Goal: Task Accomplishment & Management: Manage account settings

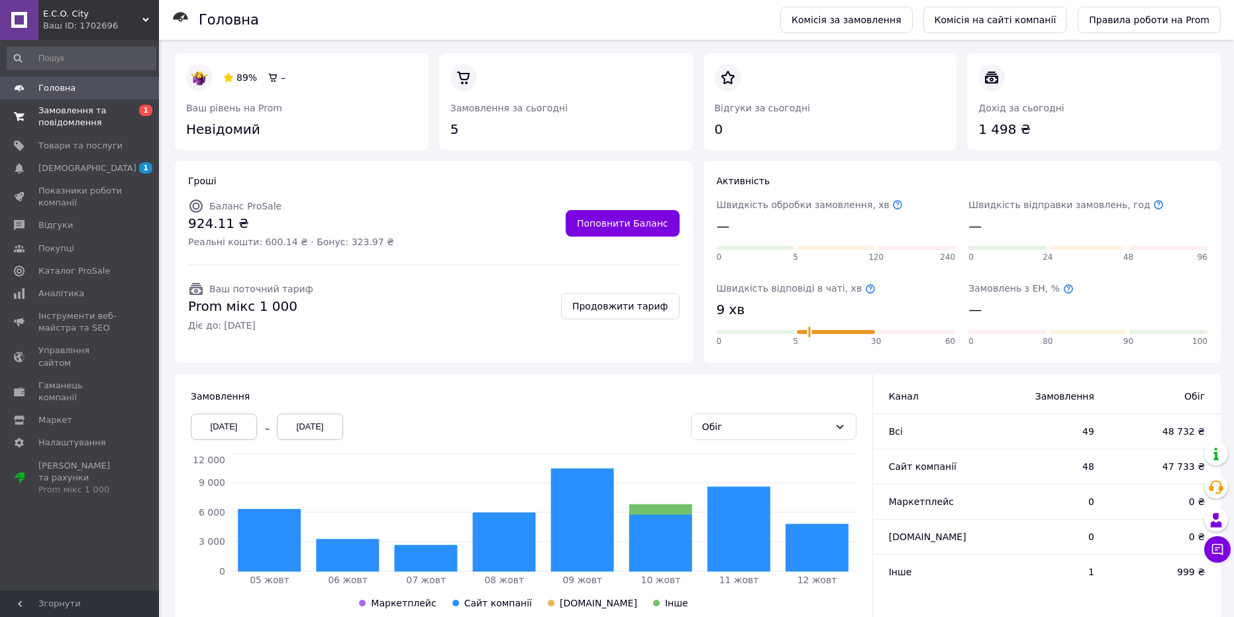
click at [123, 113] on span "0 1" at bounding box center [141, 117] width 36 height 24
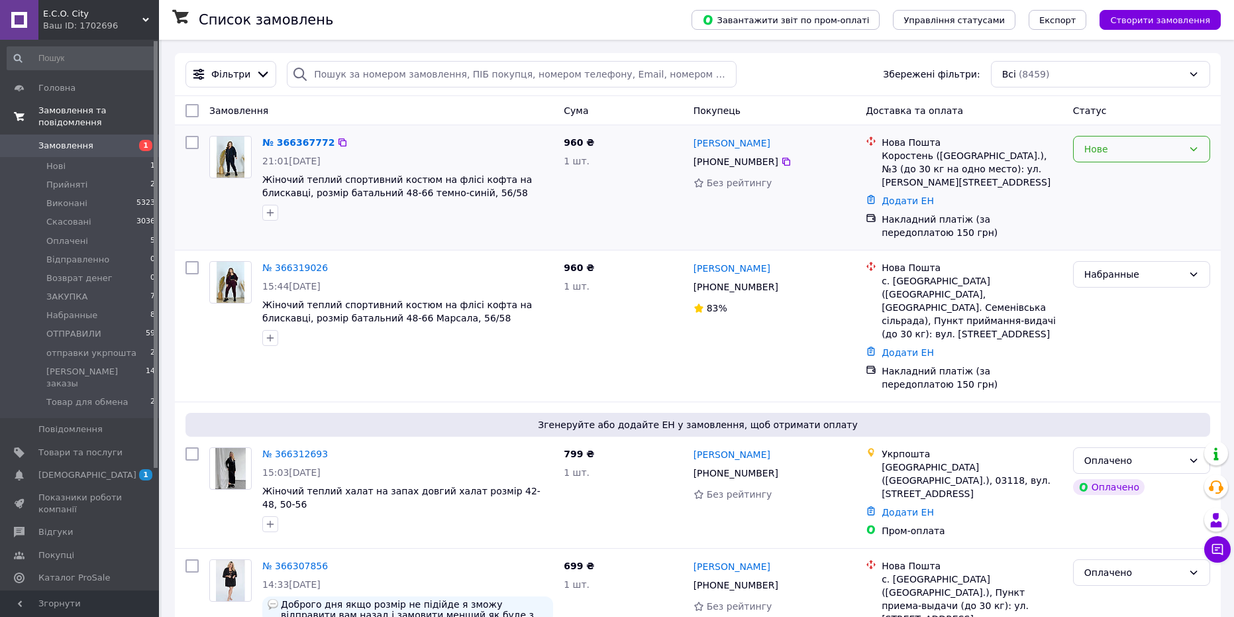
click at [1094, 152] on div "Нове" at bounding box center [1133, 149] width 99 height 15
click at [1106, 177] on li "Прийнято" at bounding box center [1142, 178] width 136 height 24
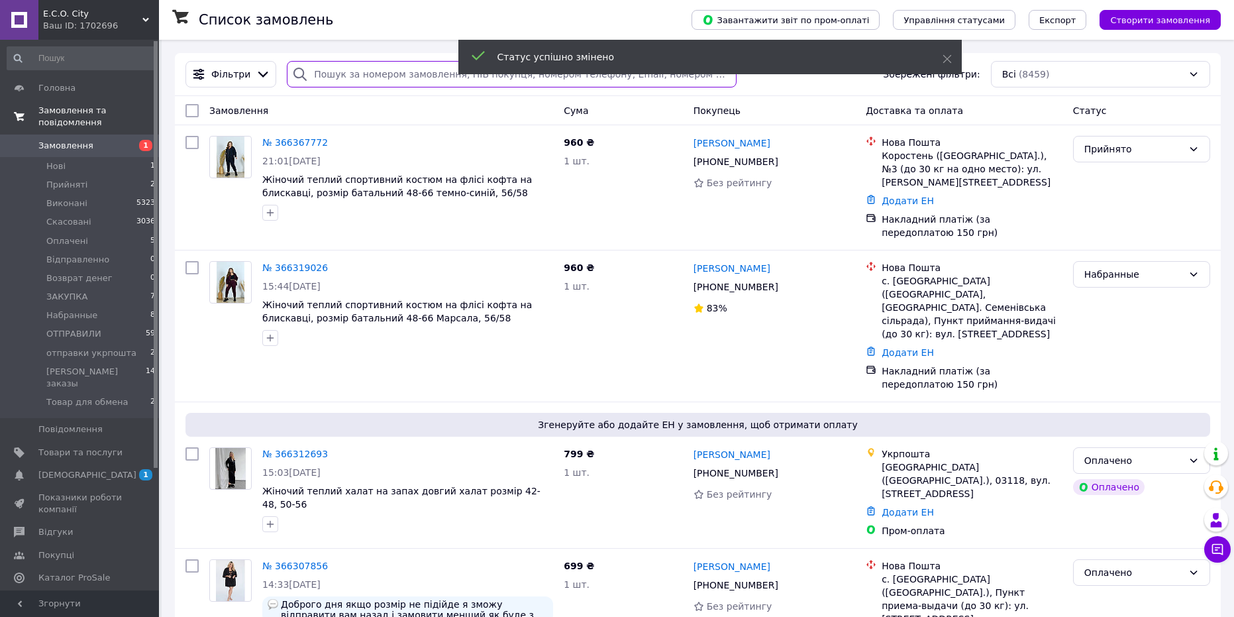
click at [372, 74] on input "search" at bounding box center [512, 74] width 450 height 26
paste input "366159873"
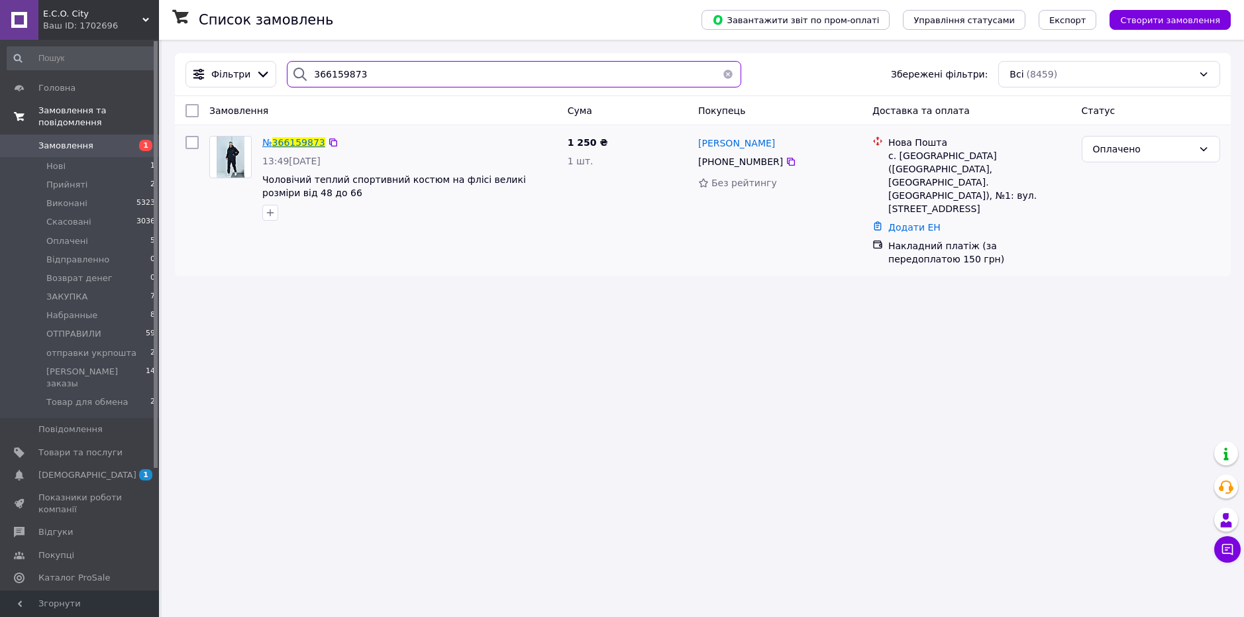
type input "366159873"
click at [301, 140] on span "366159873" at bounding box center [298, 142] width 53 height 11
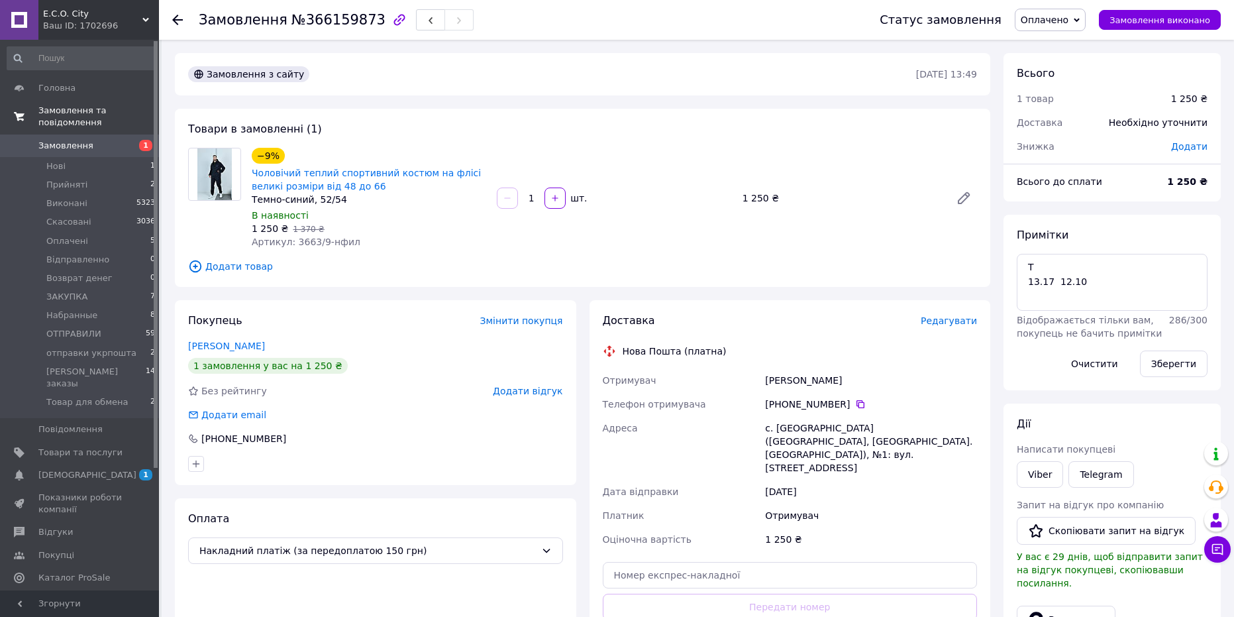
click at [418, 396] on div "Без рейтингу Додати відгук" at bounding box center [375, 390] width 375 height 13
click at [1068, 24] on span "Оплачено" at bounding box center [1045, 20] width 48 height 11
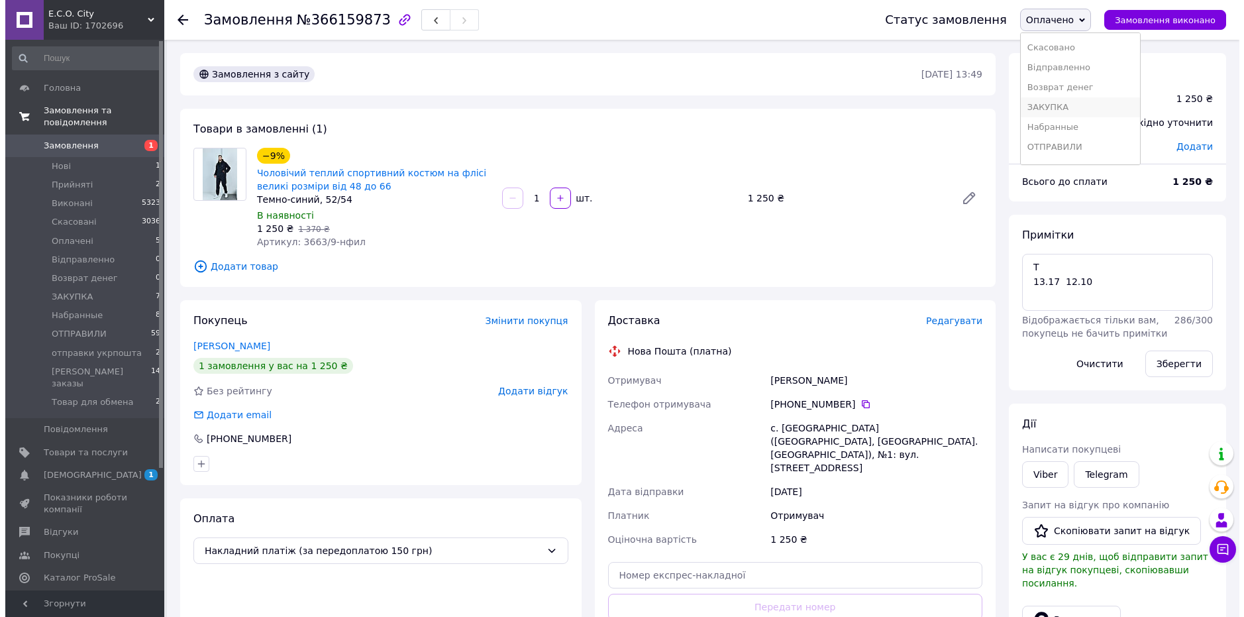
scroll to position [94, 0]
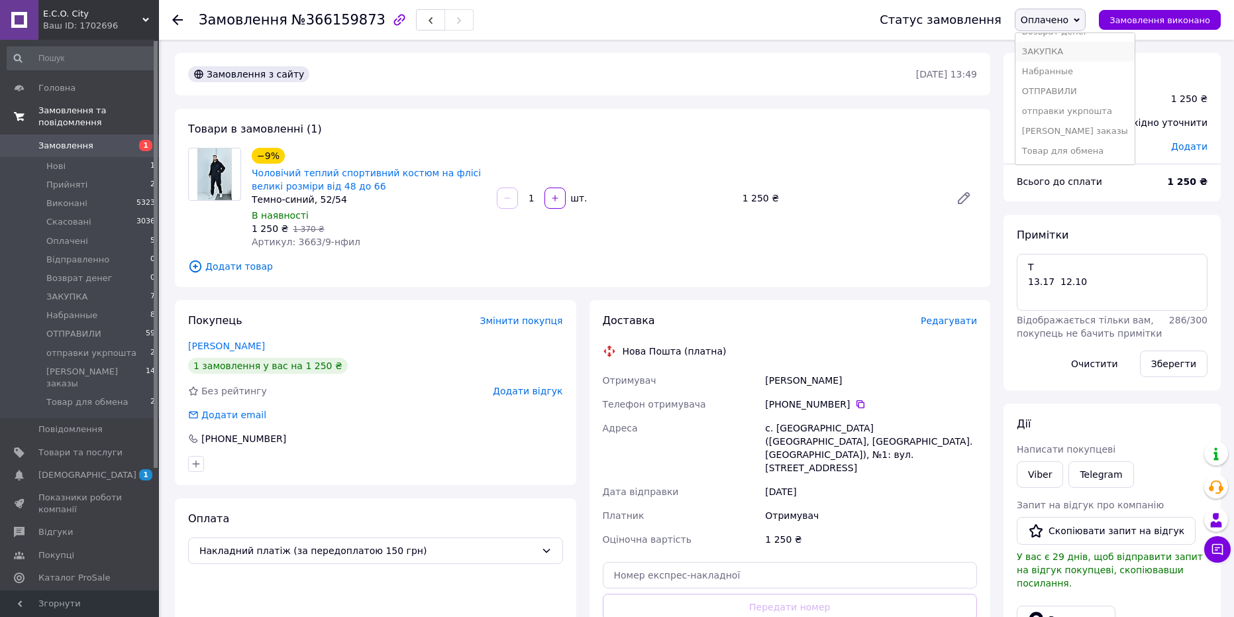
click at [1067, 53] on li "ЗАКУПКА" at bounding box center [1074, 52] width 119 height 20
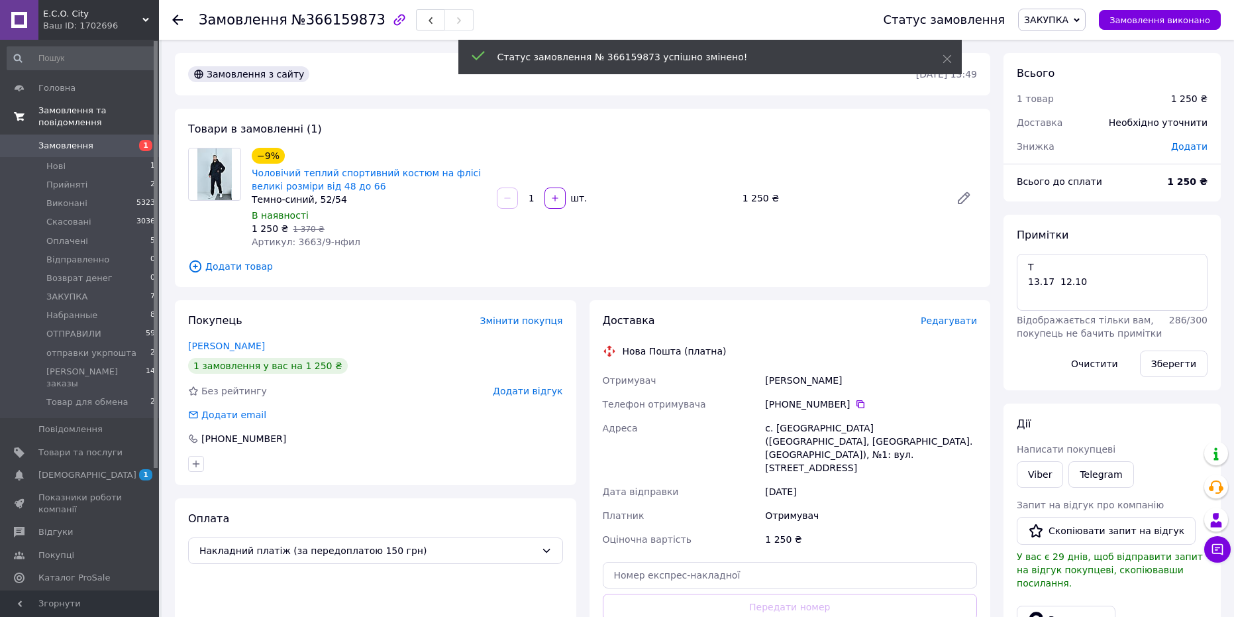
click at [962, 320] on span "Редагувати" at bounding box center [949, 320] width 56 height 11
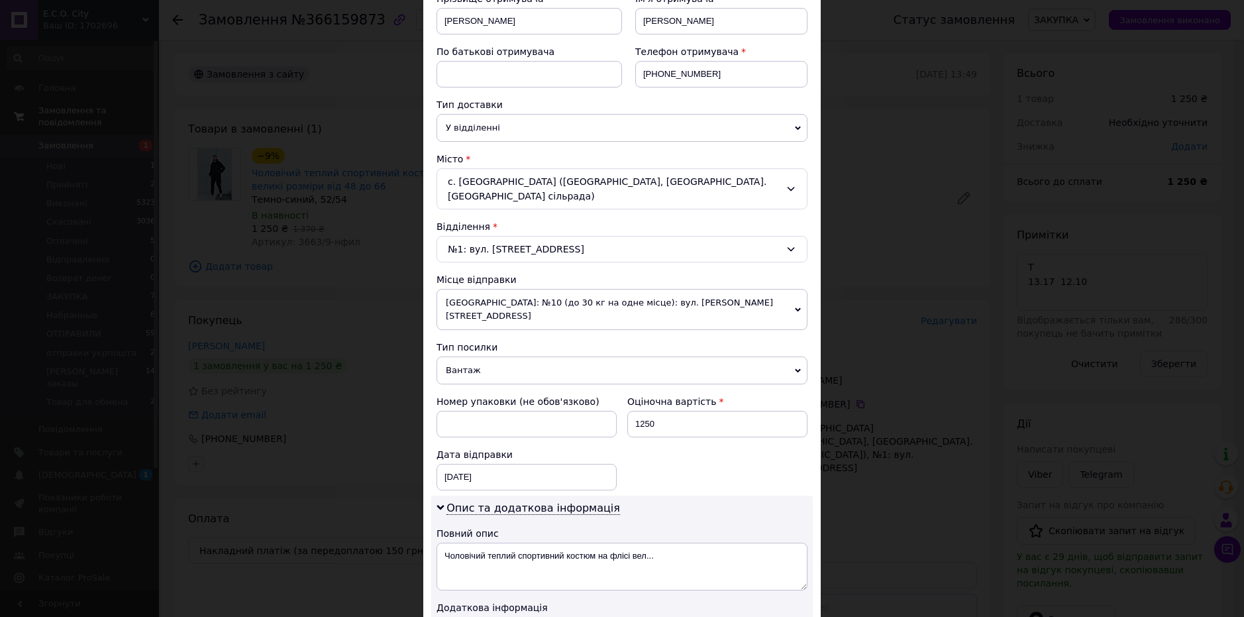
scroll to position [450, 0]
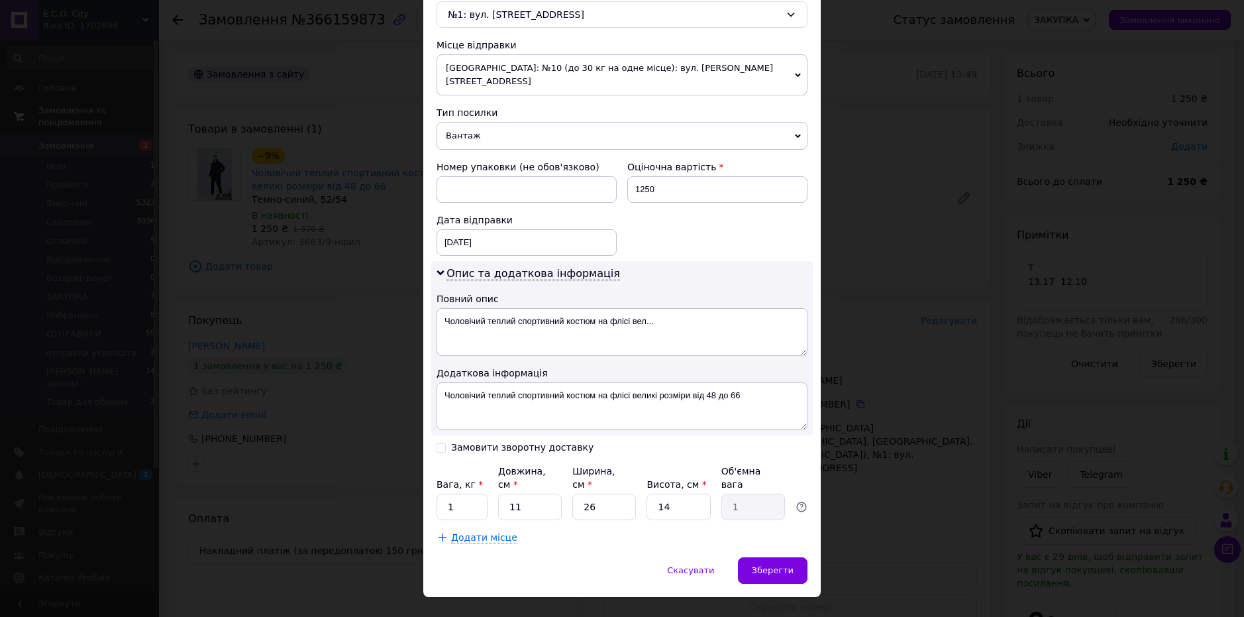
click at [432, 434] on div "Спосіб доставки Нова Пошта (платна) Платник Отримувач Відправник Прізвище отрим…" at bounding box center [621, 97] width 397 height 920
click at [441, 442] on input "Замовити зворотну доставку" at bounding box center [440, 446] width 9 height 9
checkbox input "true"
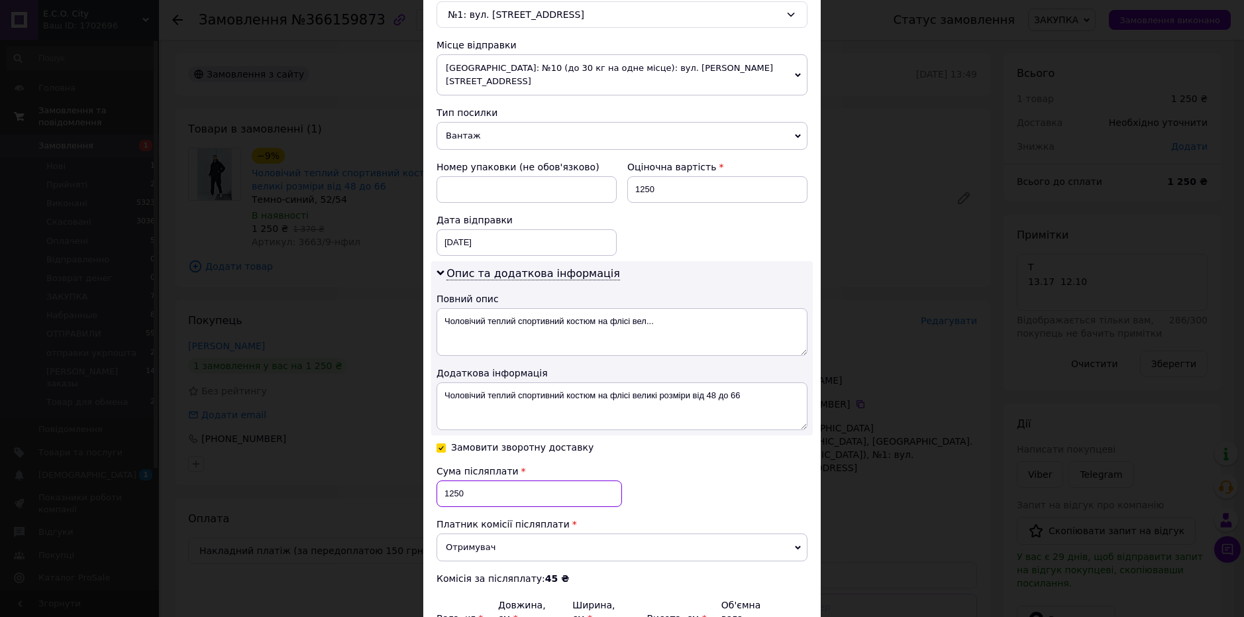
click at [497, 480] on input "1250" at bounding box center [528, 493] width 185 height 26
type input "1100"
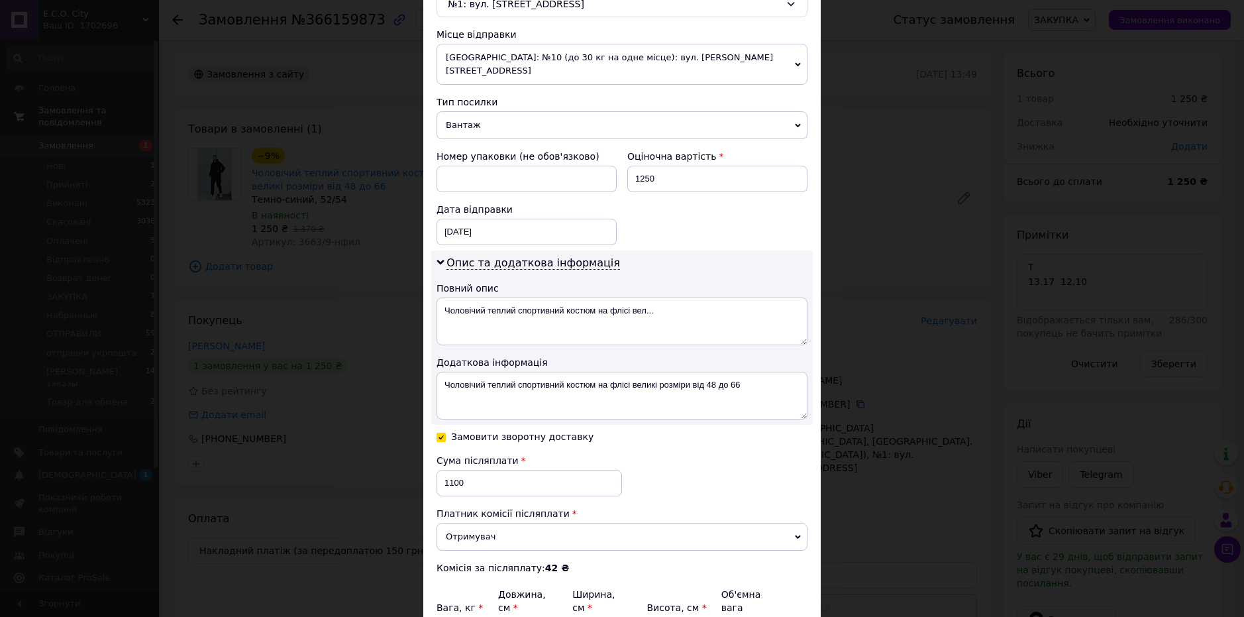
type input "2"
type input "0.18"
type input "25"
type input "2.28"
type input "25"
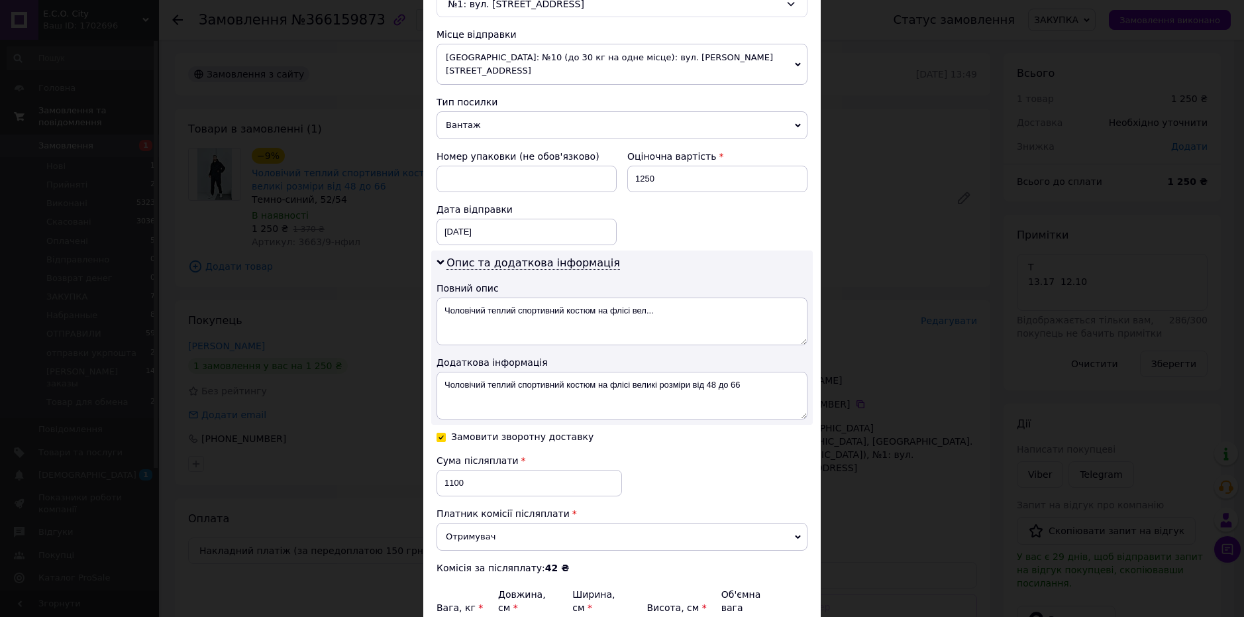
type input "2"
type input "0.18"
type input "21"
type input "1.84"
type input "21"
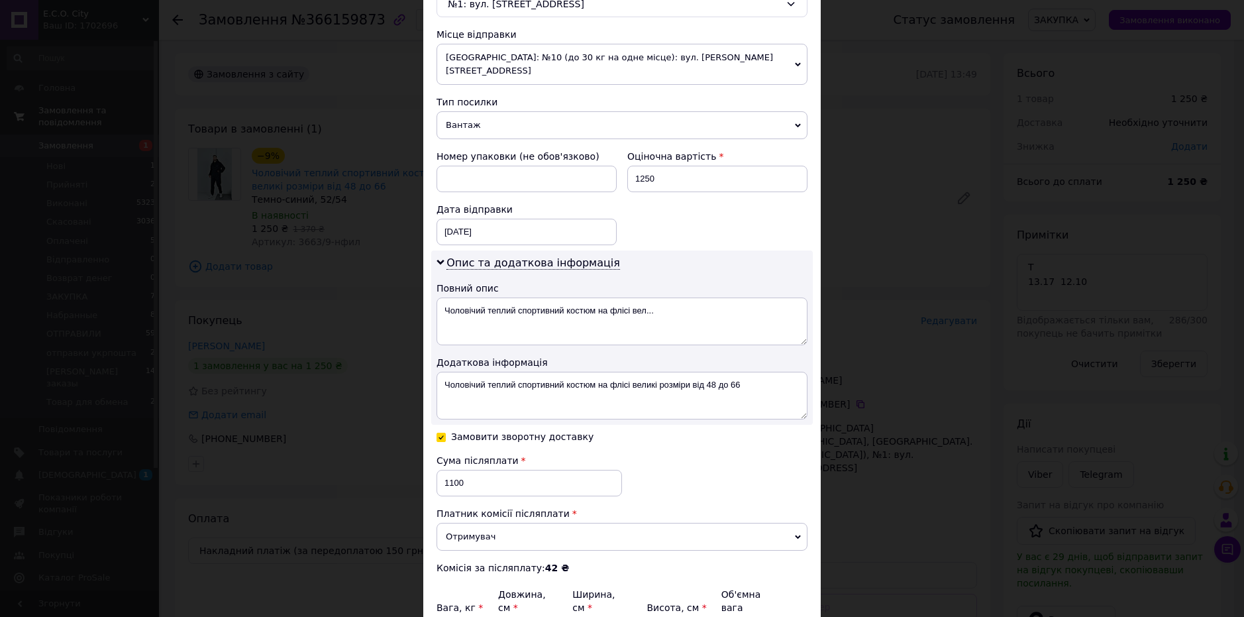
type input "3"
type input "0.39"
type input "30"
type input "3.94"
type input "30.5"
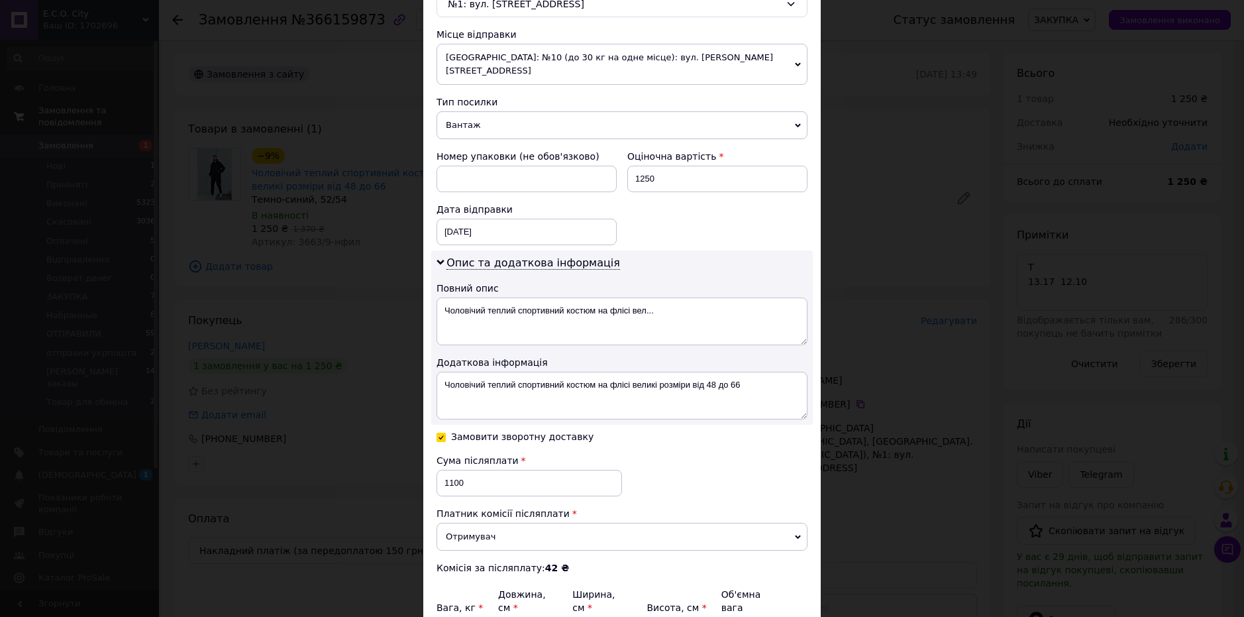
type input "4"
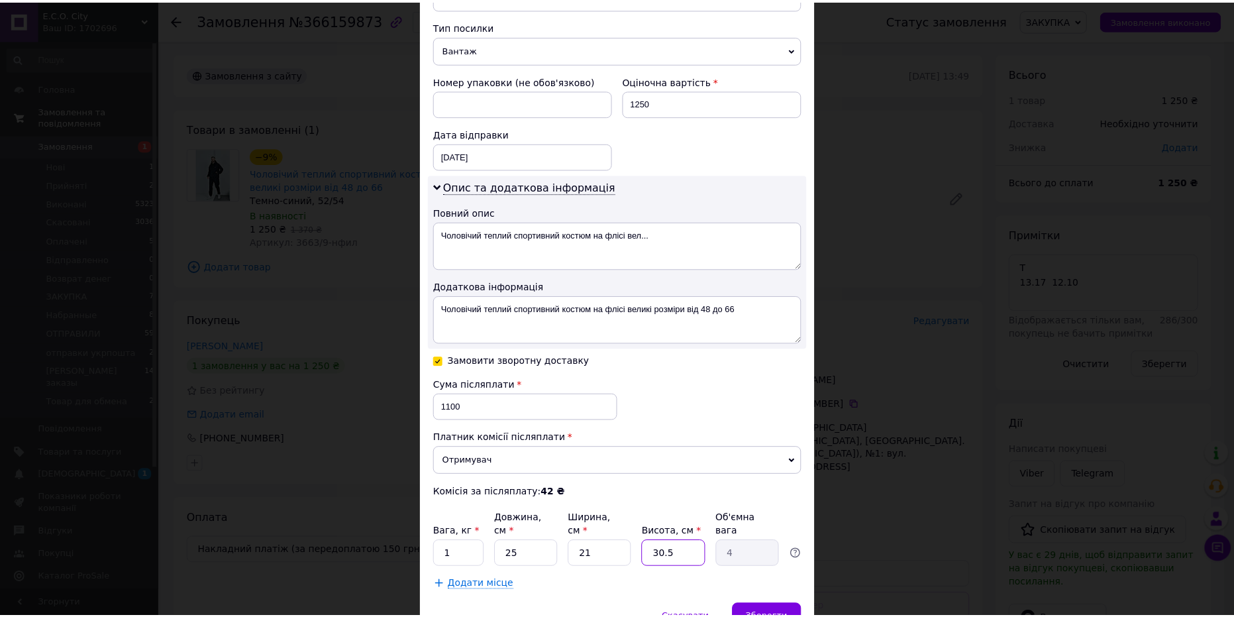
scroll to position [583, 0]
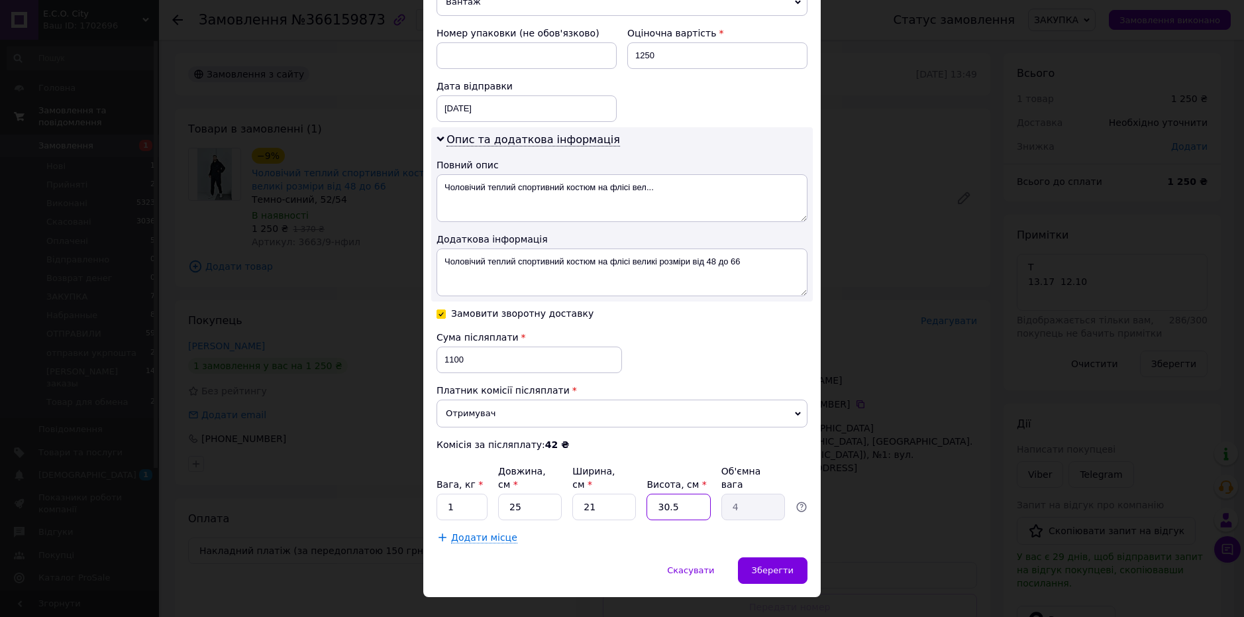
type input "30.5"
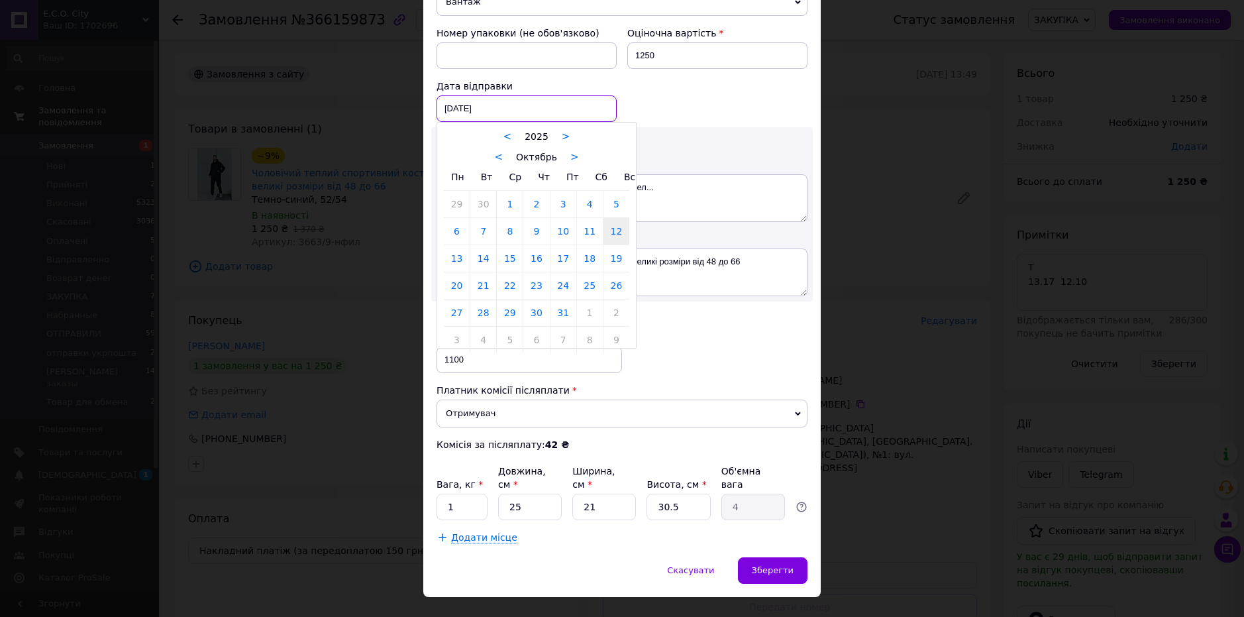
click at [487, 96] on div "12.10.2025 < 2025 > < Октябрь > Пн Вт Ср Чт Пт Сб Вс 29 30 1 2 3 4 5 6 7 8 9 10…" at bounding box center [526, 108] width 180 height 26
click at [513, 246] on link "15" at bounding box center [510, 258] width 26 height 26
type input "15.10.2025"
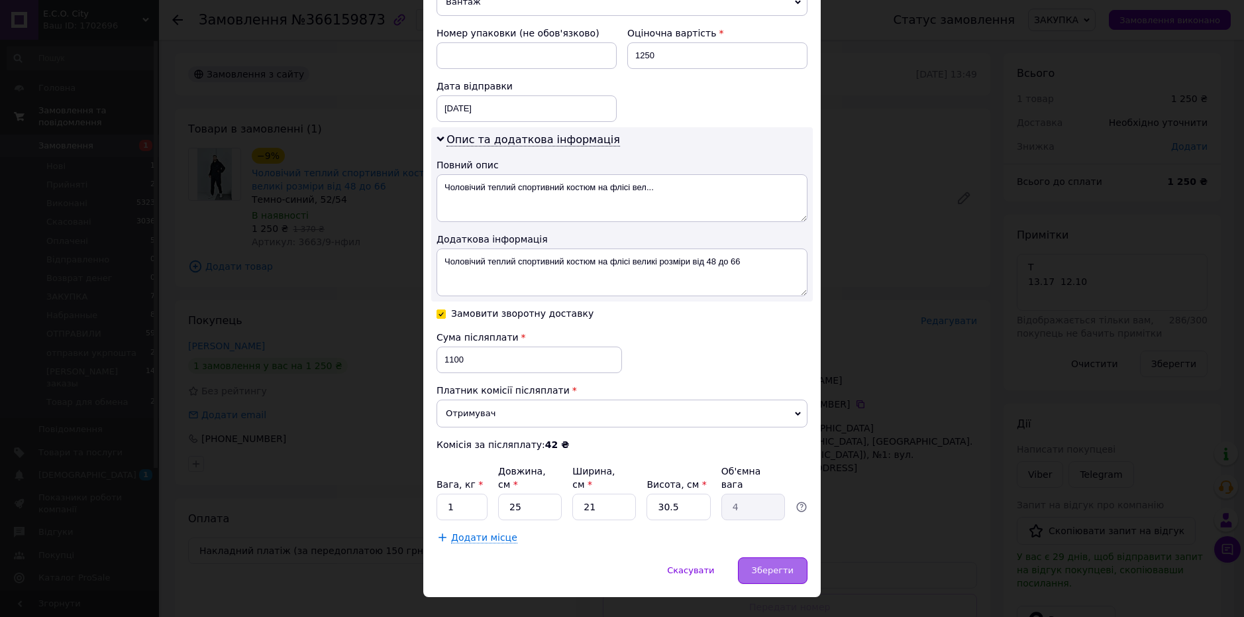
click at [758, 565] on span "Зберегти" at bounding box center [773, 570] width 42 height 10
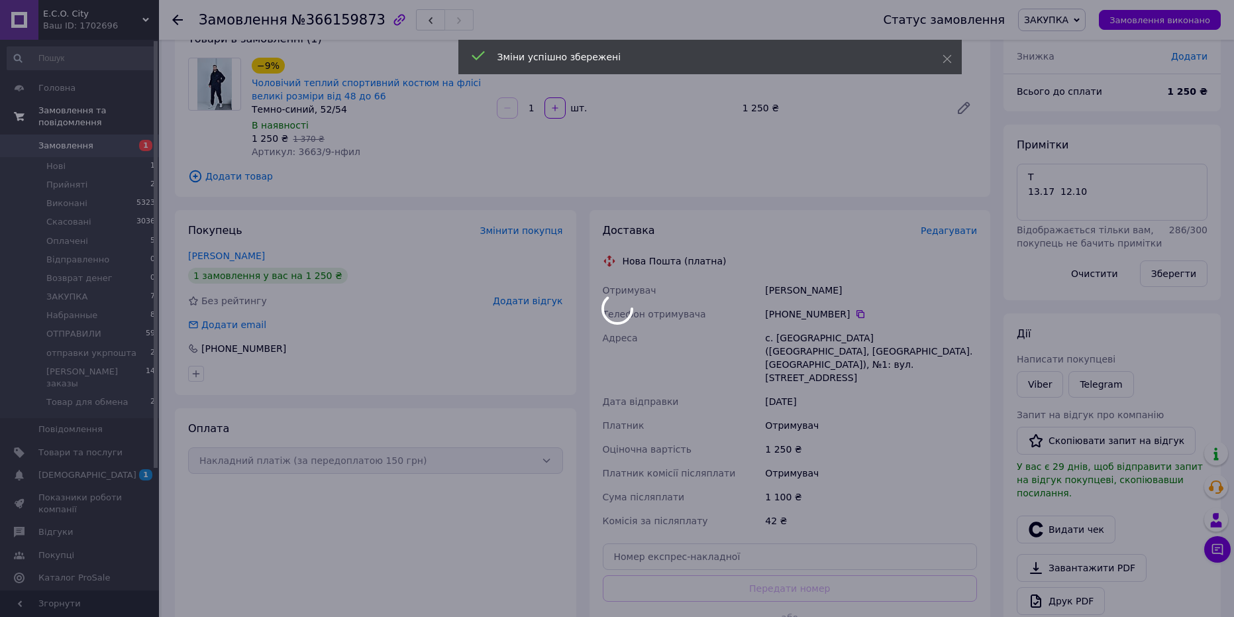
scroll to position [199, 0]
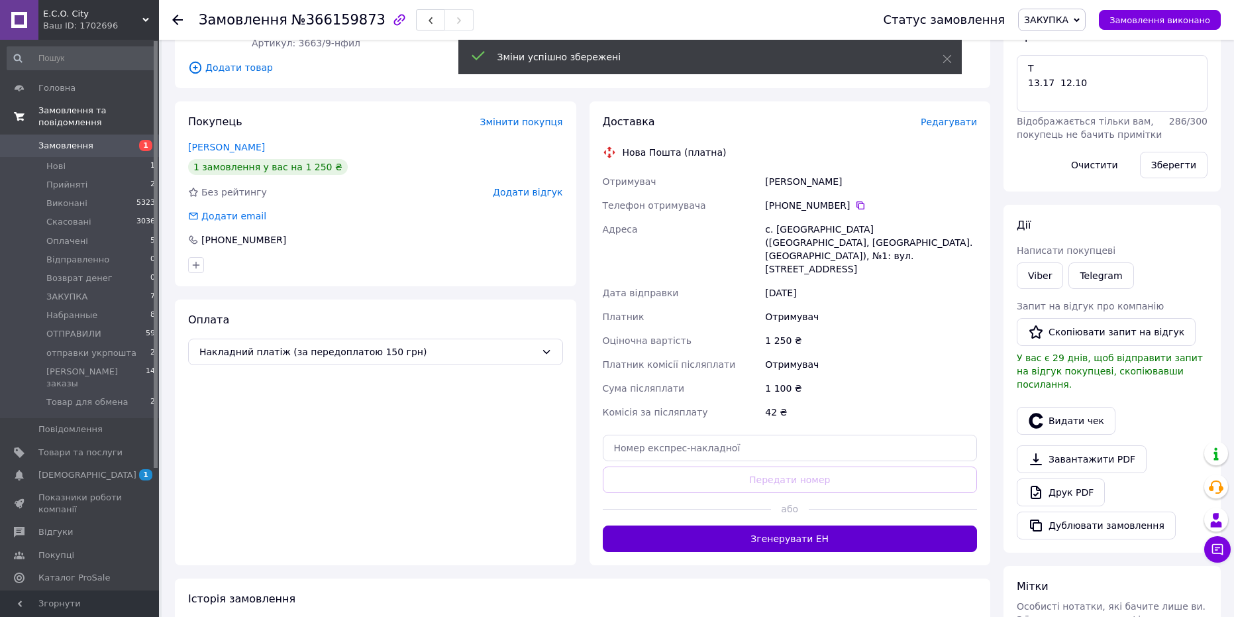
click at [821, 534] on button "Згенерувати ЕН" at bounding box center [790, 538] width 375 height 26
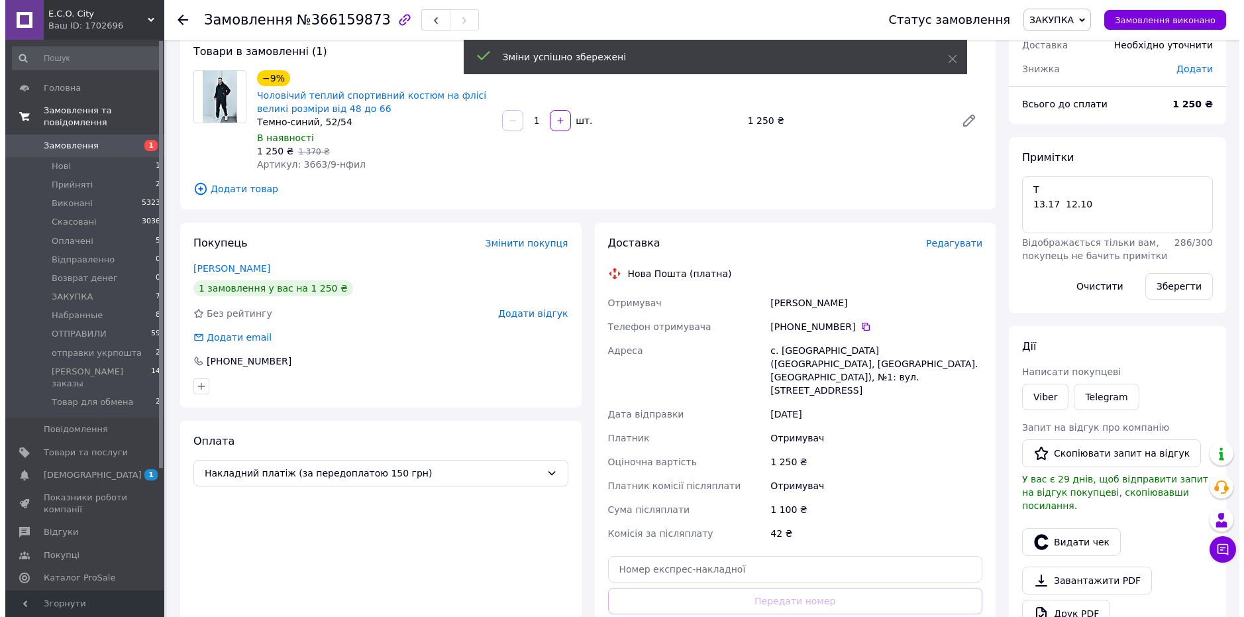
scroll to position [0, 0]
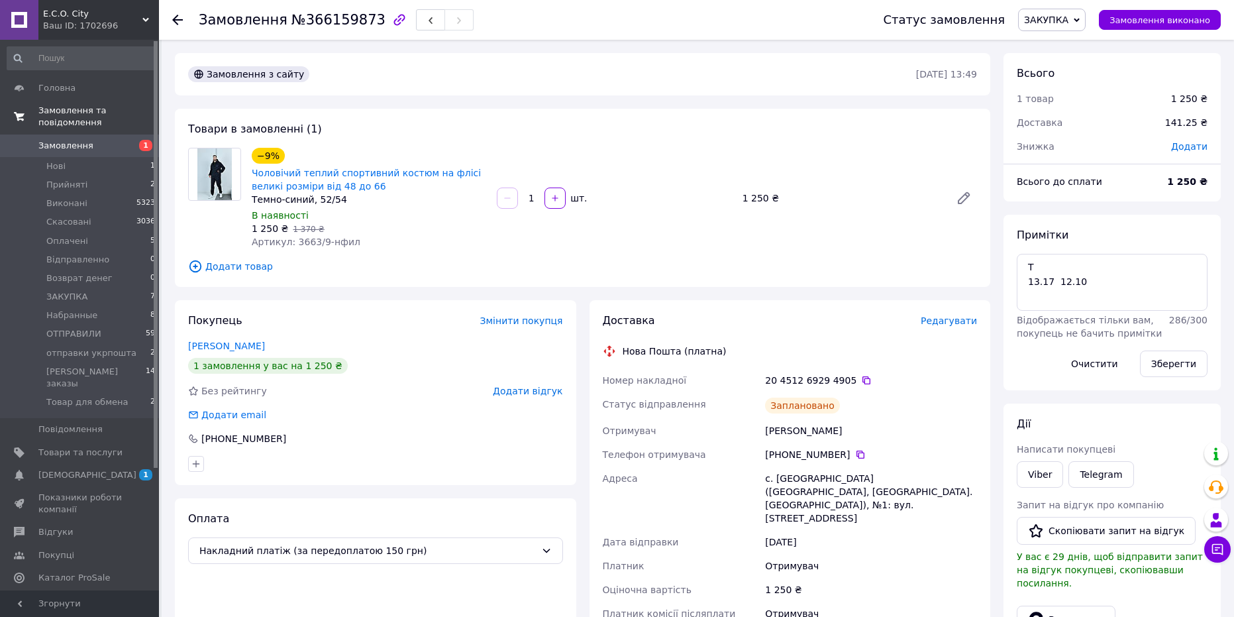
click at [861, 381] on icon at bounding box center [866, 380] width 11 height 11
click at [84, 140] on span "Замовлення" at bounding box center [65, 146] width 55 height 12
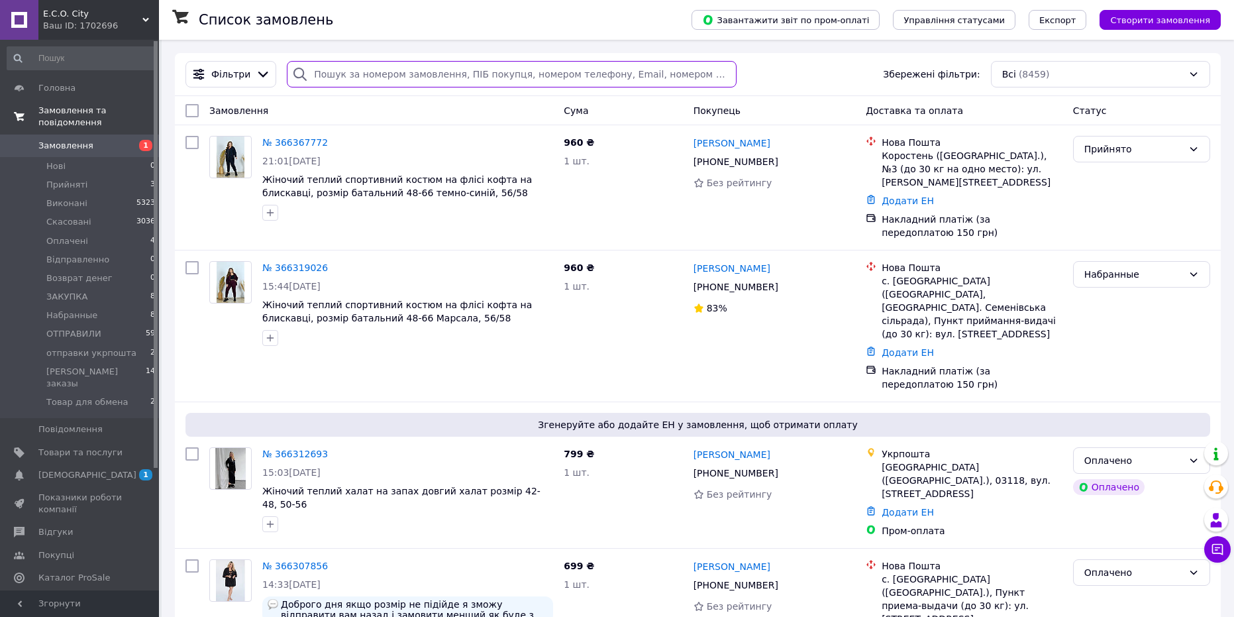
click at [332, 70] on input "search" at bounding box center [512, 74] width 450 height 26
paste input "366190013"
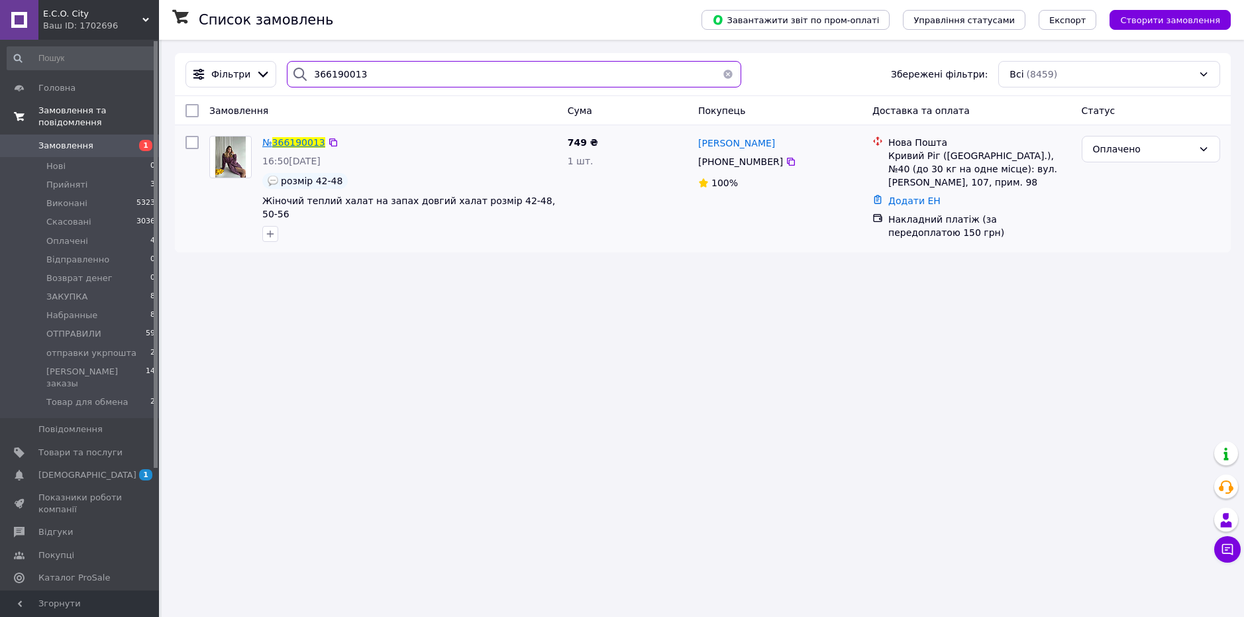
type input "366190013"
click at [307, 142] on span "366190013" at bounding box center [298, 142] width 53 height 11
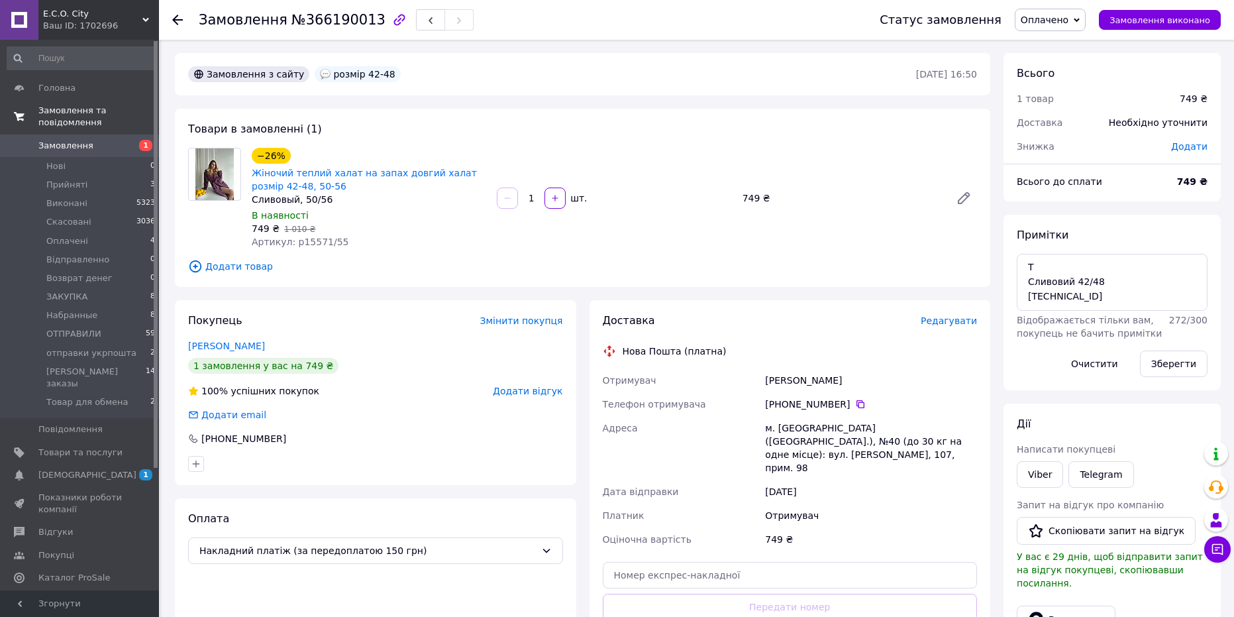
click at [953, 323] on span "Редагувати" at bounding box center [949, 320] width 56 height 11
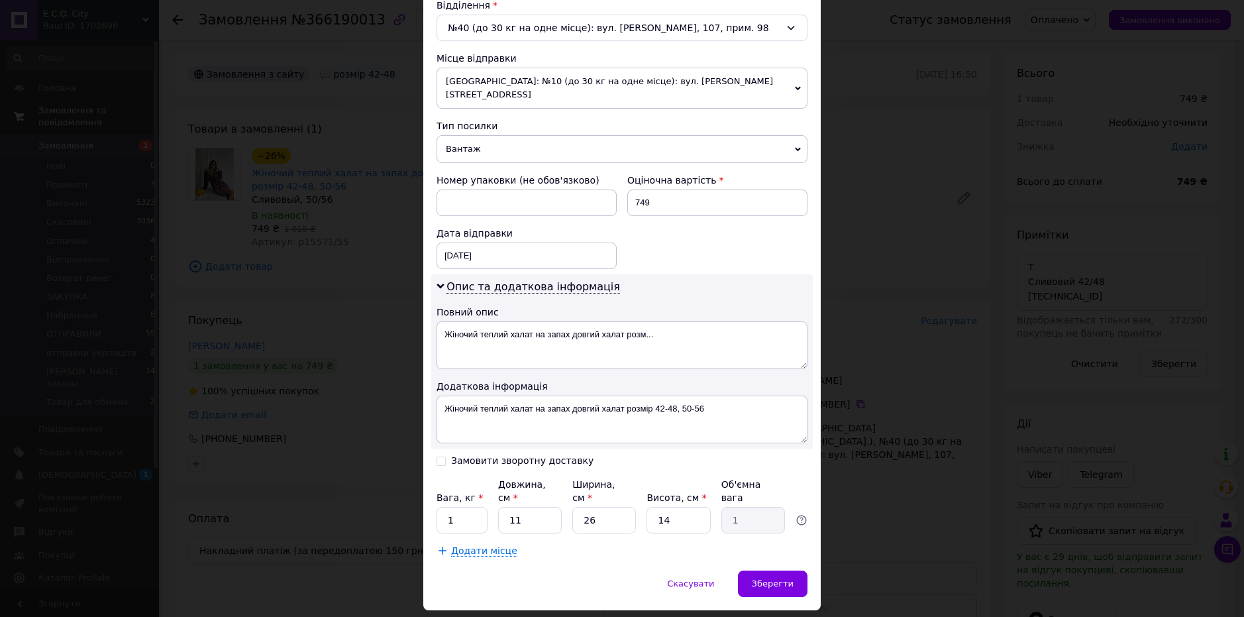
scroll to position [435, 0]
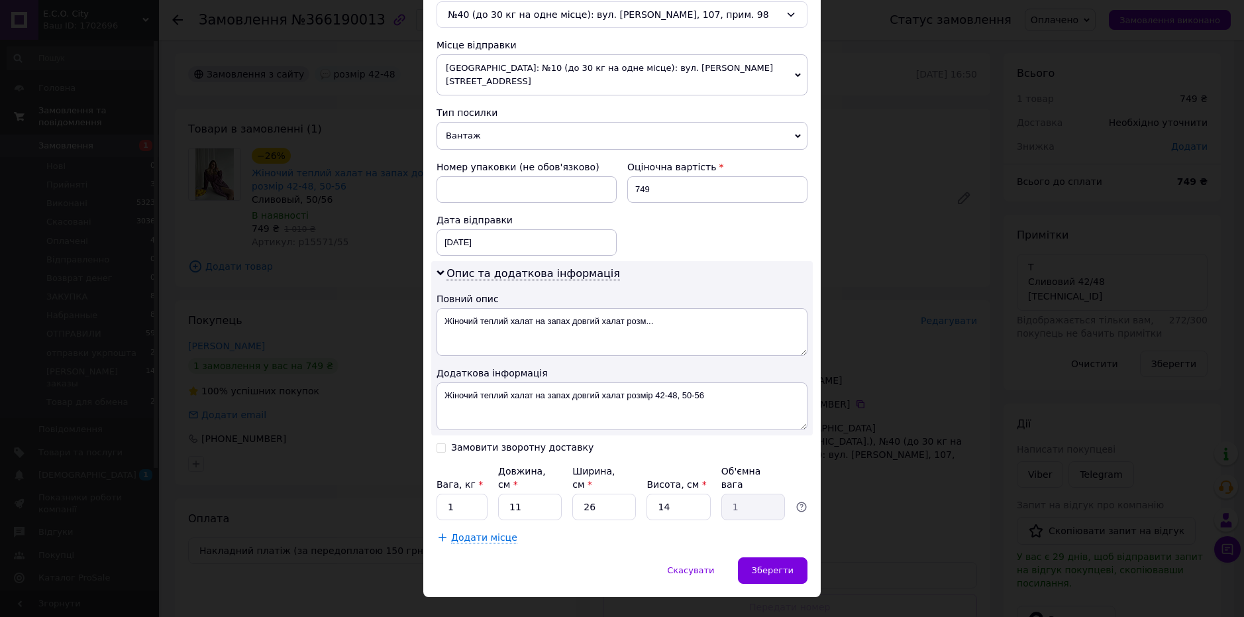
click at [444, 440] on div "Замовити зворотну доставку" at bounding box center [528, 446] width 185 height 13
click at [442, 442] on input "Замовити зворотну доставку" at bounding box center [440, 446] width 9 height 9
checkbox input "true"
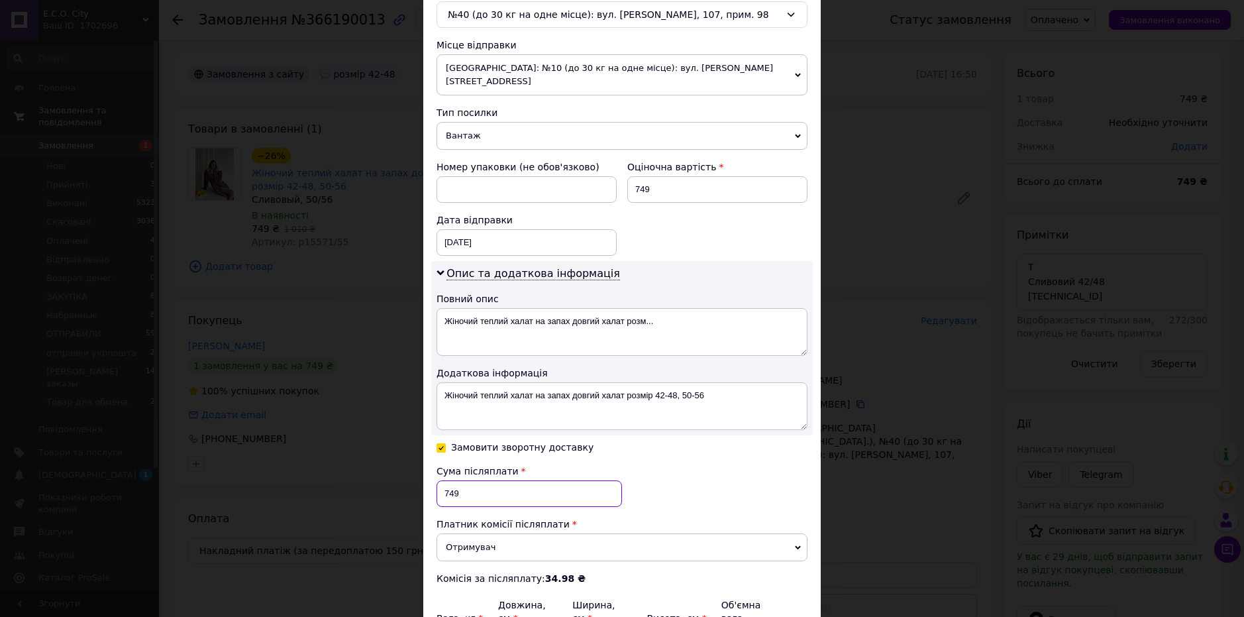
click at [466, 487] on input "749" at bounding box center [528, 493] width 185 height 26
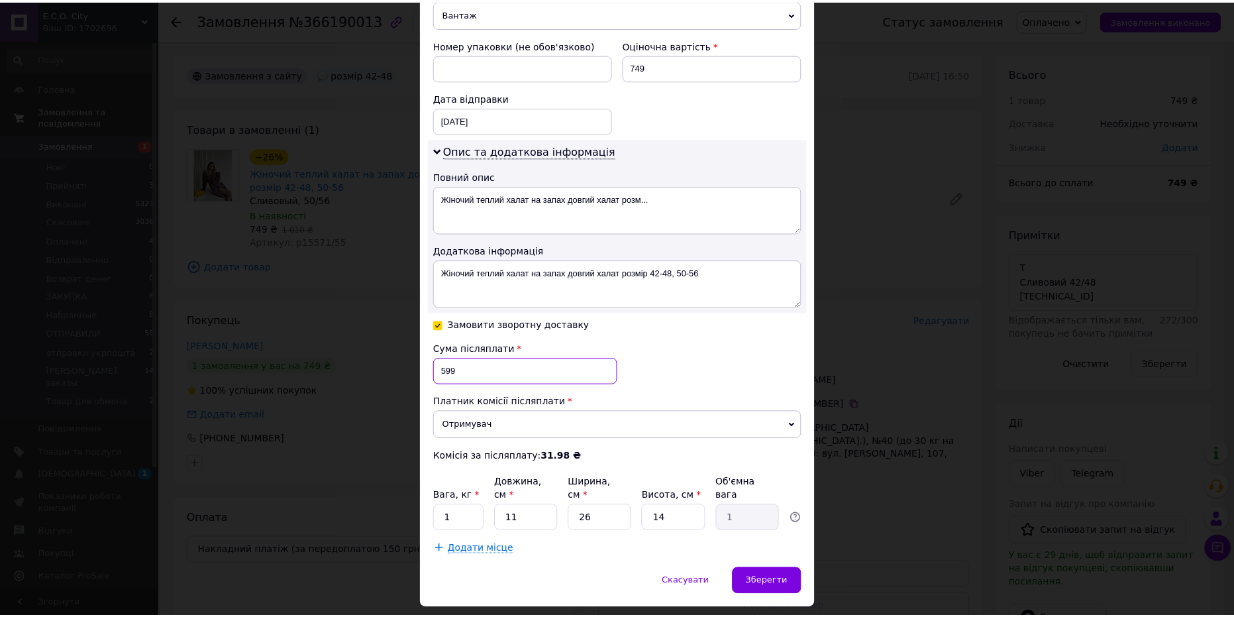
scroll to position [568, 0]
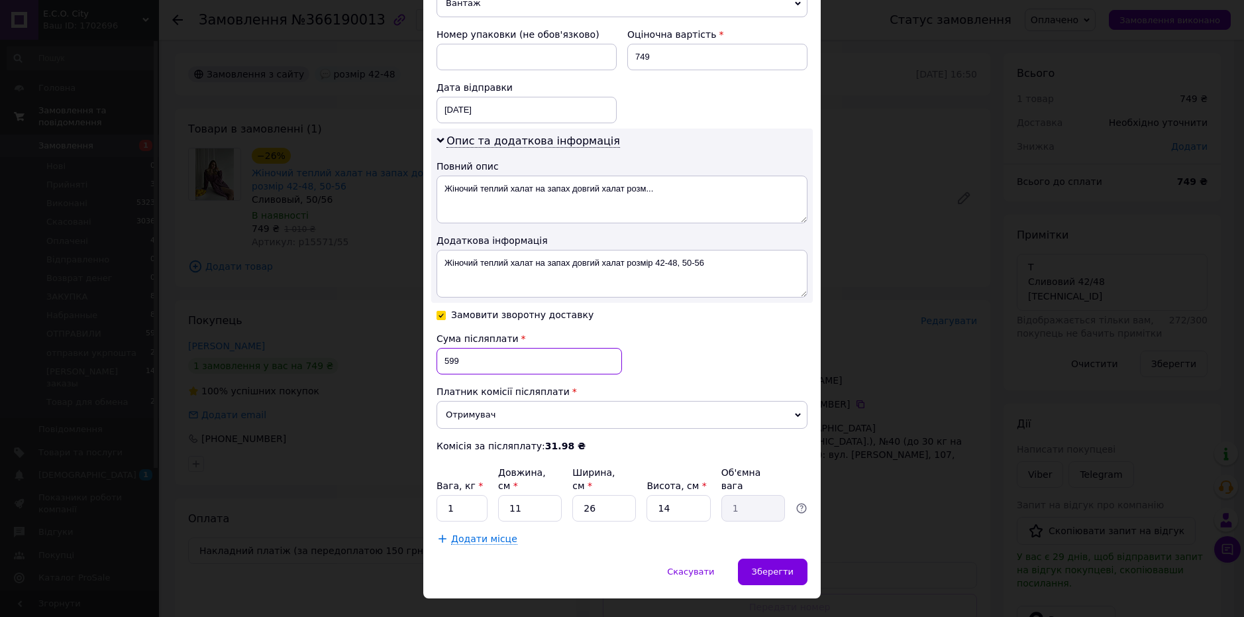
type input "599"
click at [536, 495] on input "11" at bounding box center [530, 508] width 64 height 26
type input "2"
type input "0.18"
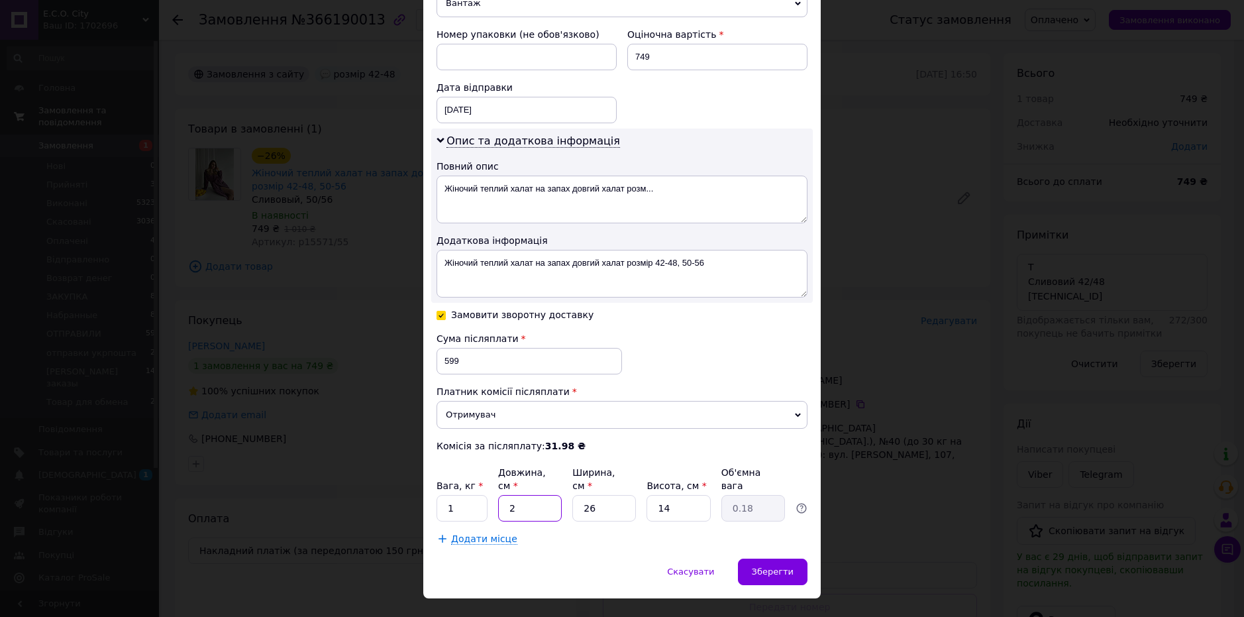
type input "25"
type input "2.28"
type input "25"
type input "2"
type input "0.18"
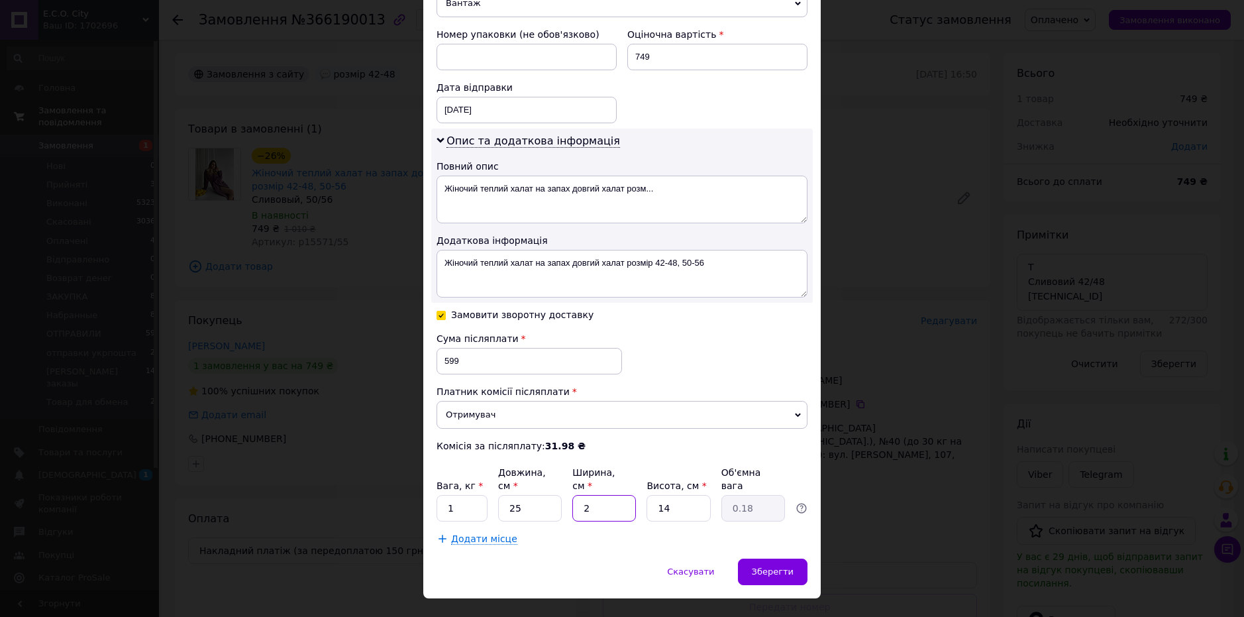
type input "21"
type input "1.84"
type input "21"
type input "3"
type input "0.39"
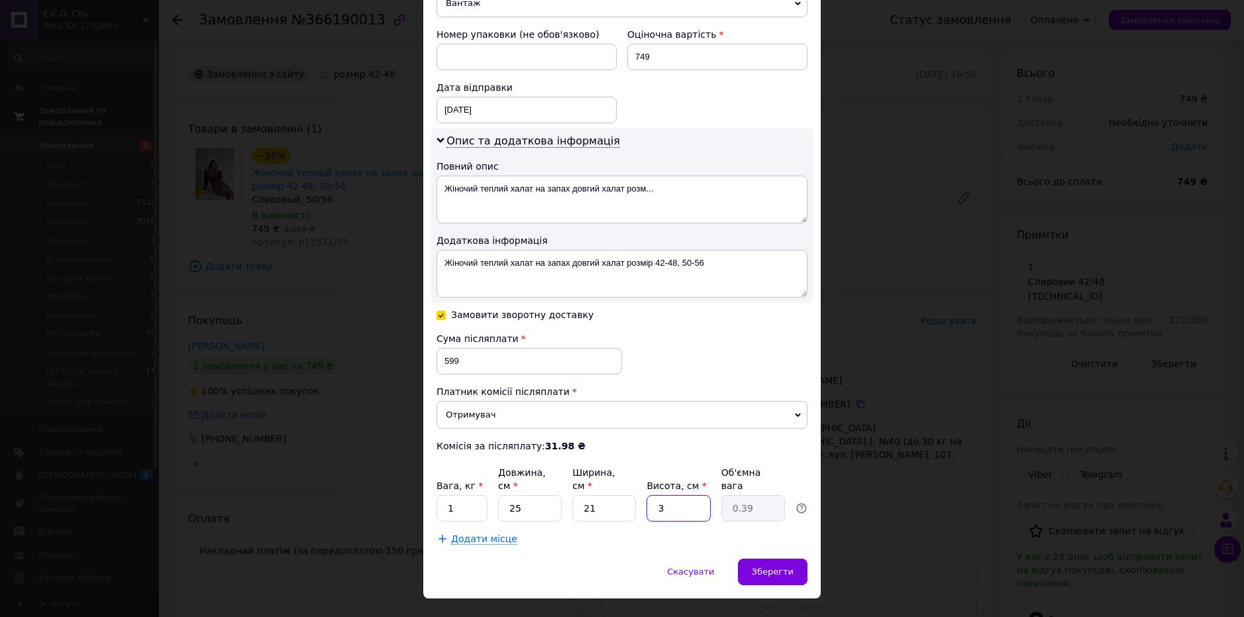
type input "30"
type input "3.94"
type input "30.5"
type input "4"
type input "30.5"
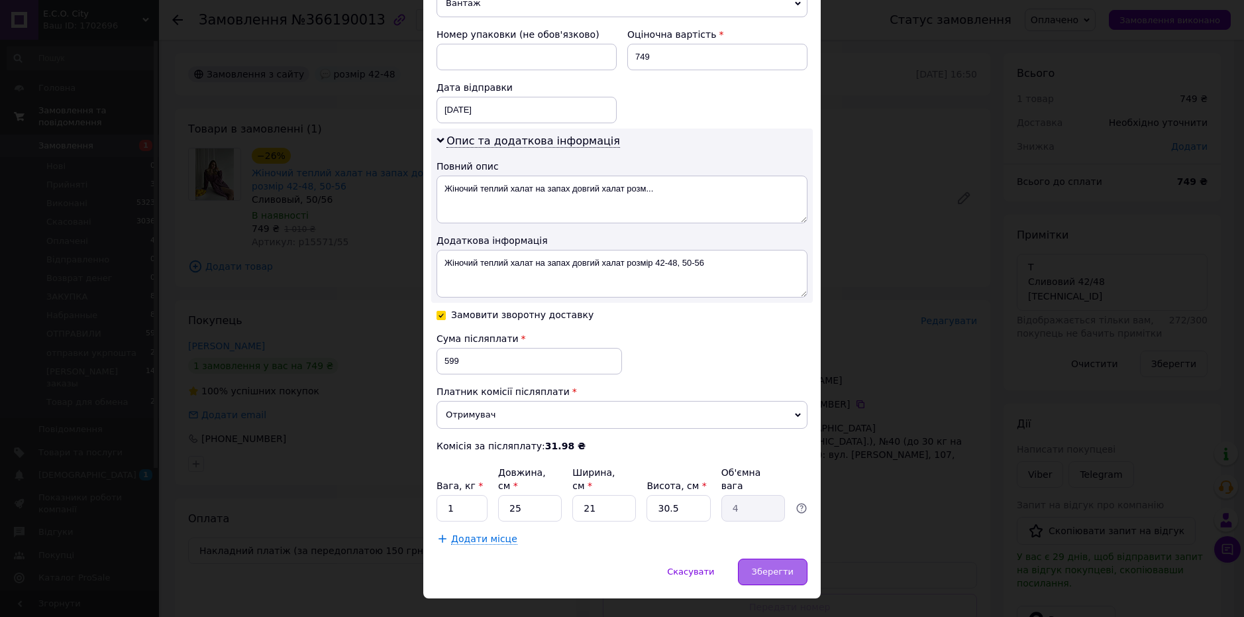
click at [774, 566] on span "Зберегти" at bounding box center [773, 571] width 42 height 10
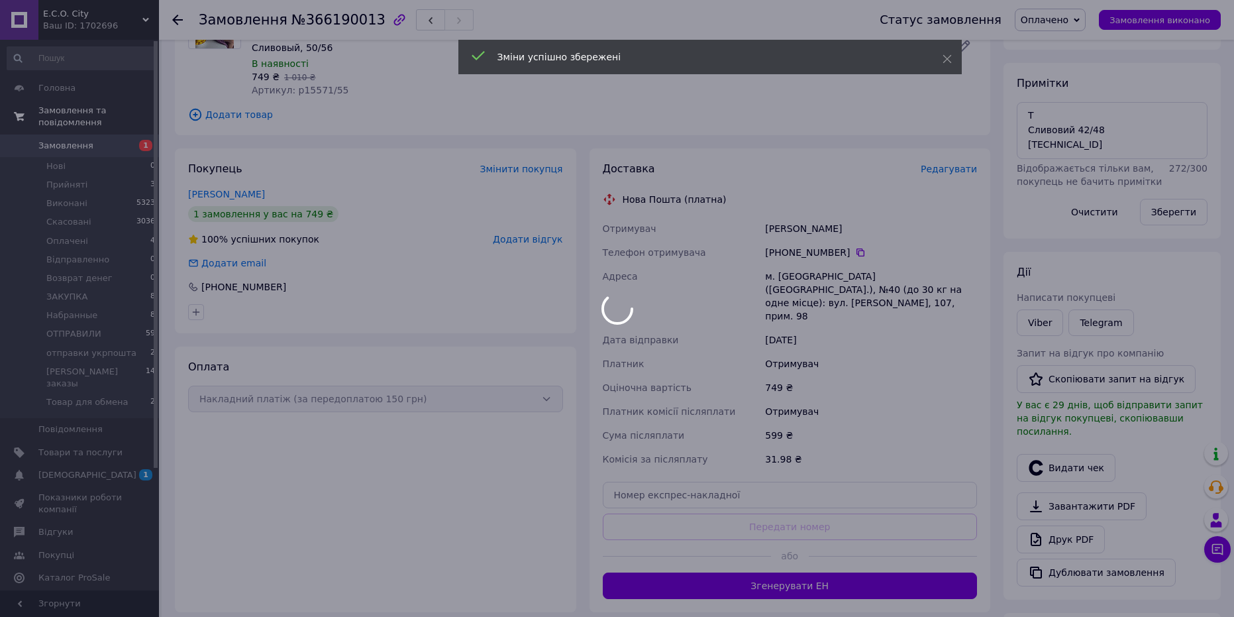
scroll to position [265, 0]
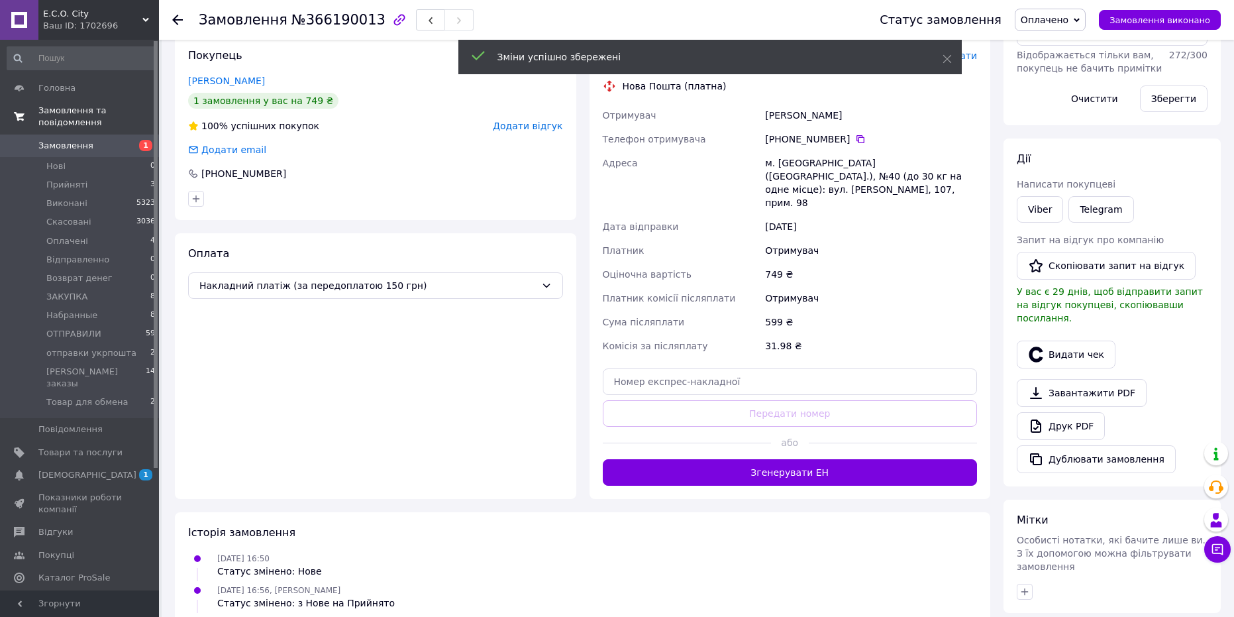
click at [834, 459] on button "Згенерувати ЕН" at bounding box center [790, 472] width 375 height 26
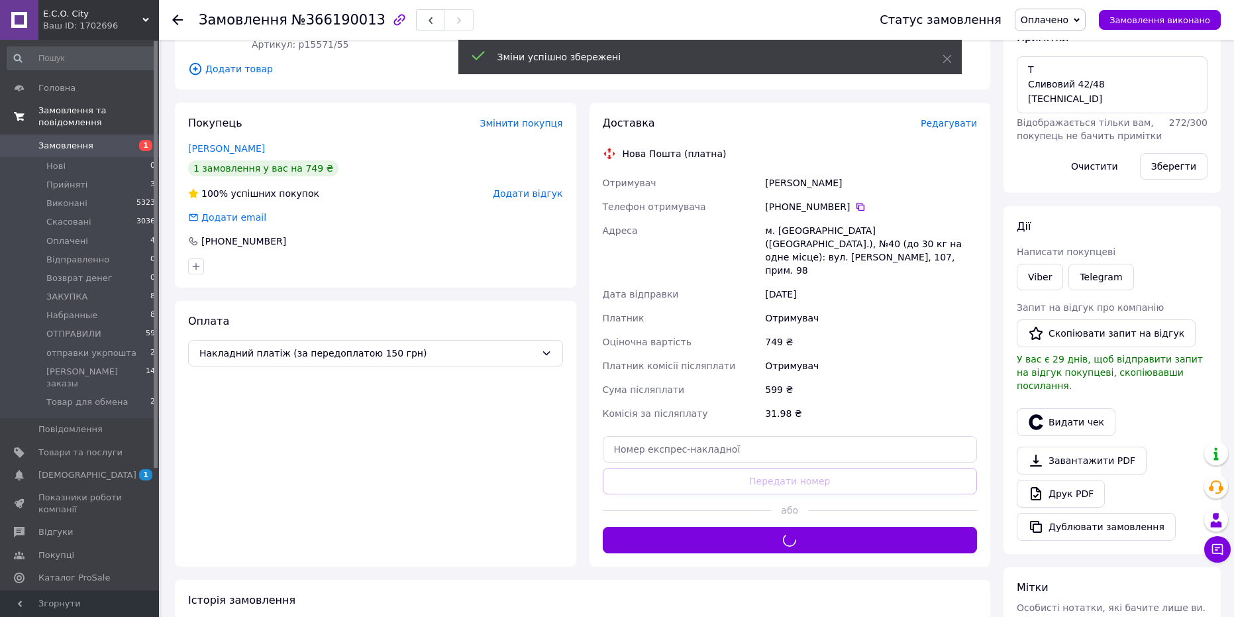
scroll to position [132, 0]
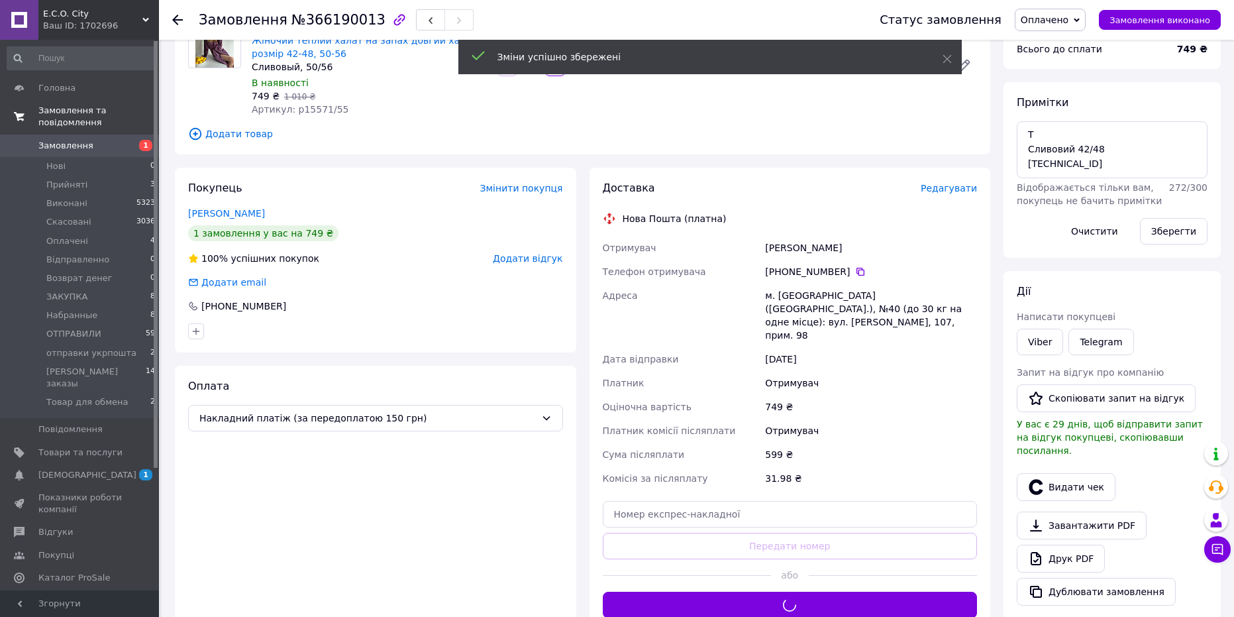
click at [1068, 15] on span "Оплачено" at bounding box center [1045, 20] width 48 height 11
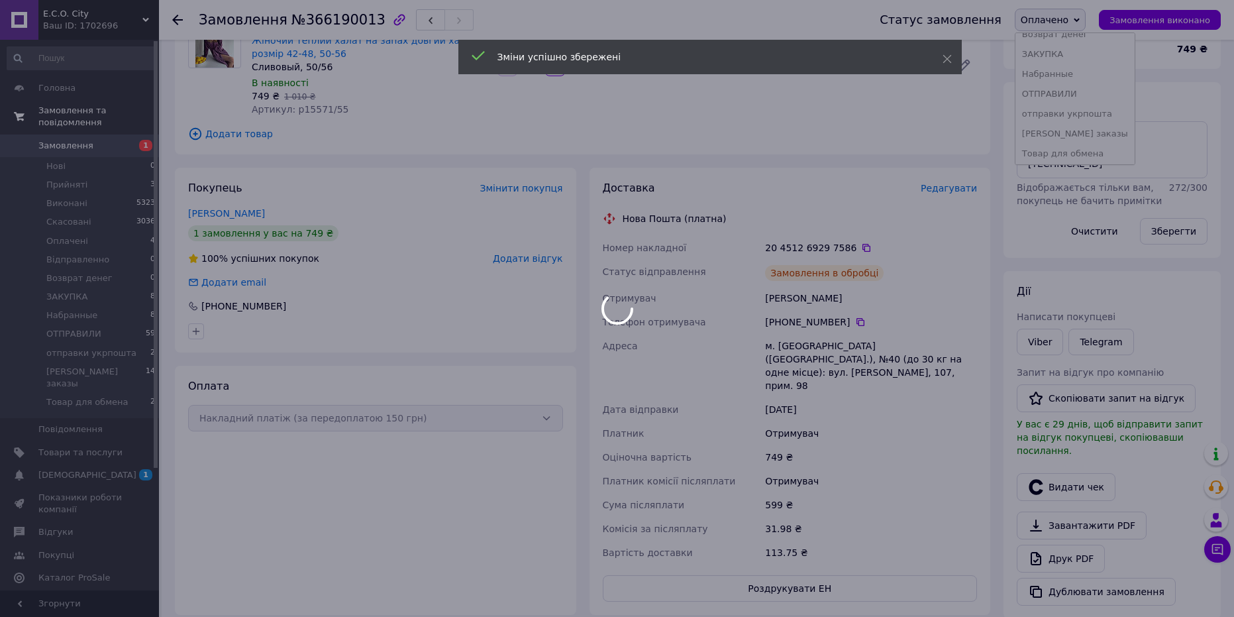
scroll to position [94, 0]
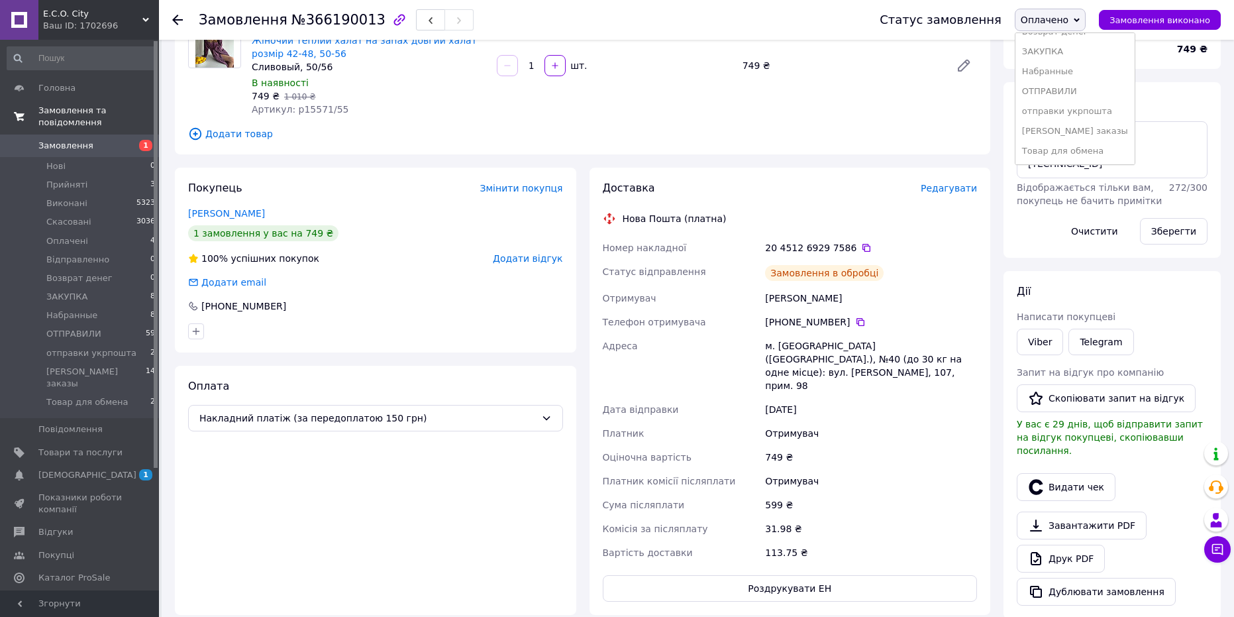
click at [1064, 51] on li "ЗАКУПКА" at bounding box center [1074, 52] width 119 height 20
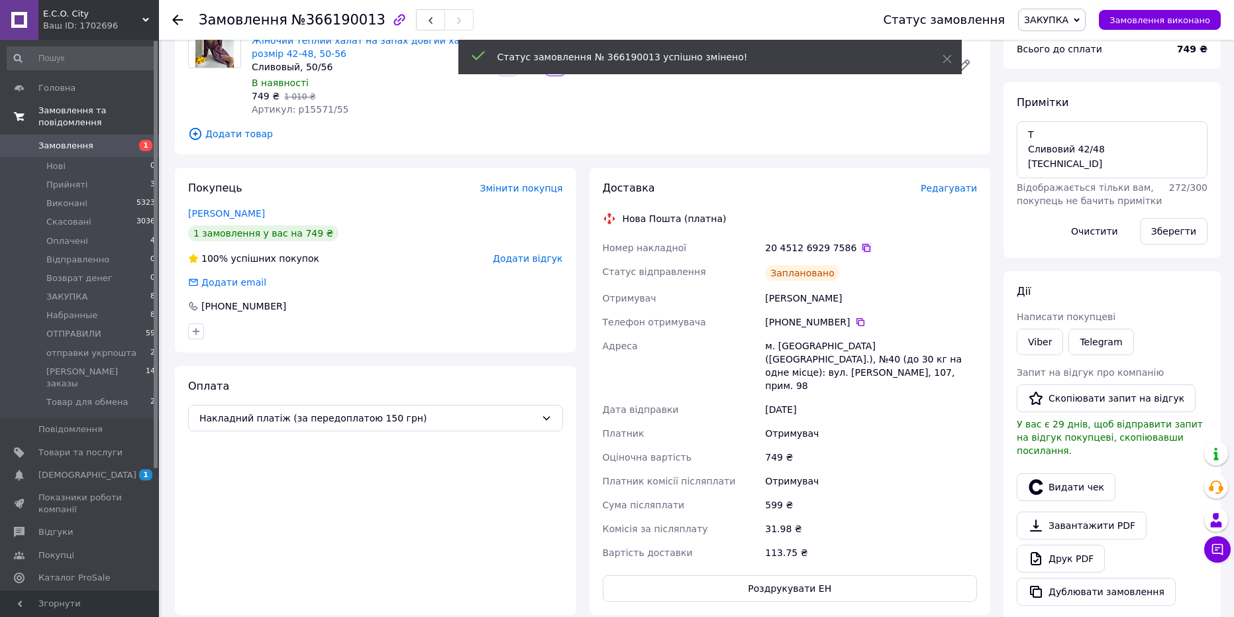
click at [861, 249] on icon at bounding box center [866, 247] width 11 height 11
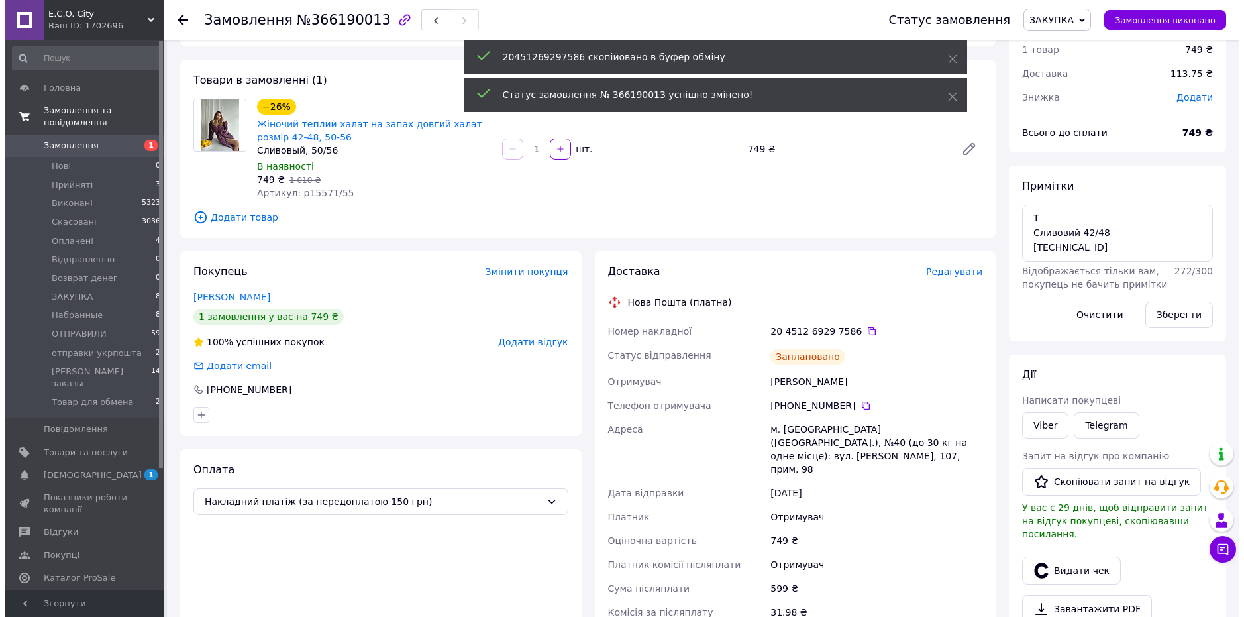
scroll to position [0, 0]
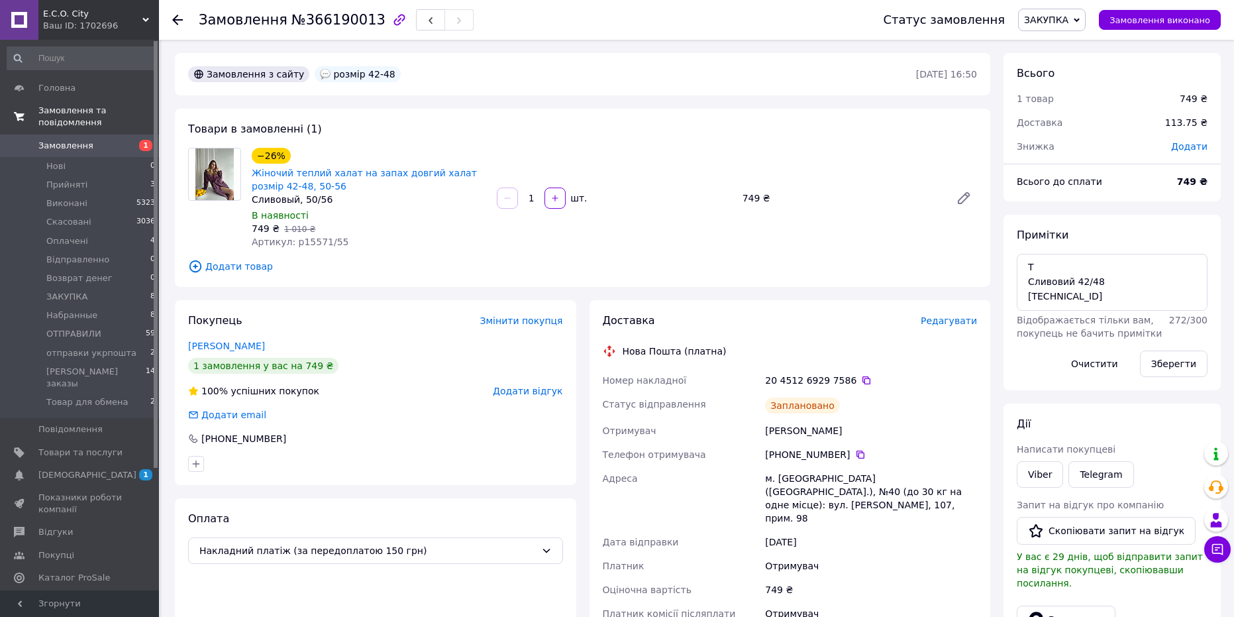
click at [113, 140] on span "Замовлення" at bounding box center [80, 146] width 84 height 12
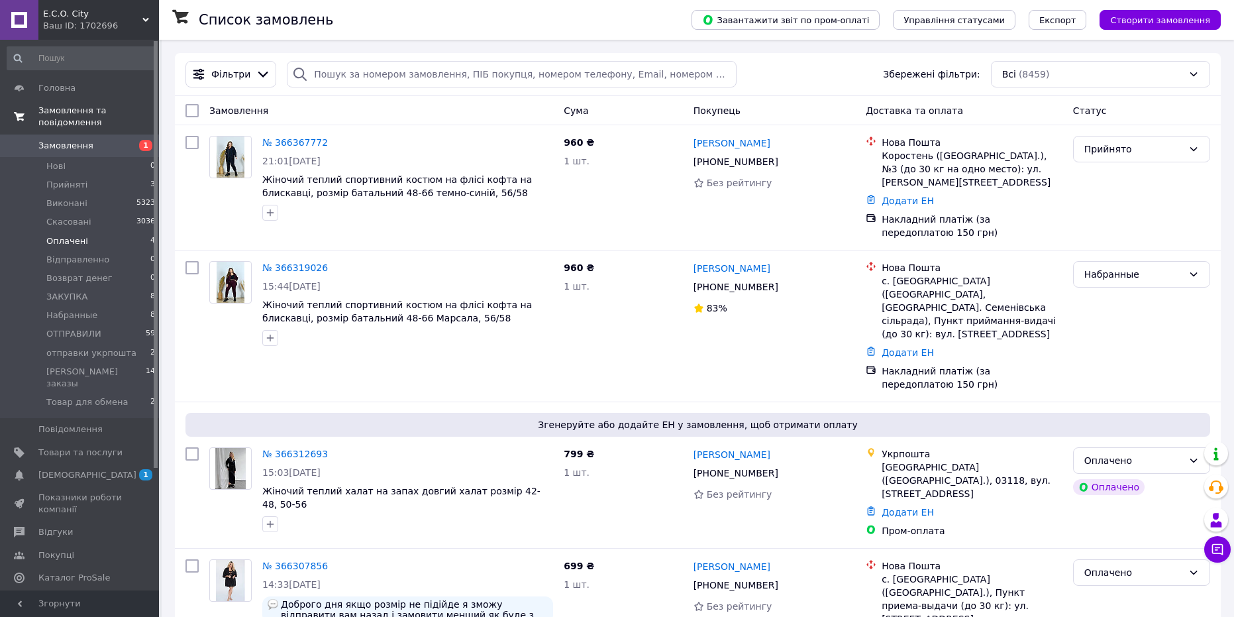
click at [105, 232] on li "Оплачені 4" at bounding box center [81, 241] width 163 height 19
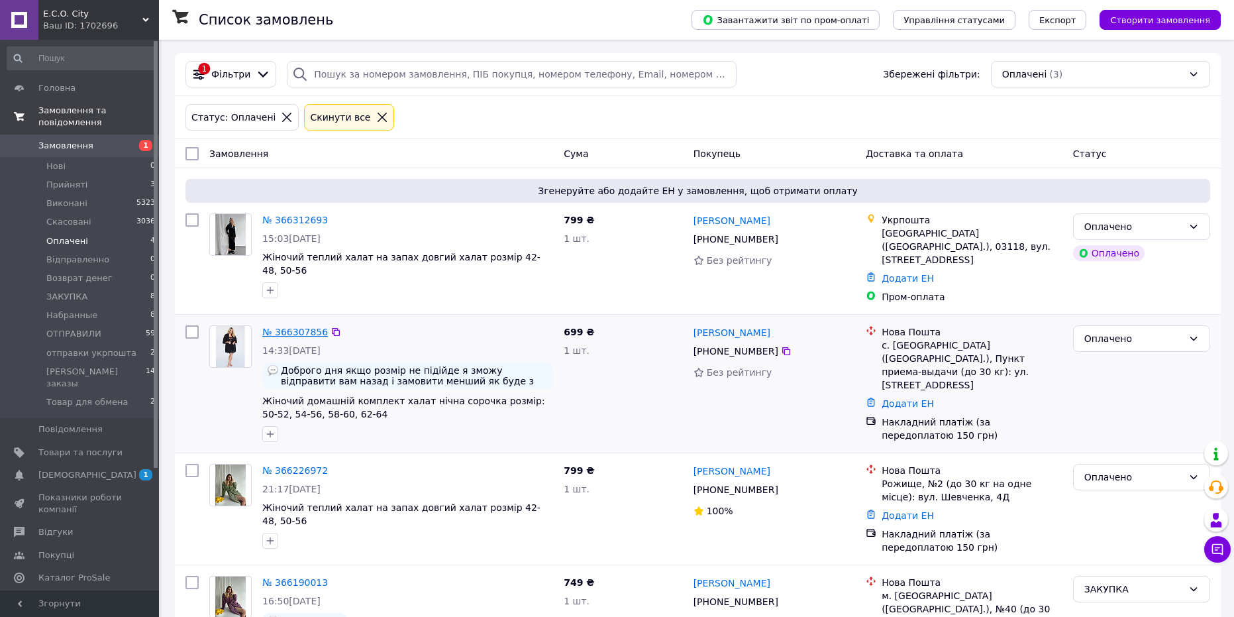
click at [292, 327] on link "№ 366307856" at bounding box center [295, 332] width 66 height 11
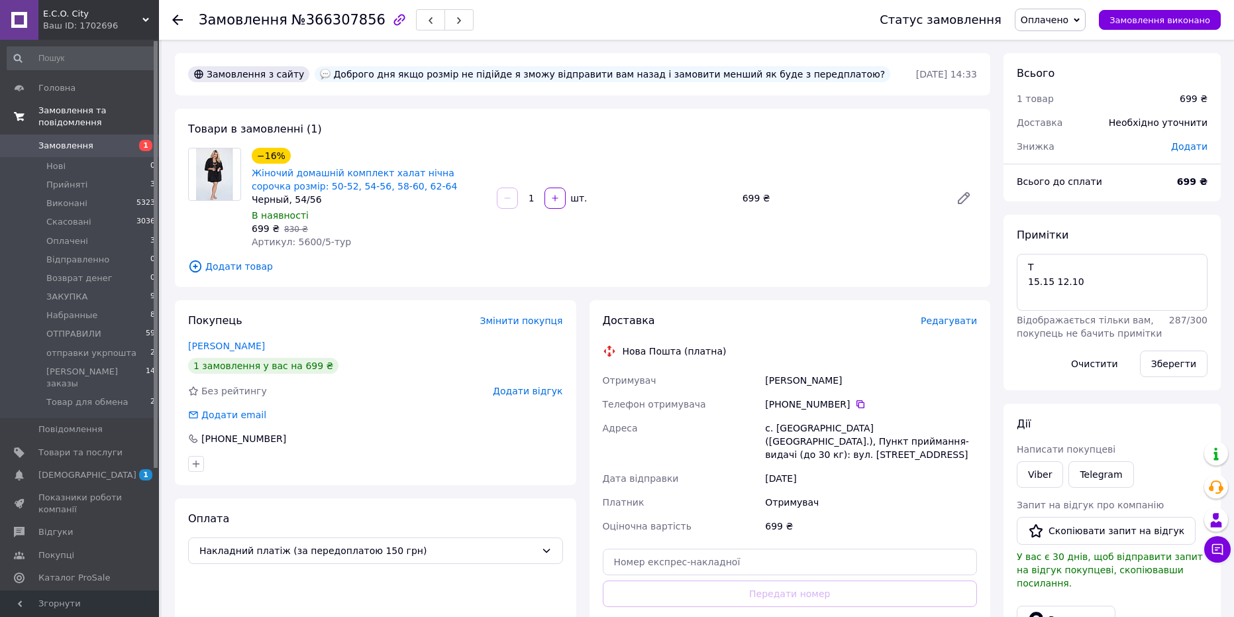
click at [941, 319] on span "Редагувати" at bounding box center [949, 320] width 56 height 11
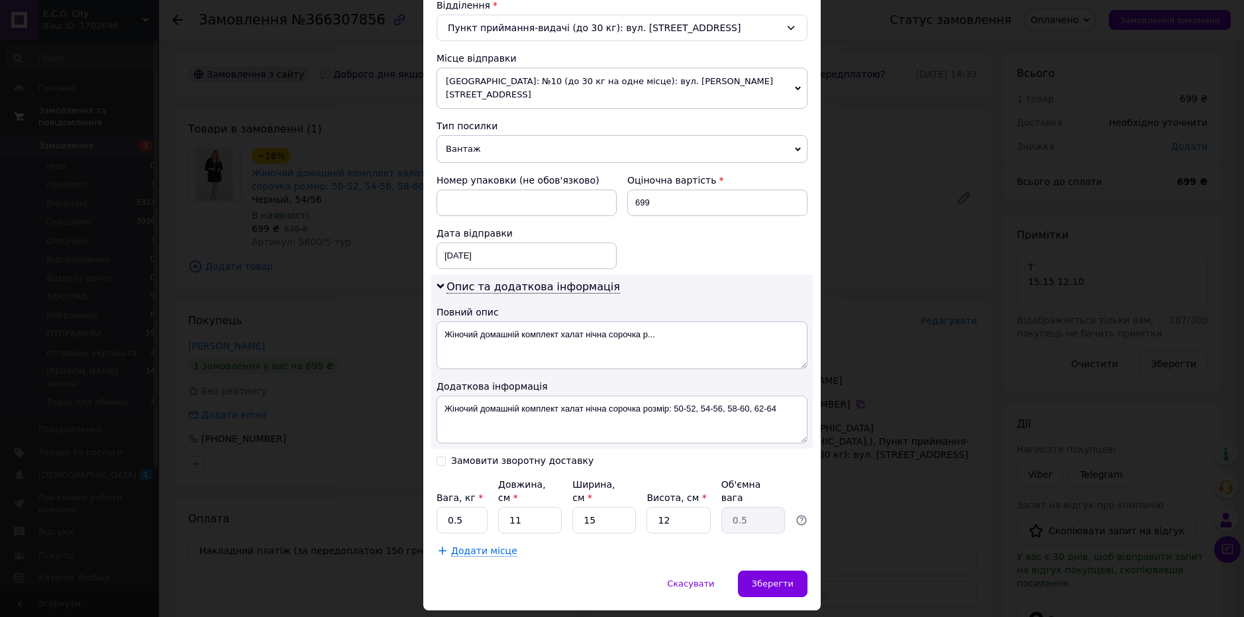
scroll to position [435, 0]
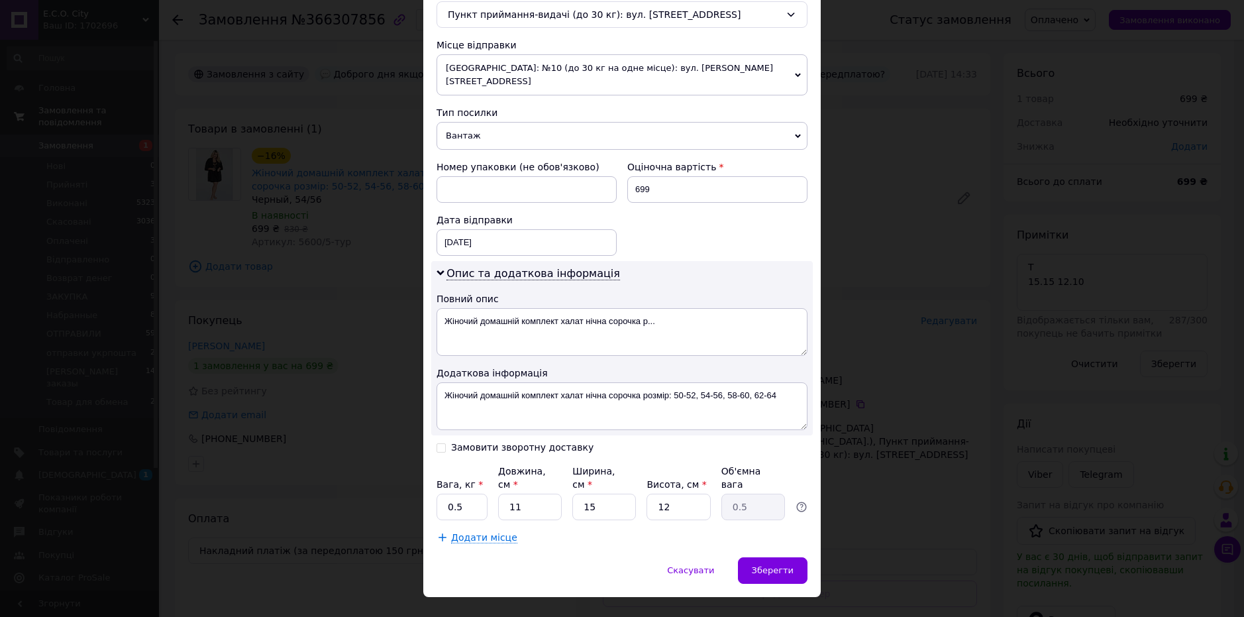
click at [436, 442] on input "Замовити зворотну доставку" at bounding box center [440, 446] width 9 height 9
checkbox input "true"
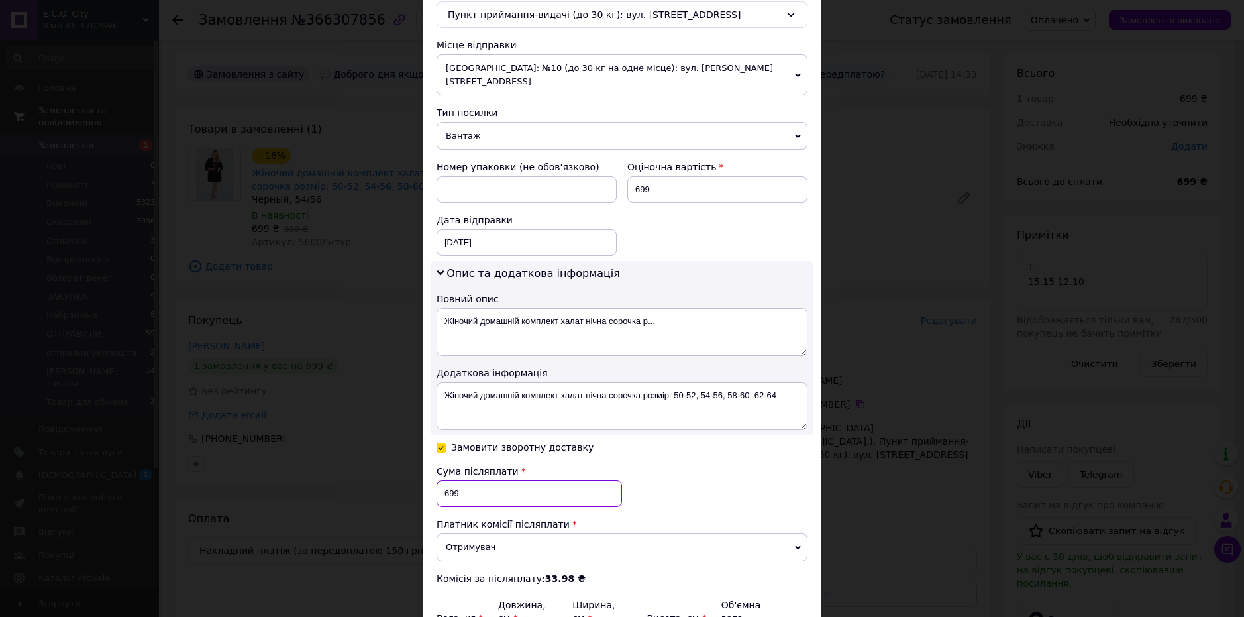
click at [499, 480] on input "699" at bounding box center [528, 493] width 185 height 26
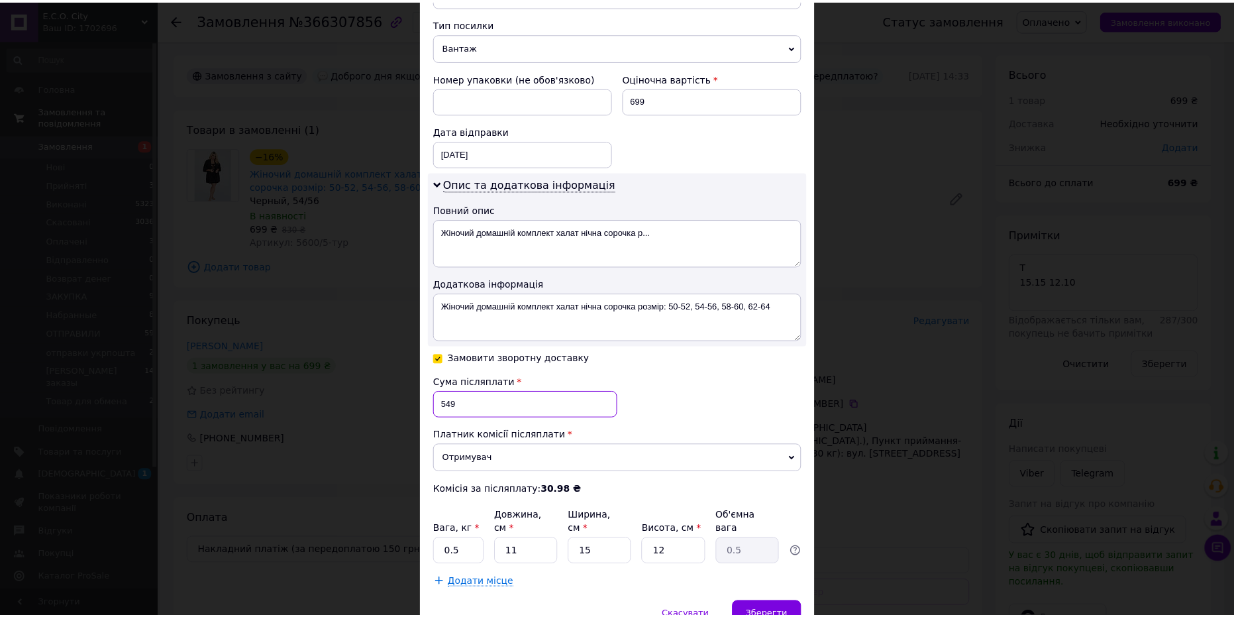
scroll to position [569, 0]
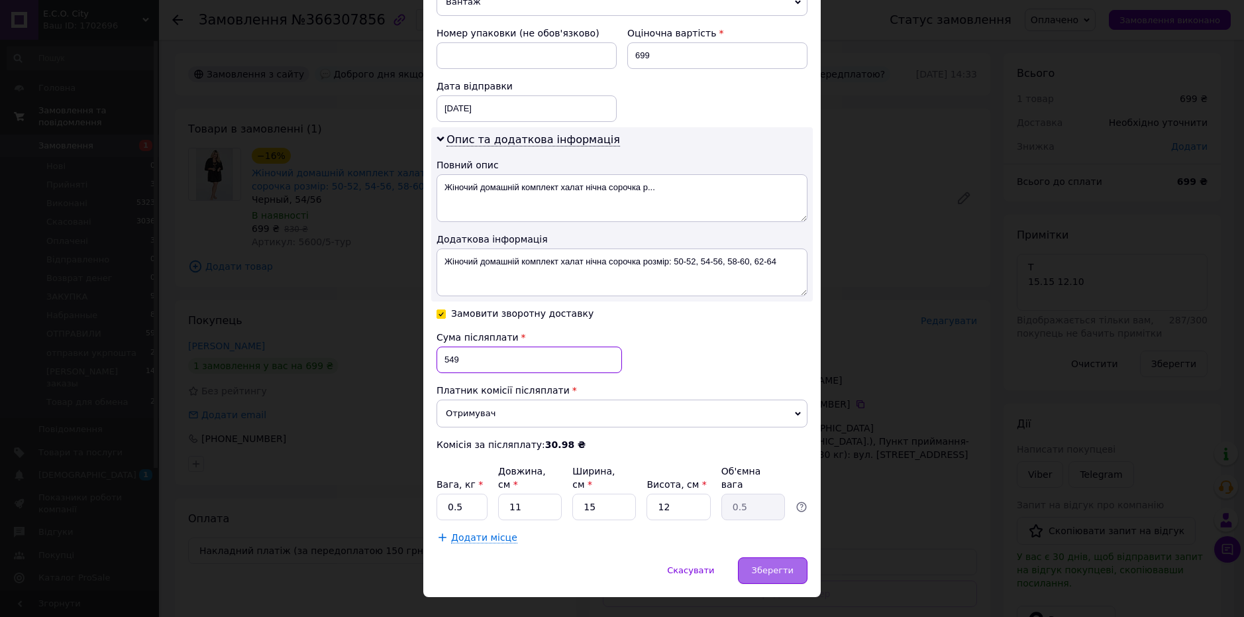
type input "549"
click at [789, 557] on div "Зберегти" at bounding box center [773, 570] width 70 height 26
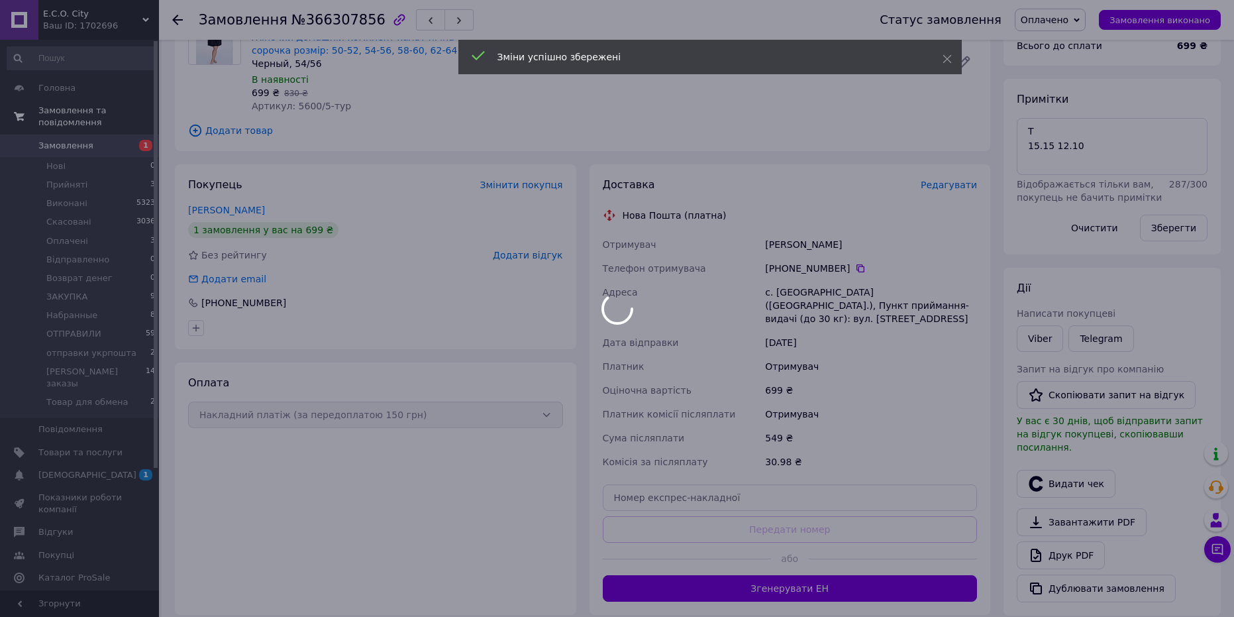
scroll to position [265, 0]
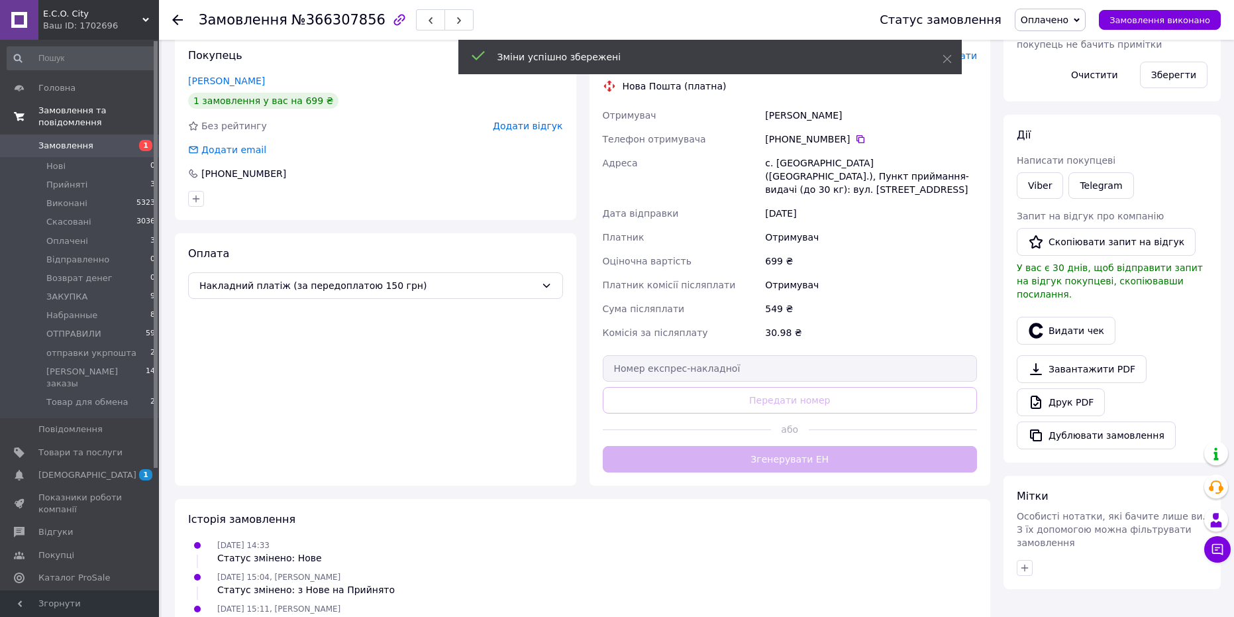
click at [789, 447] on div "Доставка Редагувати Нова Пошта (платна) Отримувач Колісник Марія Телефон отриму…" at bounding box center [790, 260] width 375 height 424
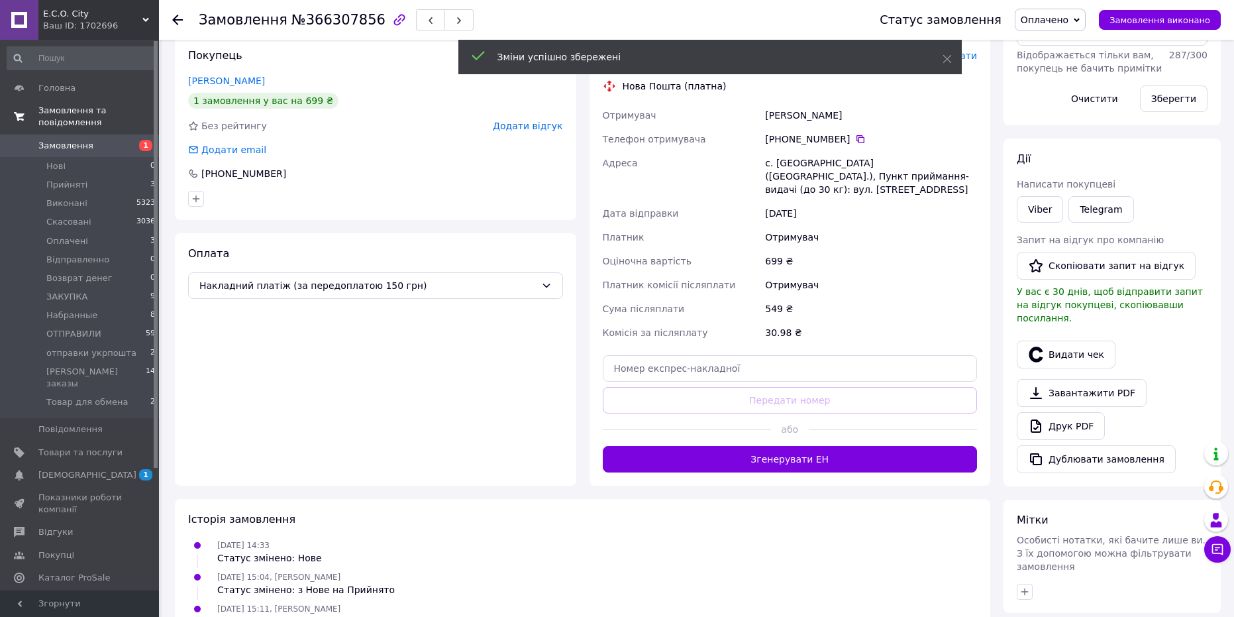
click at [785, 450] on button "Згенерувати ЕН" at bounding box center [790, 459] width 375 height 26
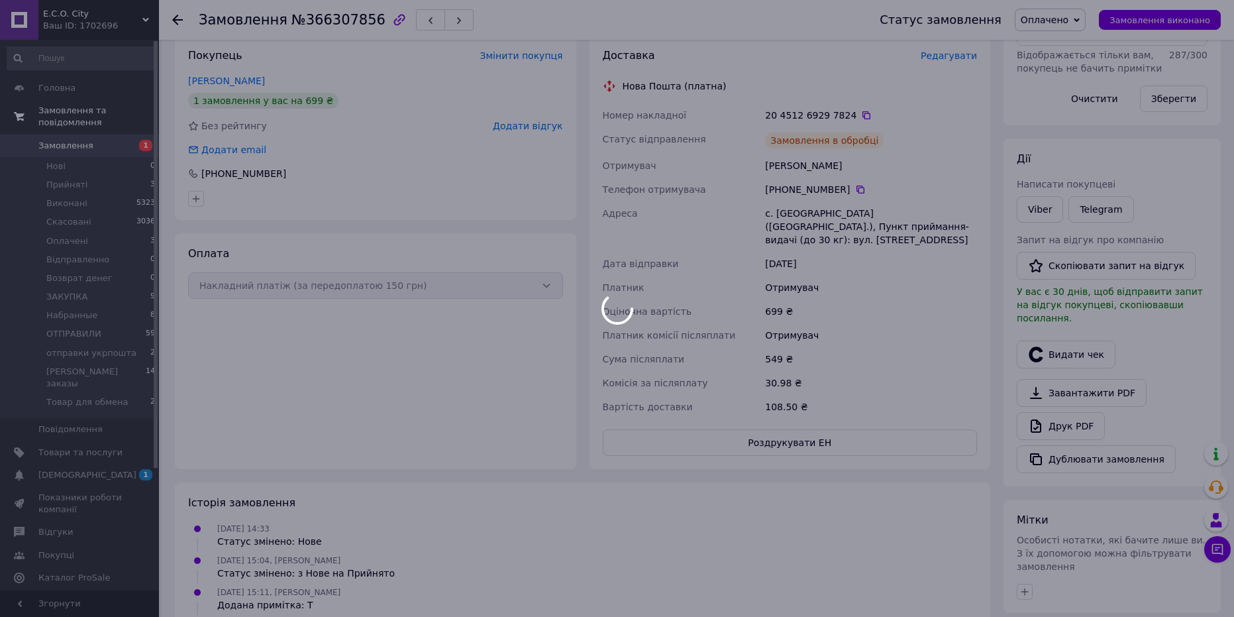
click at [1074, 18] on div at bounding box center [617, 308] width 1234 height 617
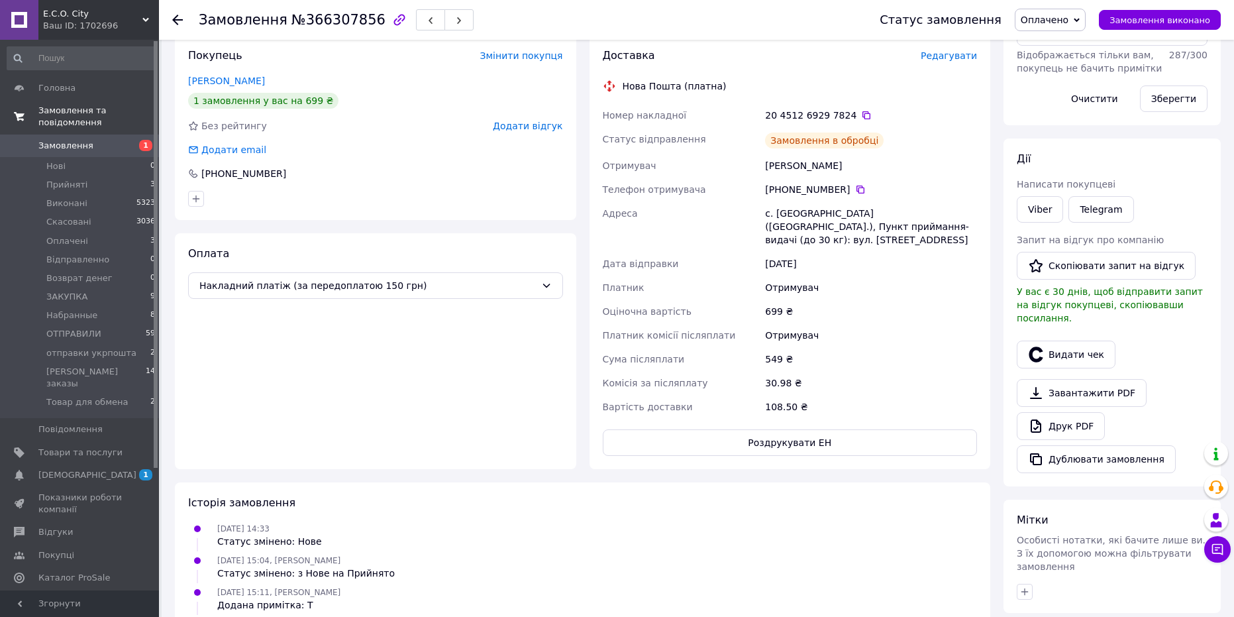
drag, startPoint x: 1073, startPoint y: 18, endPoint x: 1078, endPoint y: 41, distance: 23.8
click at [1068, 17] on span "Оплачено" at bounding box center [1045, 20] width 48 height 11
click at [1076, 80] on li "ЗАКУПКА" at bounding box center [1074, 80] width 119 height 20
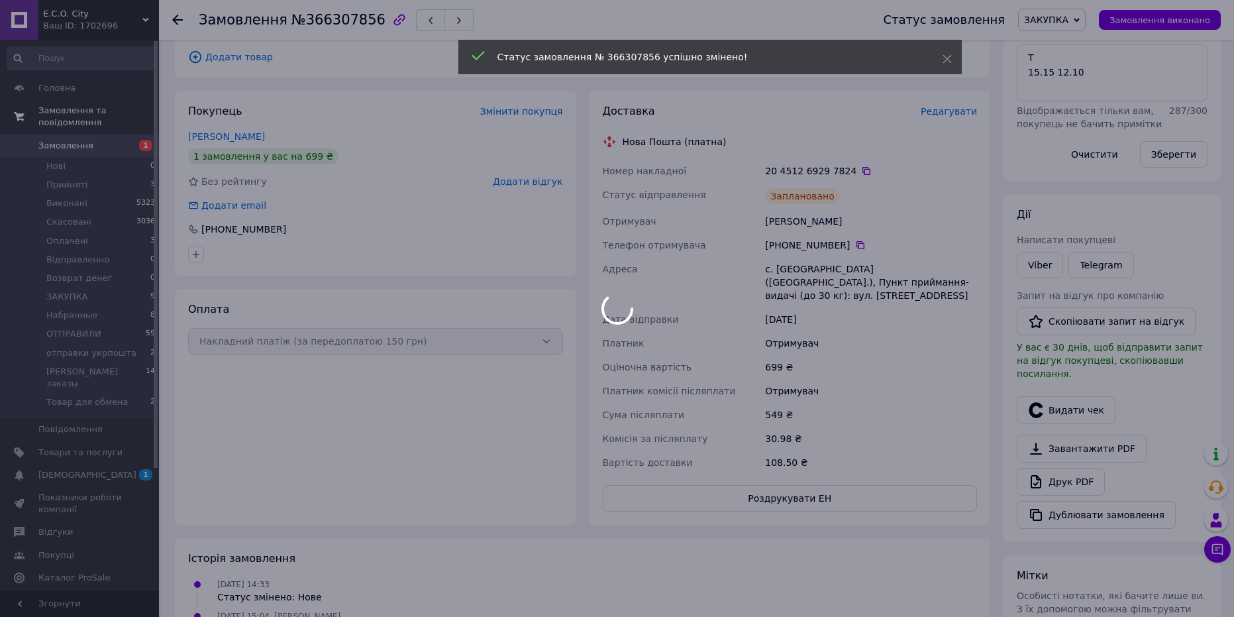
scroll to position [132, 0]
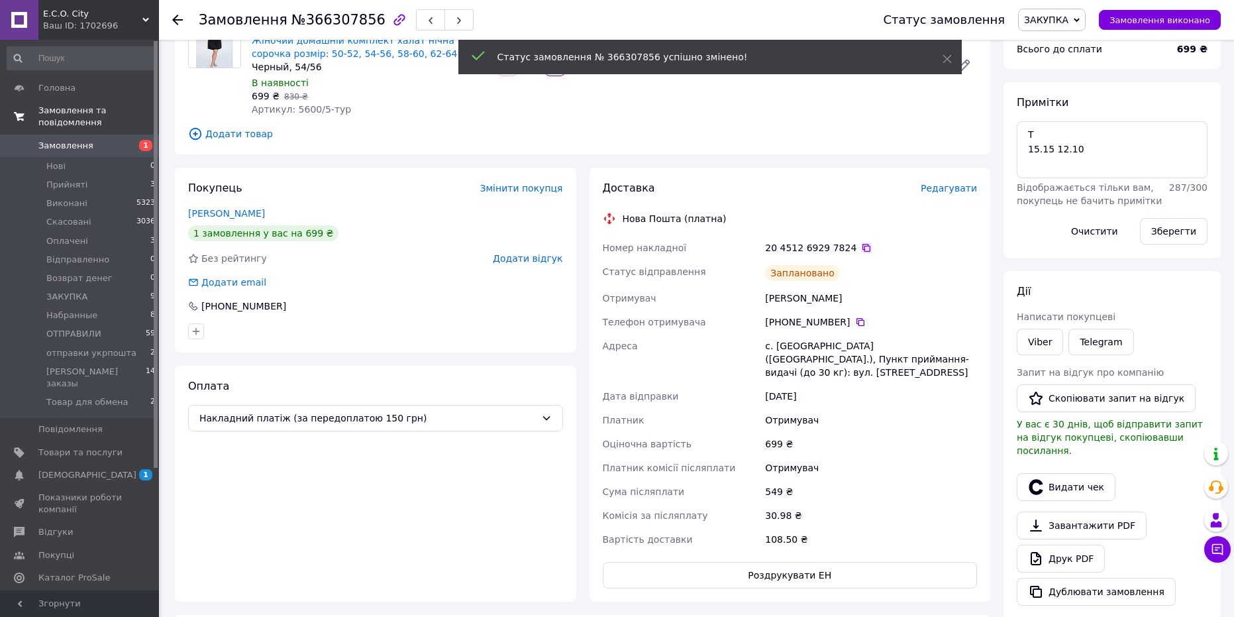
click at [861, 248] on icon at bounding box center [866, 247] width 11 height 11
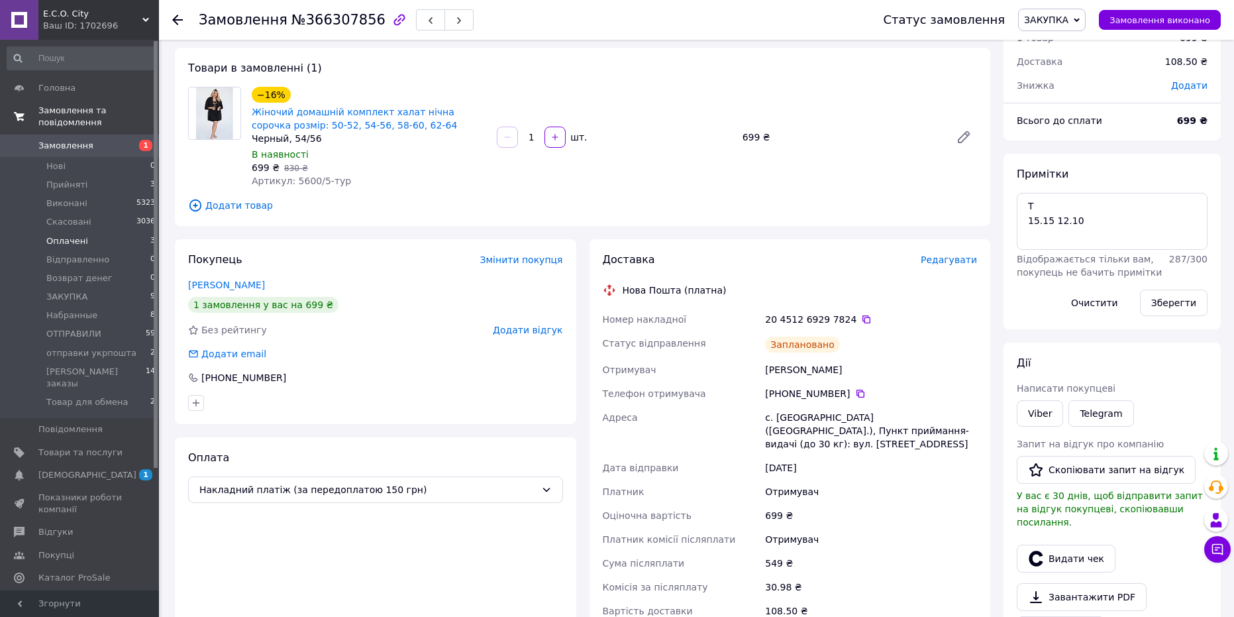
scroll to position [0, 0]
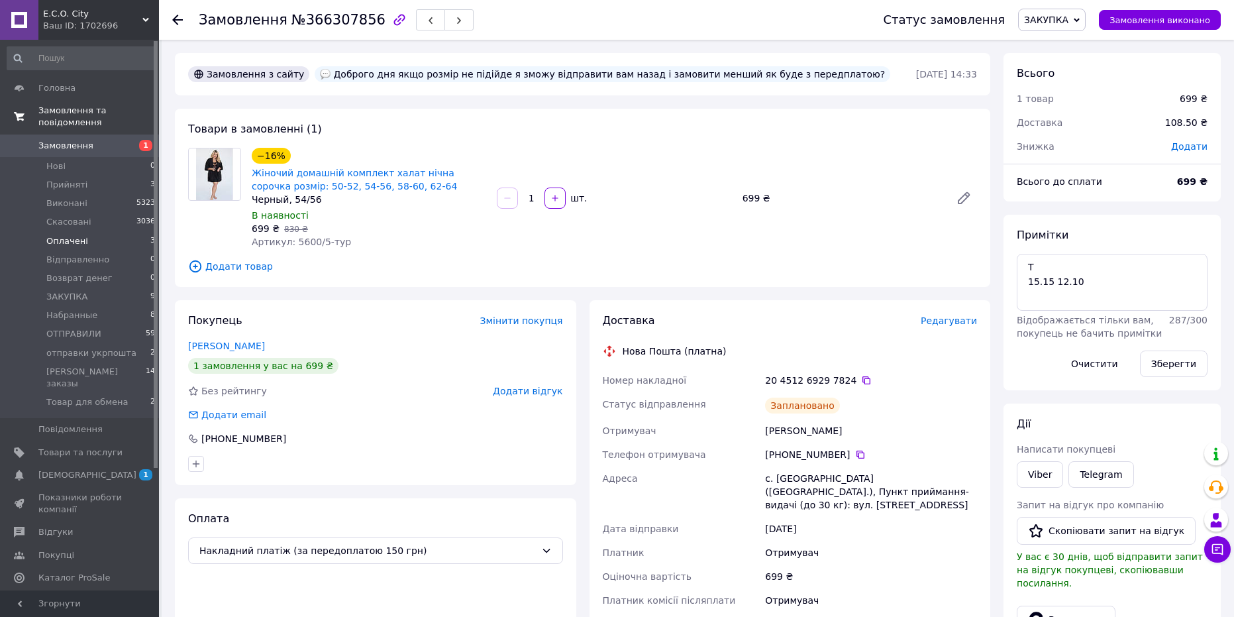
click at [94, 233] on li "Оплачені 3" at bounding box center [81, 241] width 163 height 19
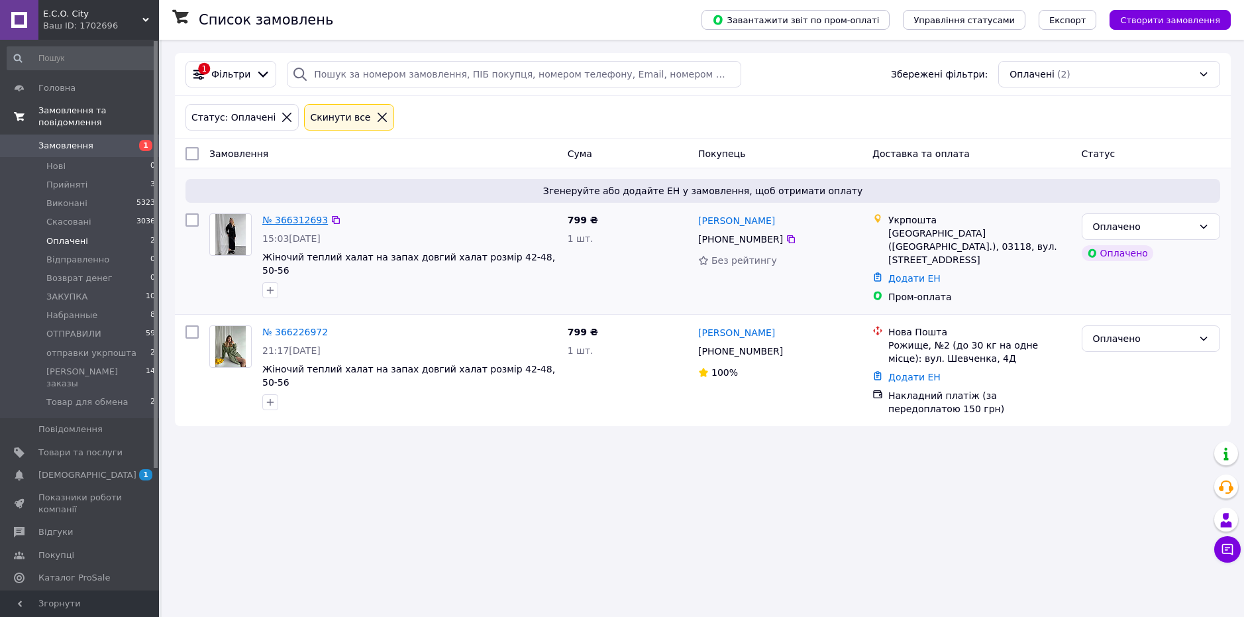
click at [285, 217] on link "№ 366312693" at bounding box center [295, 220] width 66 height 11
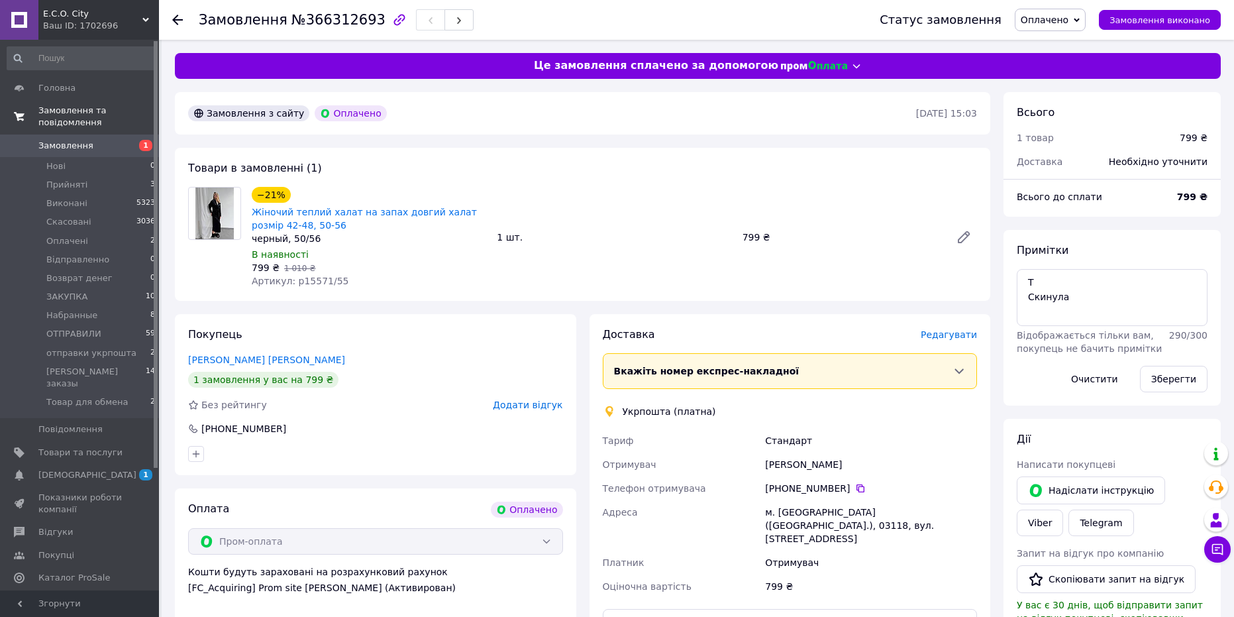
drag, startPoint x: 1066, startPoint y: 16, endPoint x: 1081, endPoint y: 63, distance: 49.2
click at [1067, 17] on span "Оплачено" at bounding box center [1045, 20] width 48 height 11
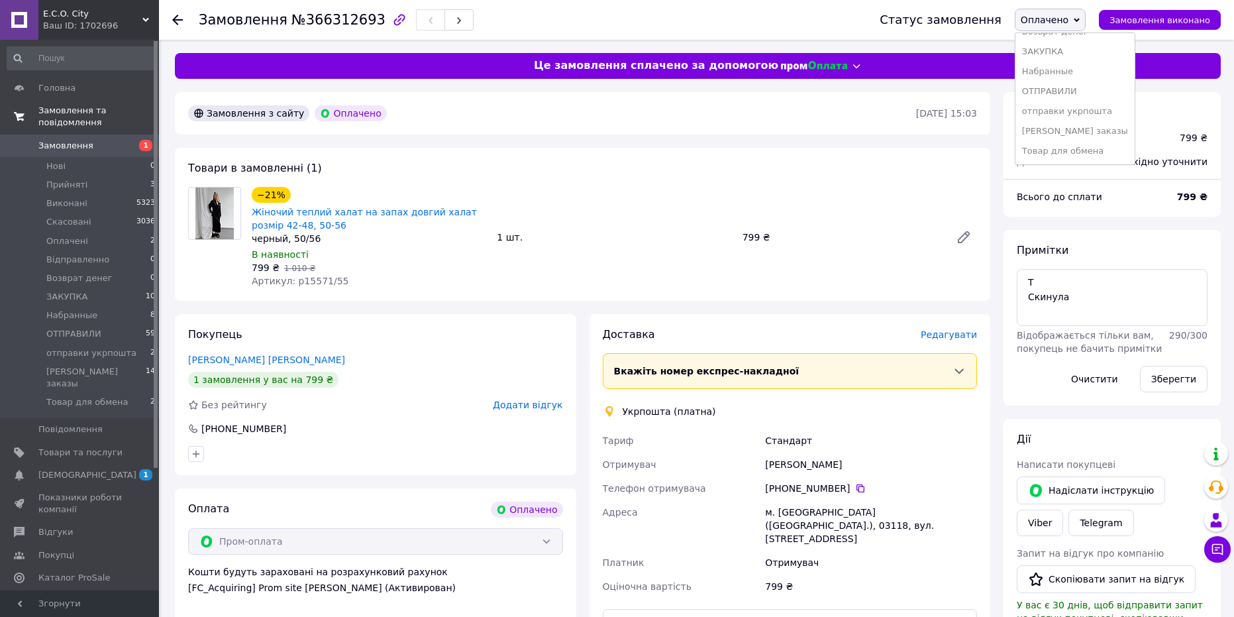
drag, startPoint x: 1059, startPoint y: 54, endPoint x: 1018, endPoint y: 106, distance: 66.0
click at [1058, 54] on li "ЗАКУПКА" at bounding box center [1074, 52] width 119 height 20
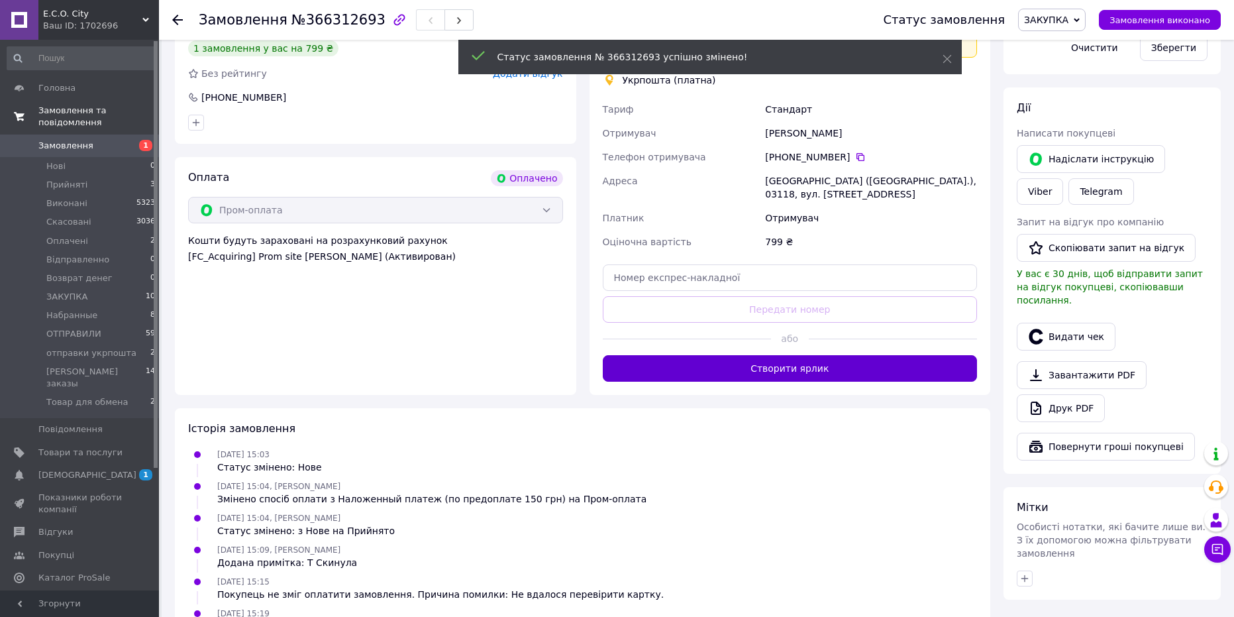
click at [799, 361] on button "Створити ярлик" at bounding box center [790, 368] width 375 height 26
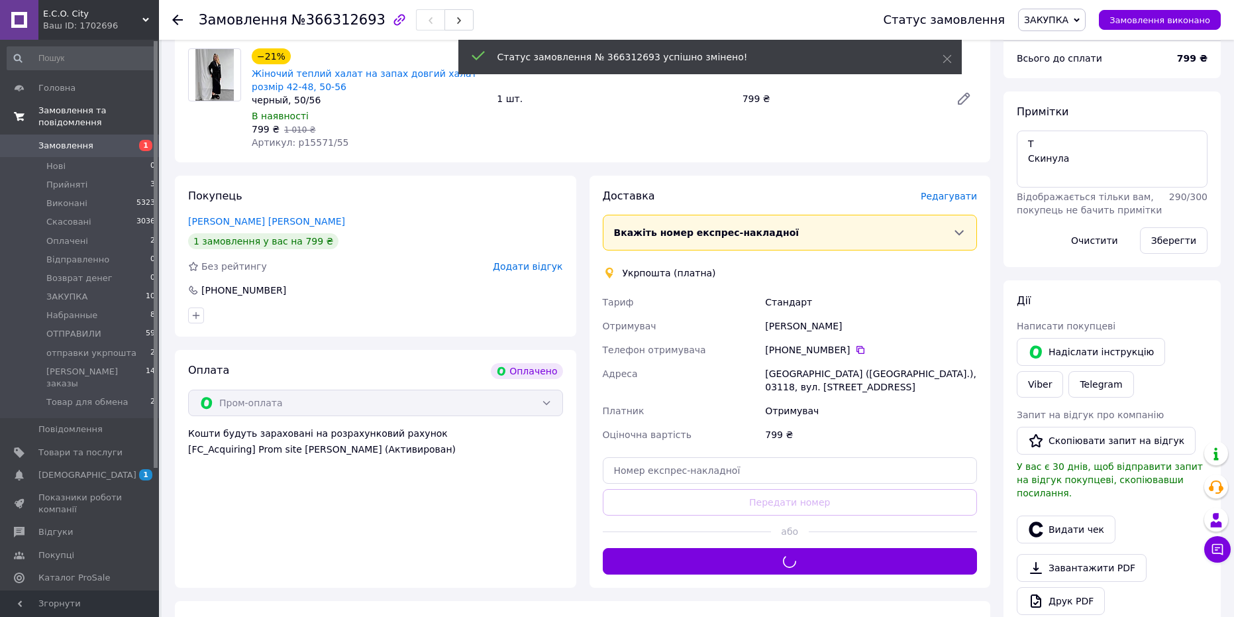
scroll to position [0, 0]
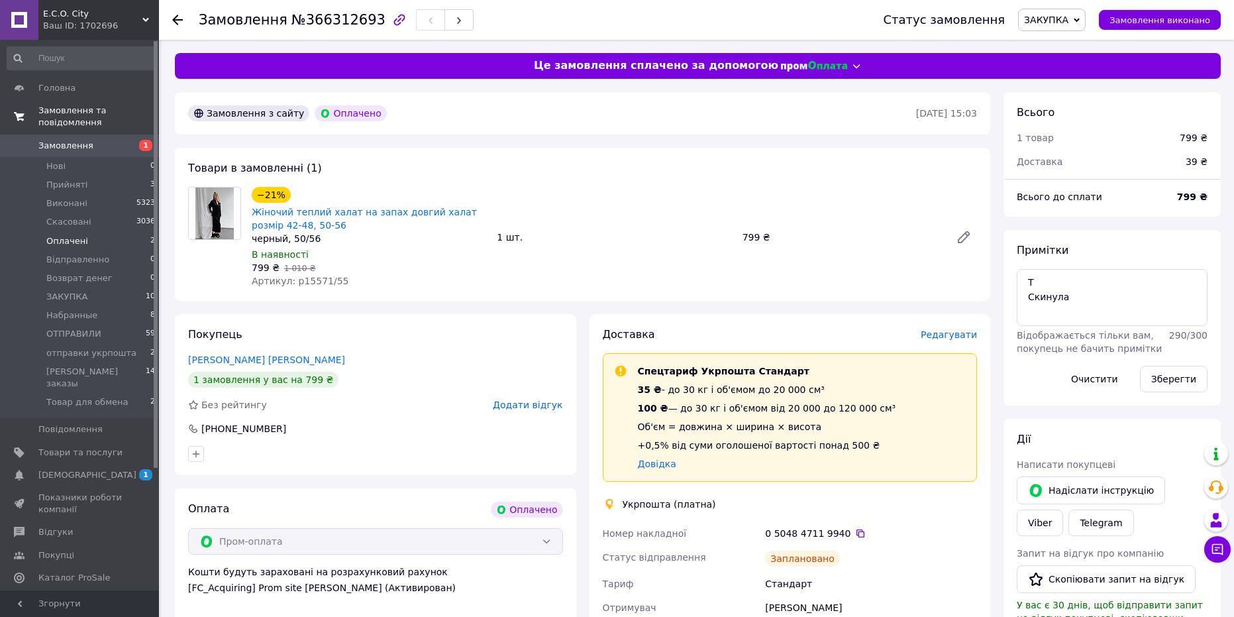
click at [73, 235] on span "Оплачені" at bounding box center [67, 241] width 42 height 12
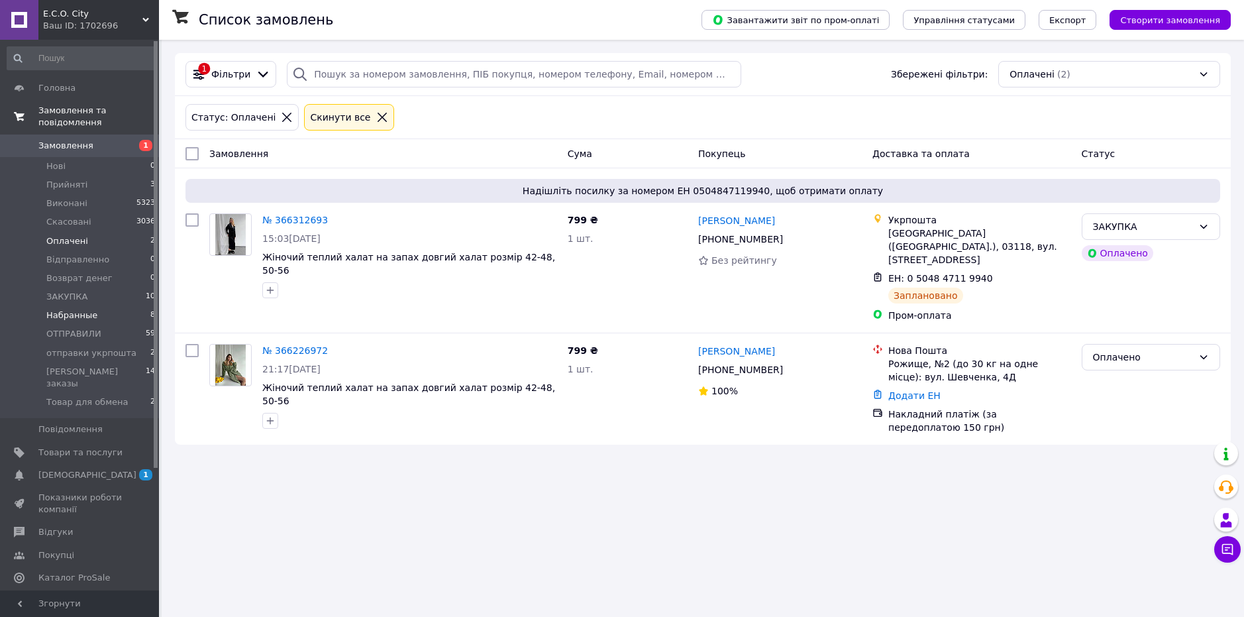
click at [83, 309] on span "Набранные" at bounding box center [71, 315] width 51 height 12
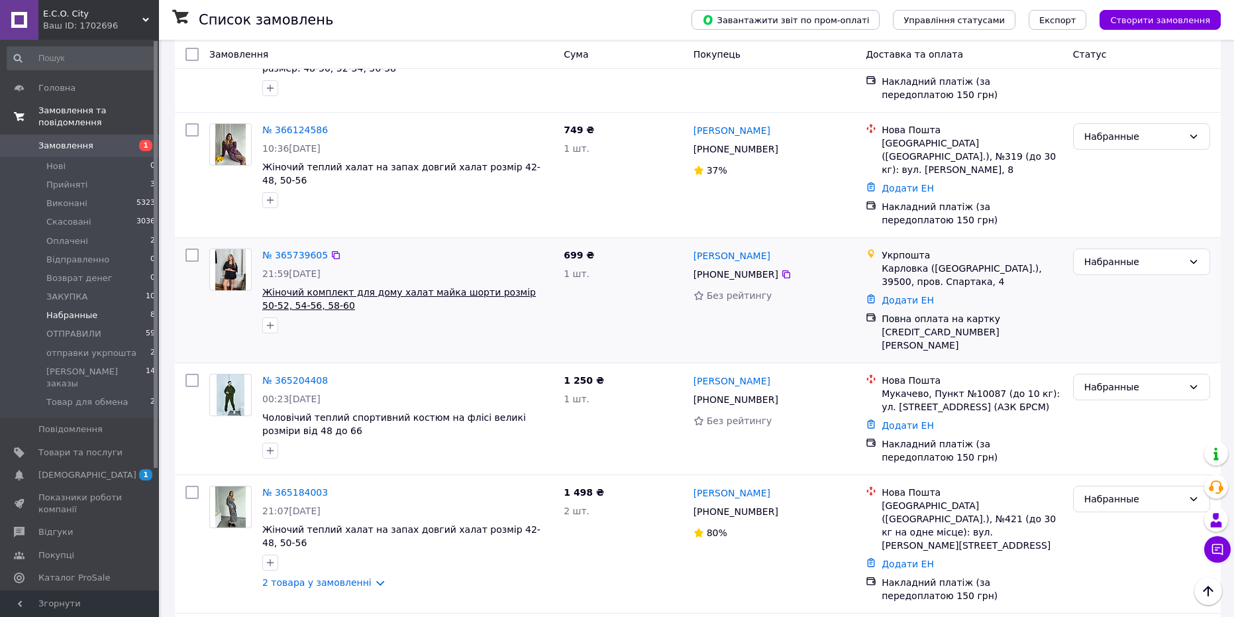
scroll to position [511, 0]
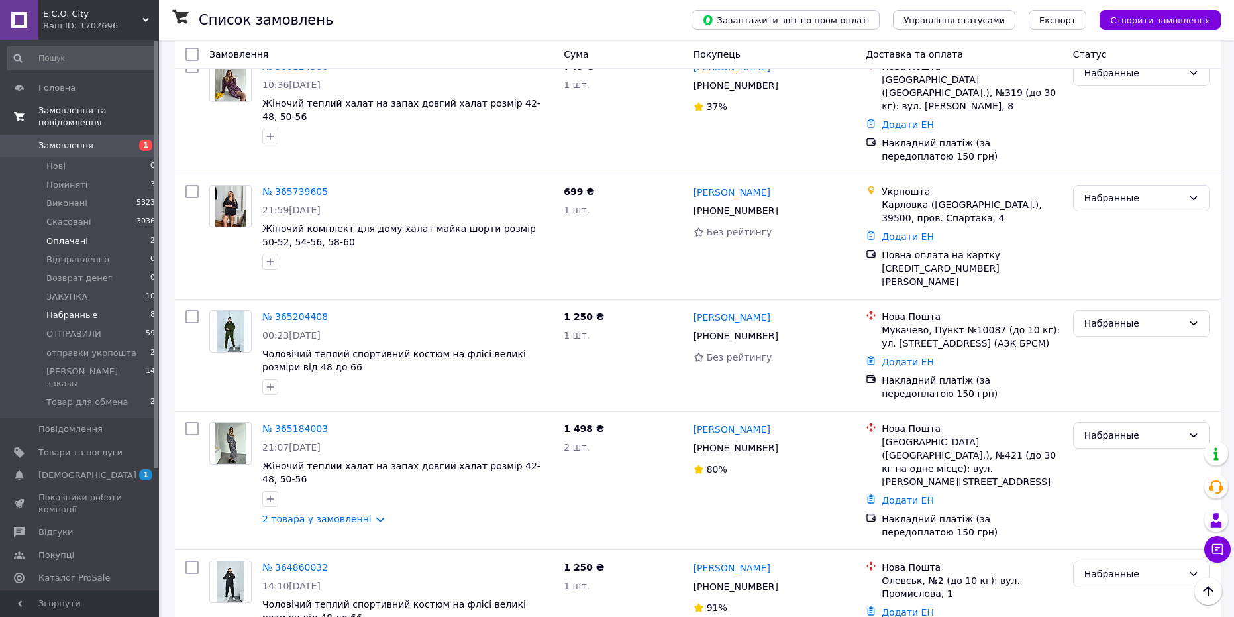
click at [114, 232] on li "Оплачені 2" at bounding box center [81, 241] width 163 height 19
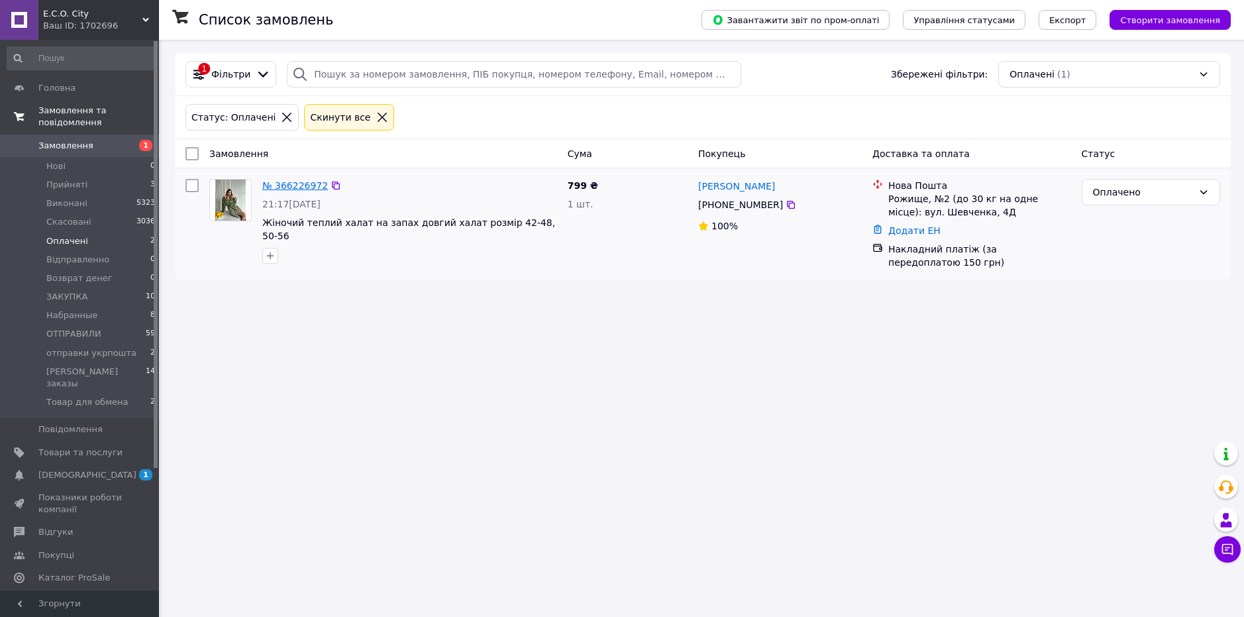
click at [291, 187] on link "№ 366226972" at bounding box center [295, 185] width 66 height 11
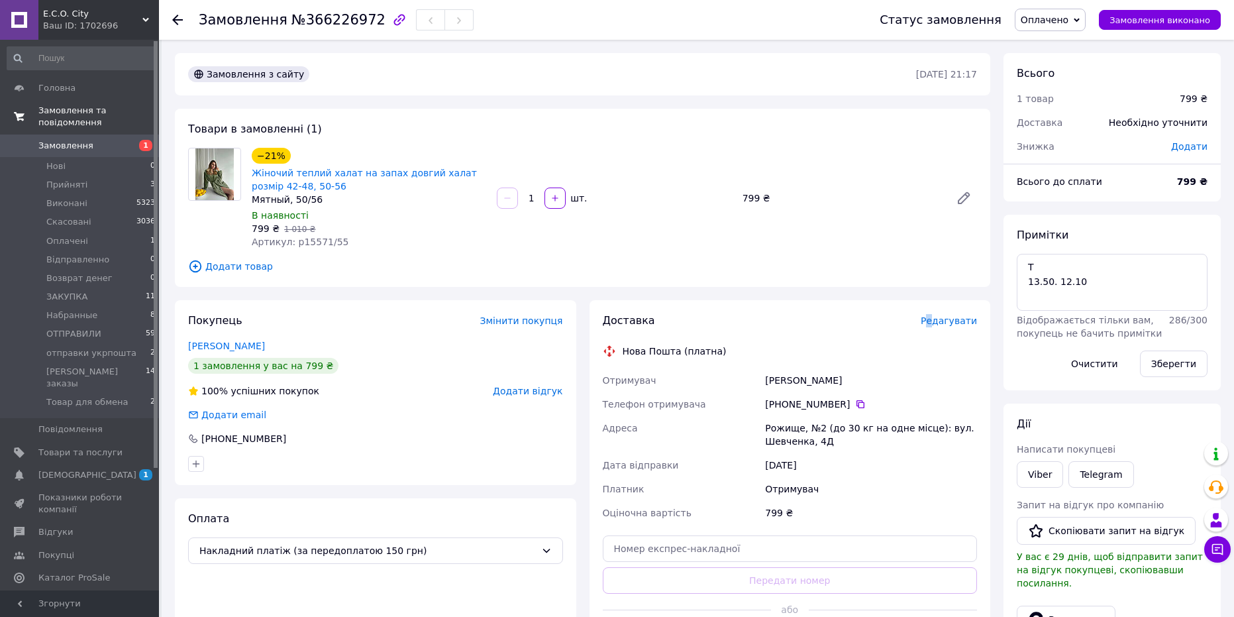
click at [939, 322] on span "Редагувати" at bounding box center [949, 320] width 56 height 11
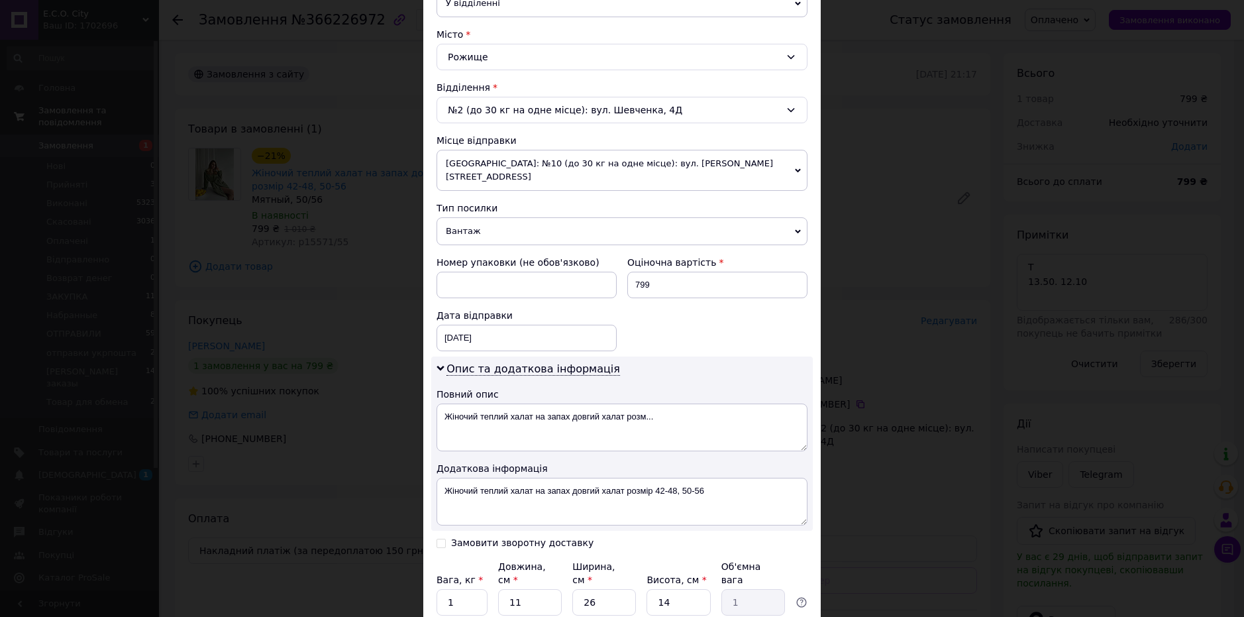
scroll to position [435, 0]
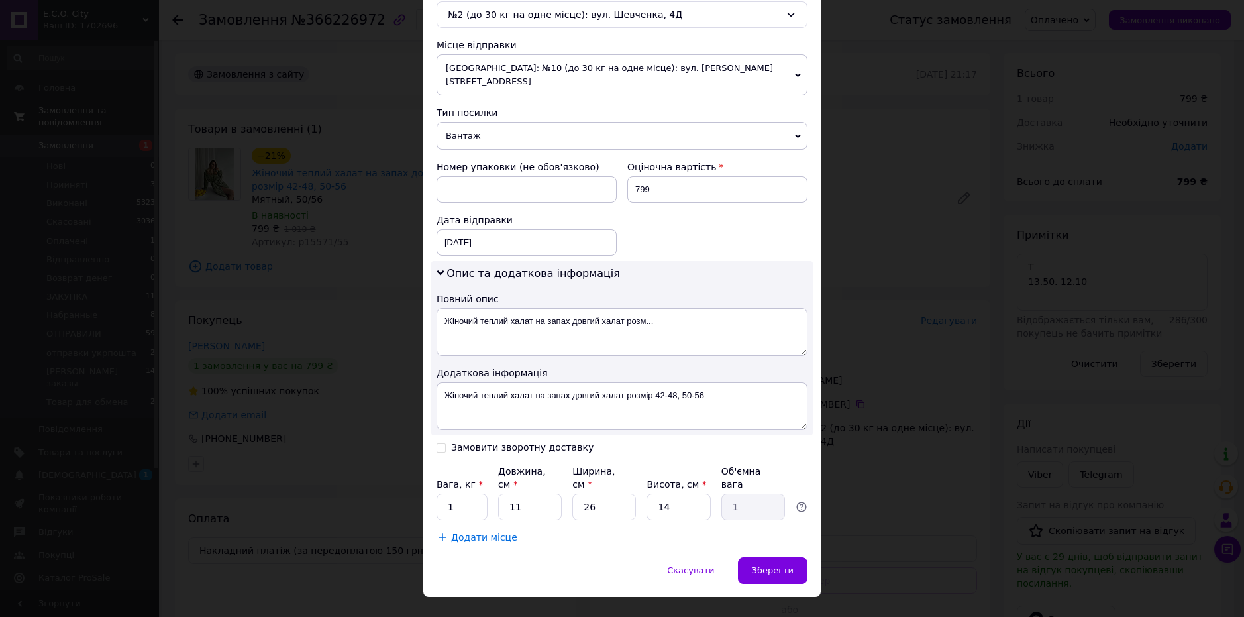
click at [441, 443] on icon at bounding box center [440, 447] width 9 height 9
click at [441, 442] on input "Замовити зворотну доставку" at bounding box center [440, 446] width 9 height 9
checkbox input "true"
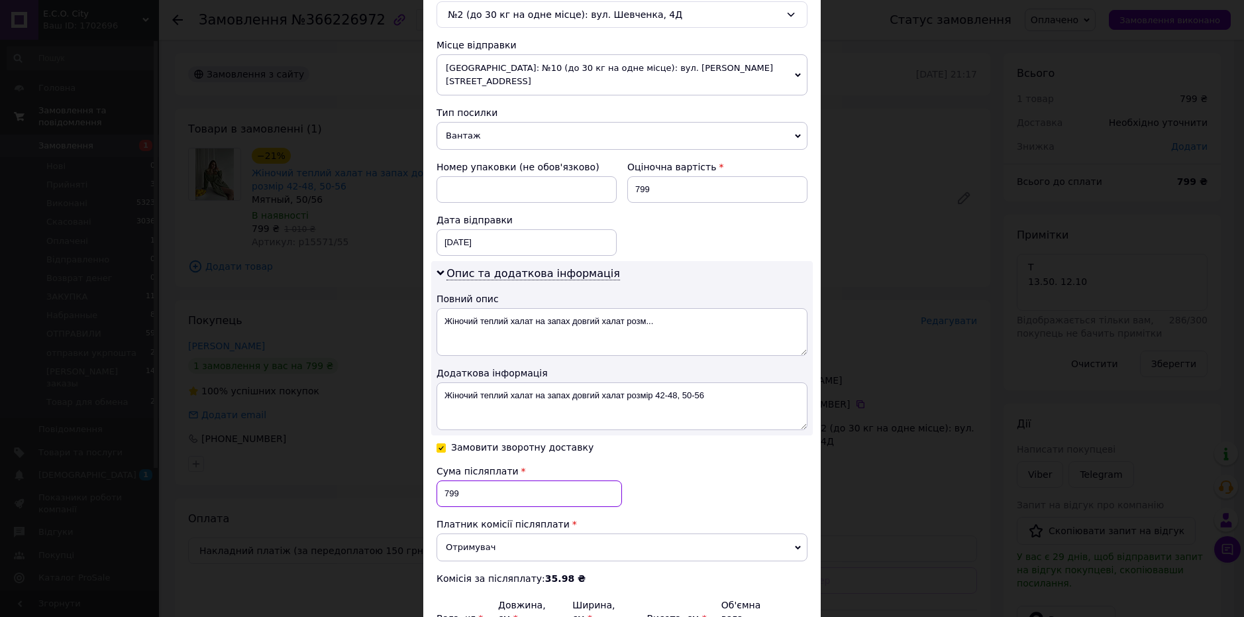
click at [479, 482] on input "799" at bounding box center [528, 493] width 185 height 26
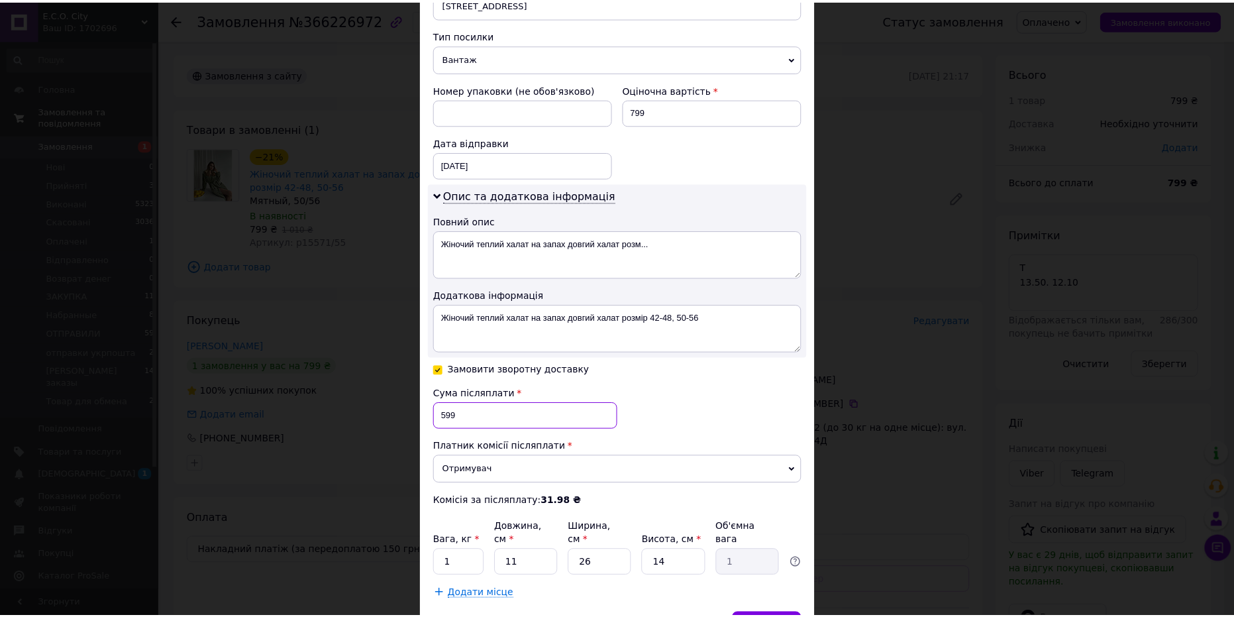
scroll to position [568, 0]
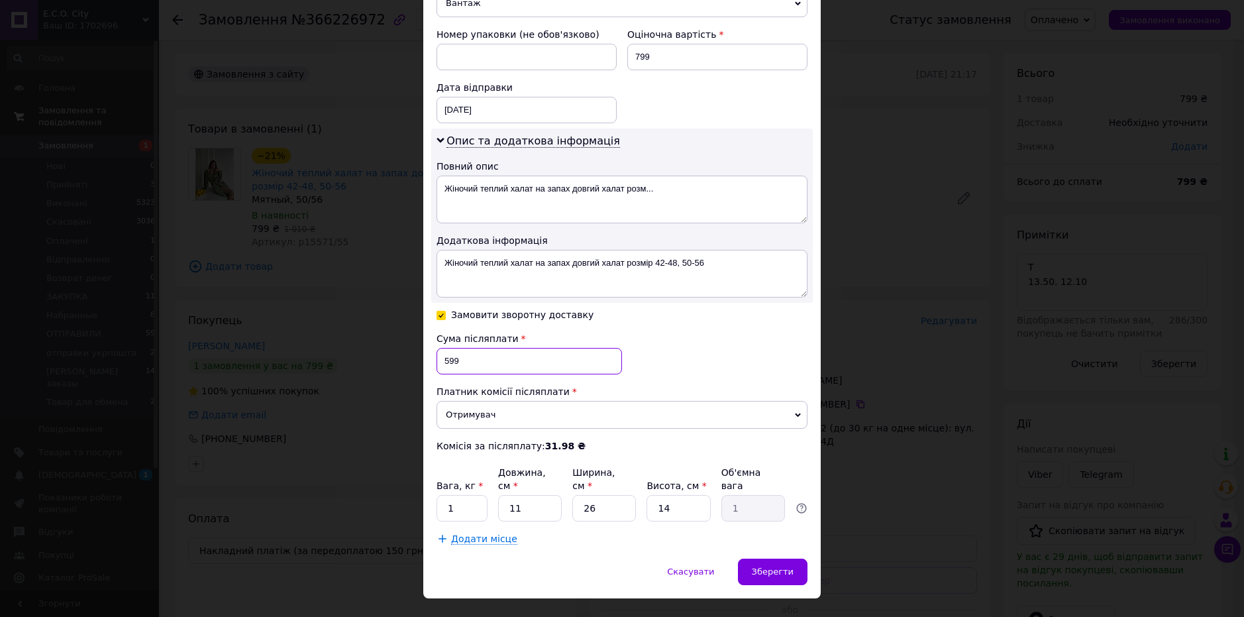
type input "599"
click at [522, 495] on input "11" at bounding box center [530, 508] width 64 height 26
type input "2"
type input "0.18"
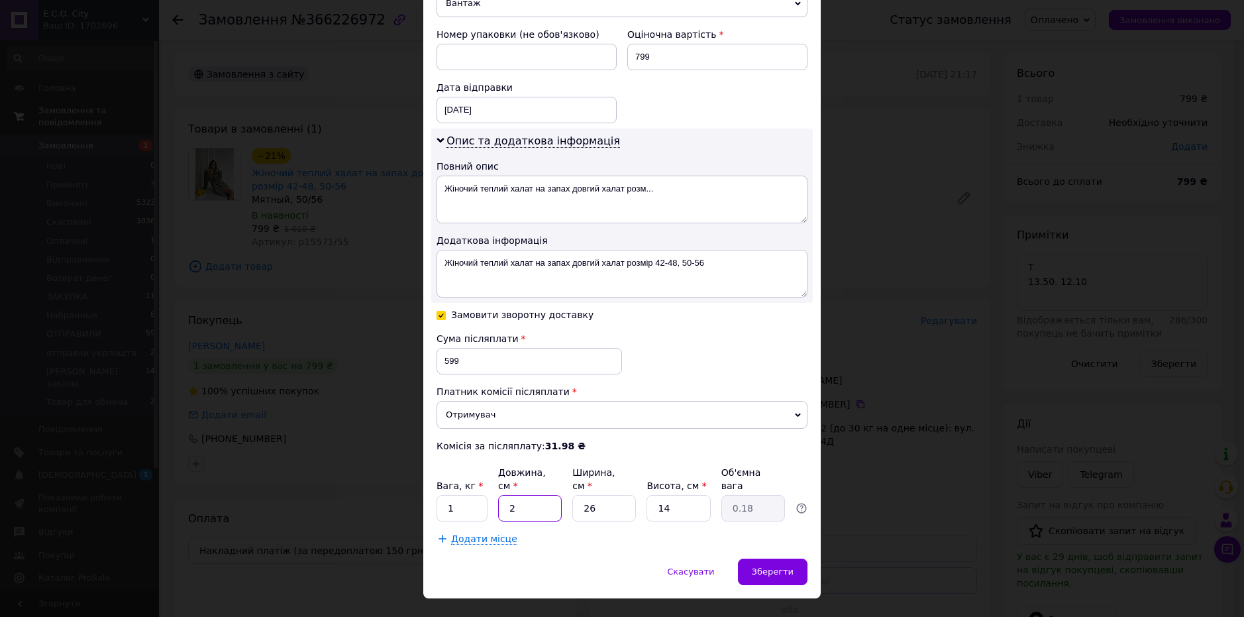
type input "25"
type input "2.28"
type input "25"
type input "2"
type input "0.18"
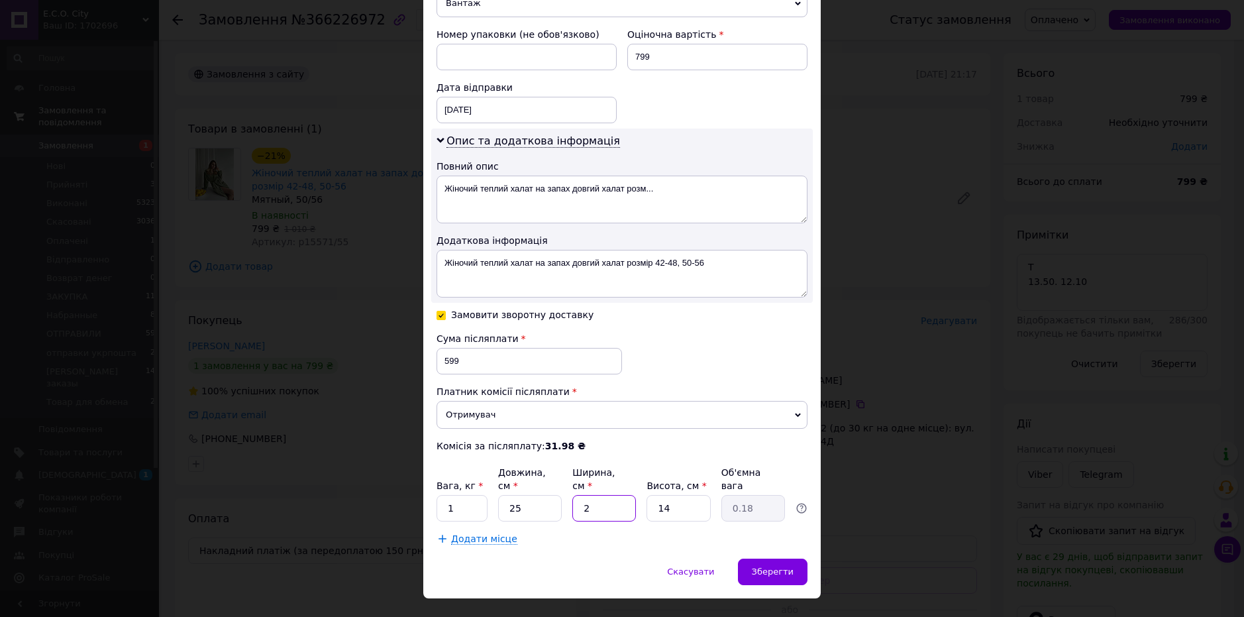
type input "21"
type input "1.84"
type input "21"
type input "3"
type input "0.39"
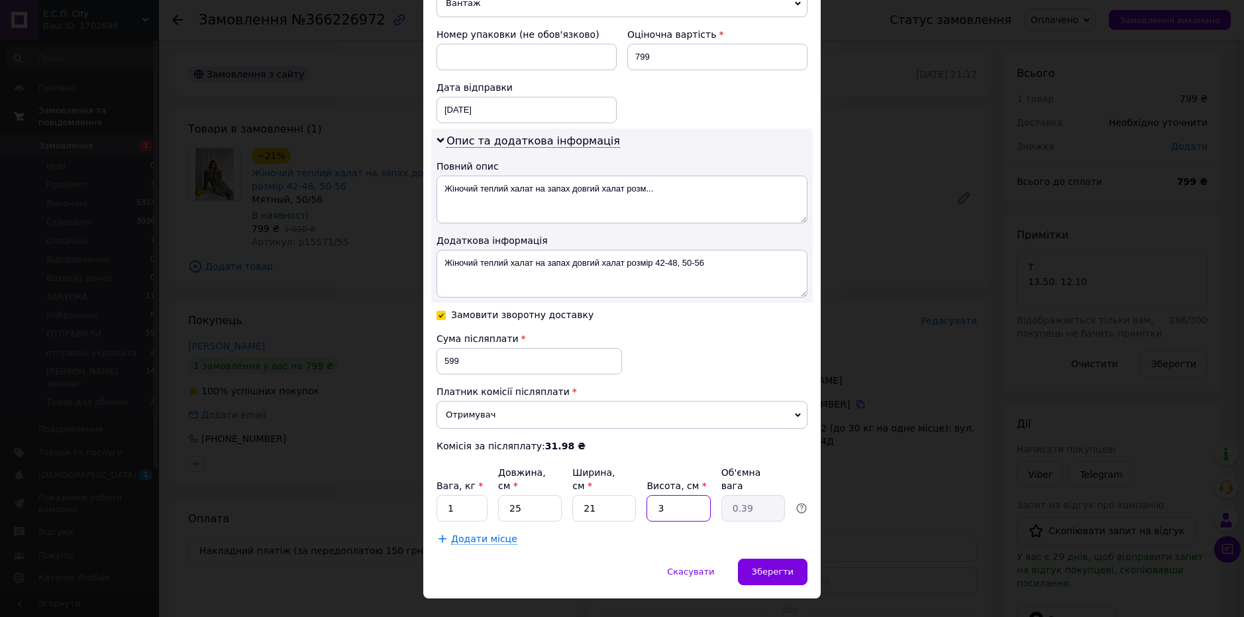
type input "30"
type input "3.94"
type input "30.5"
type input "4"
type input "30.5"
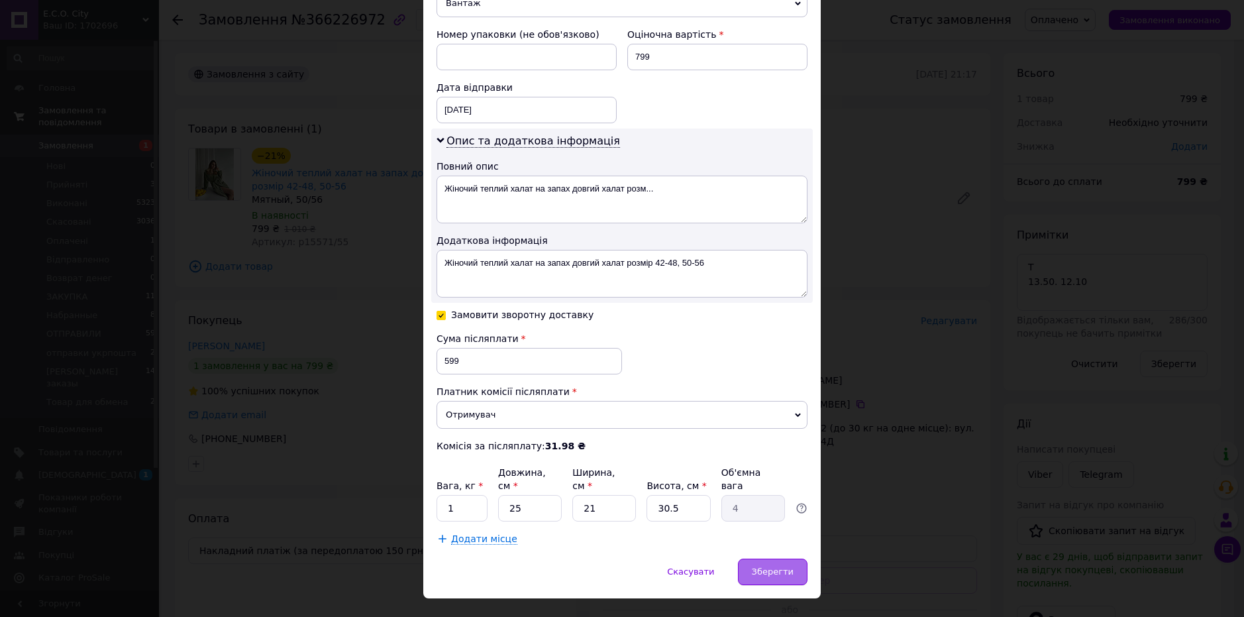
drag, startPoint x: 746, startPoint y: 542, endPoint x: 756, endPoint y: 546, distance: 11.0
click at [747, 558] on div "Зберегти" at bounding box center [773, 571] width 70 height 26
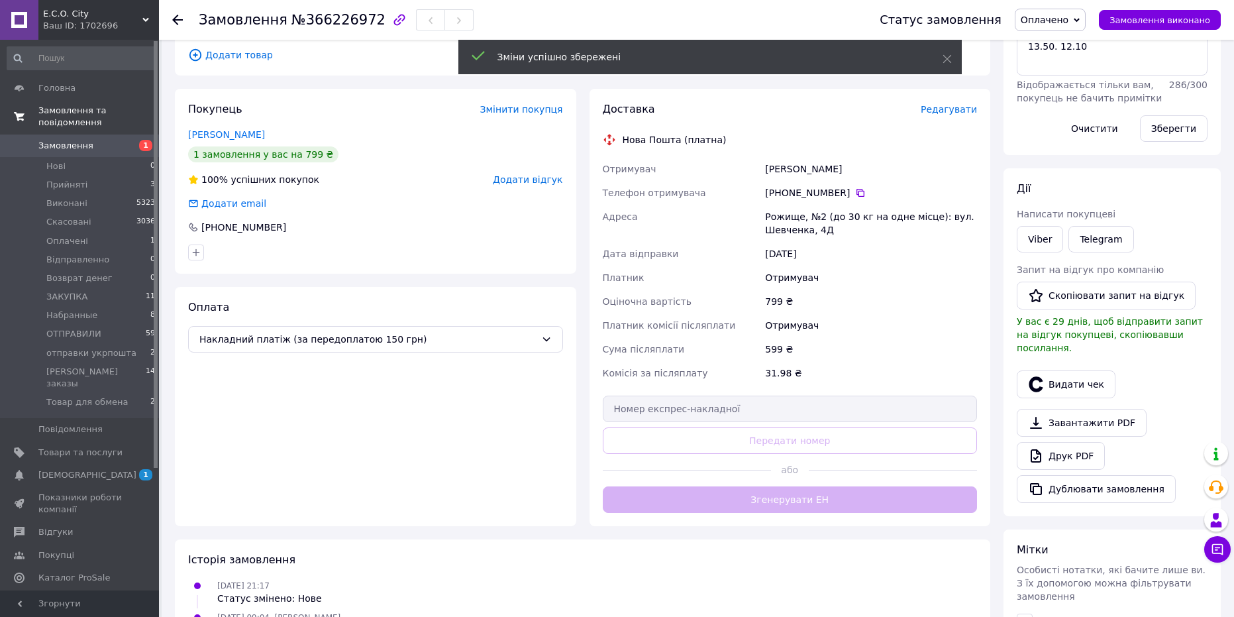
scroll to position [265, 0]
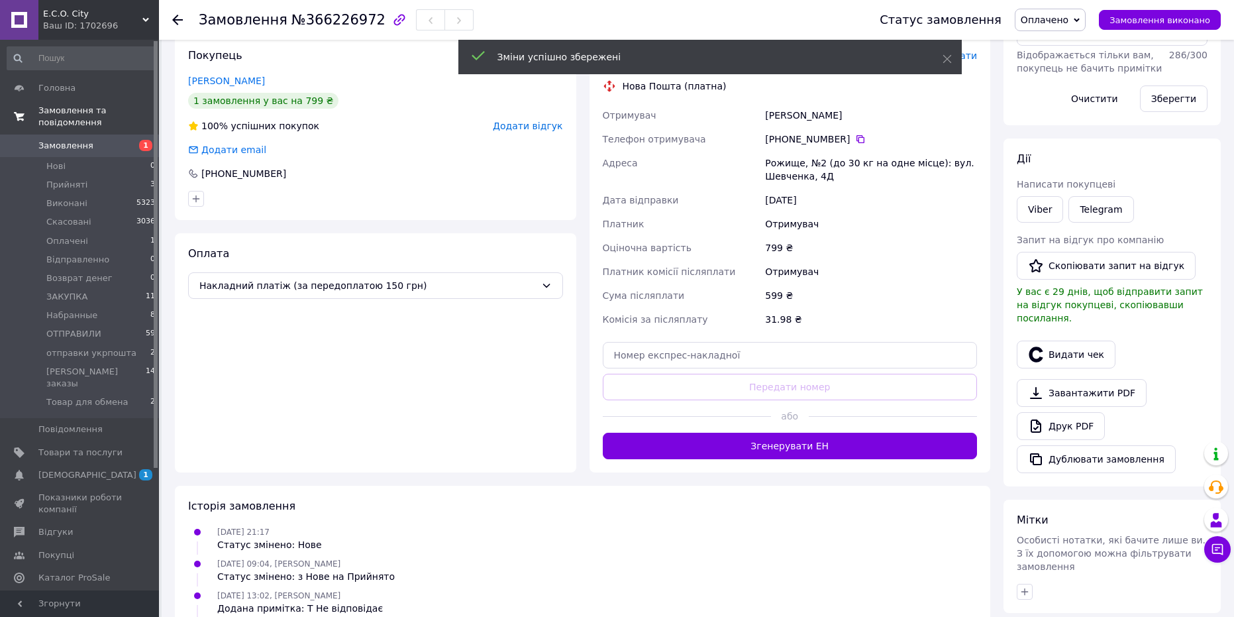
click at [819, 448] on button "Згенерувати ЕН" at bounding box center [790, 445] width 375 height 26
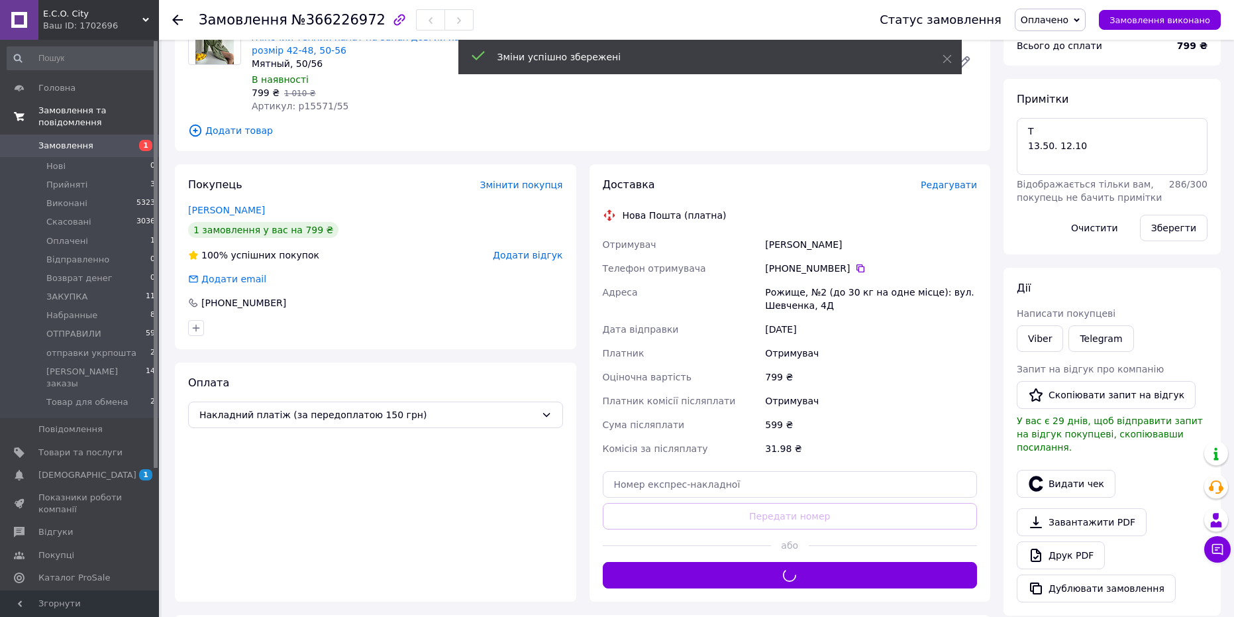
scroll to position [66, 0]
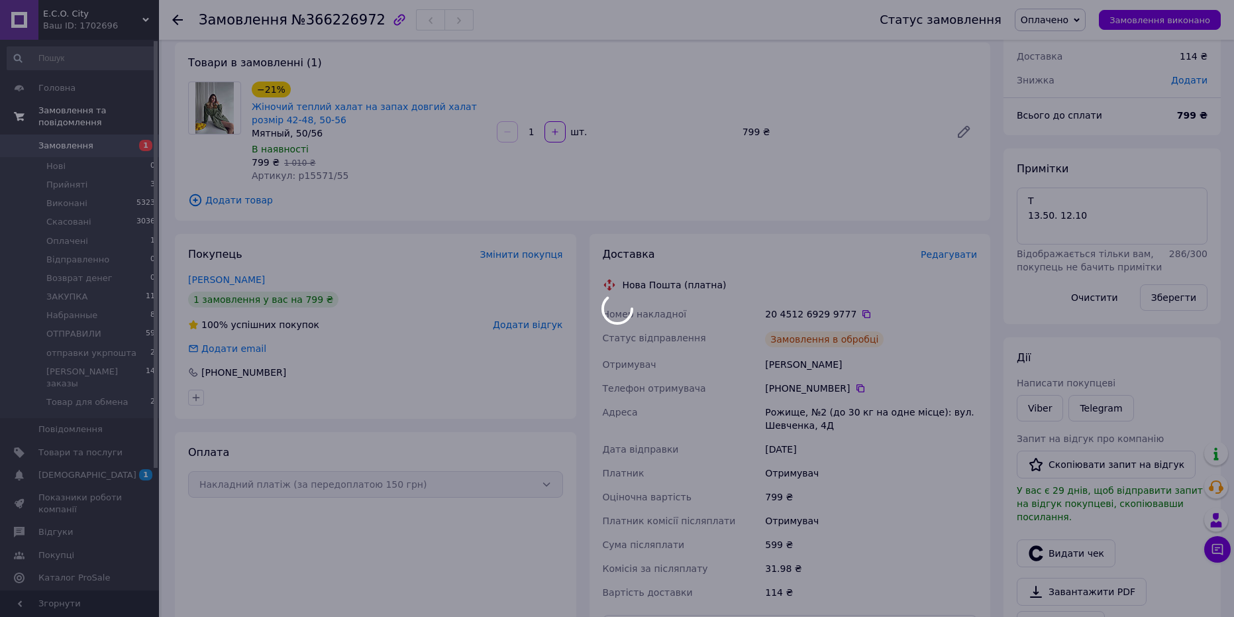
click at [1052, 22] on div at bounding box center [617, 308] width 1234 height 617
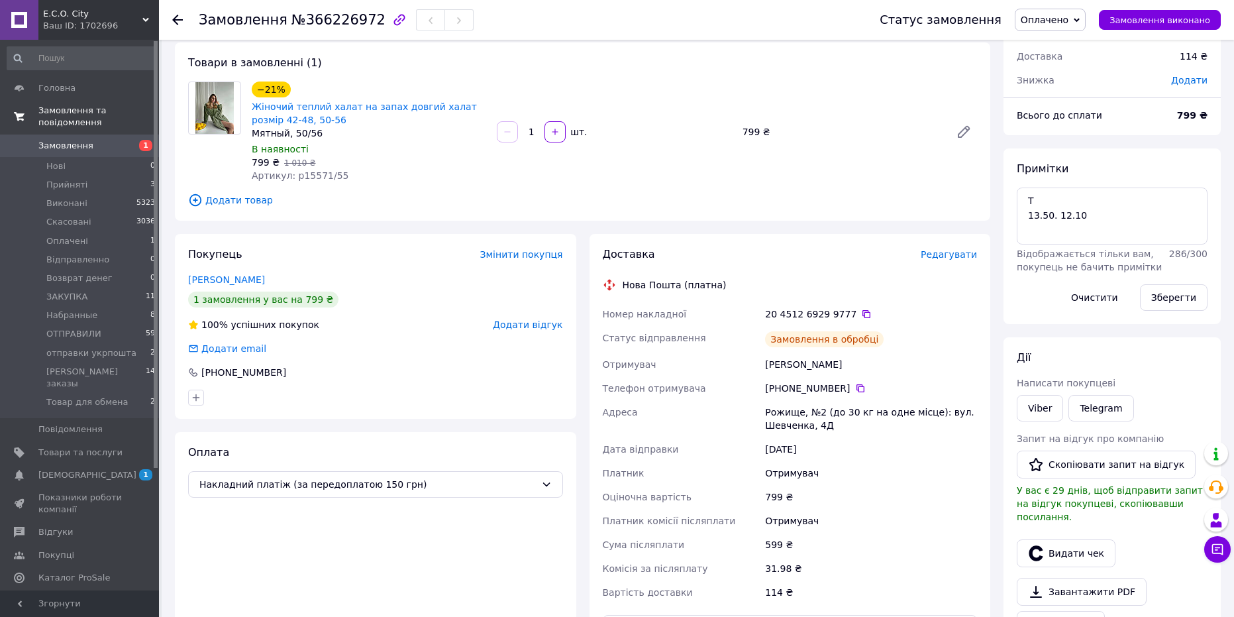
click at [1064, 19] on span "Оплачено" at bounding box center [1045, 20] width 48 height 11
click at [1073, 85] on li "ЗАКУПКА" at bounding box center [1074, 80] width 119 height 20
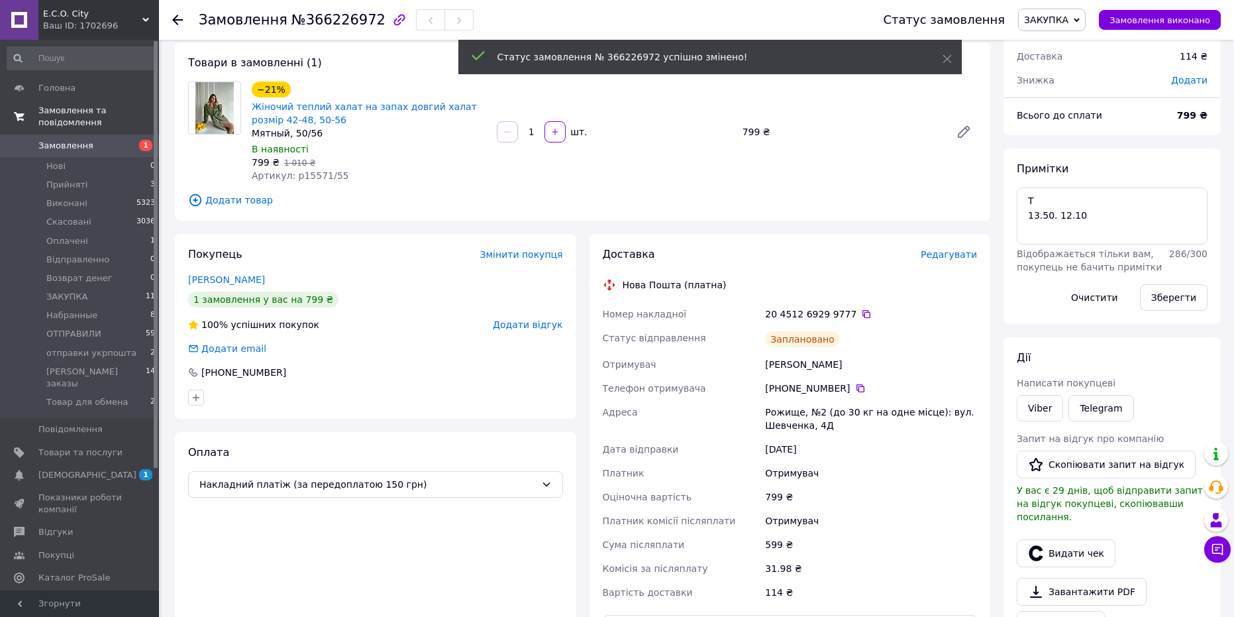
click at [861, 314] on icon at bounding box center [866, 314] width 11 height 11
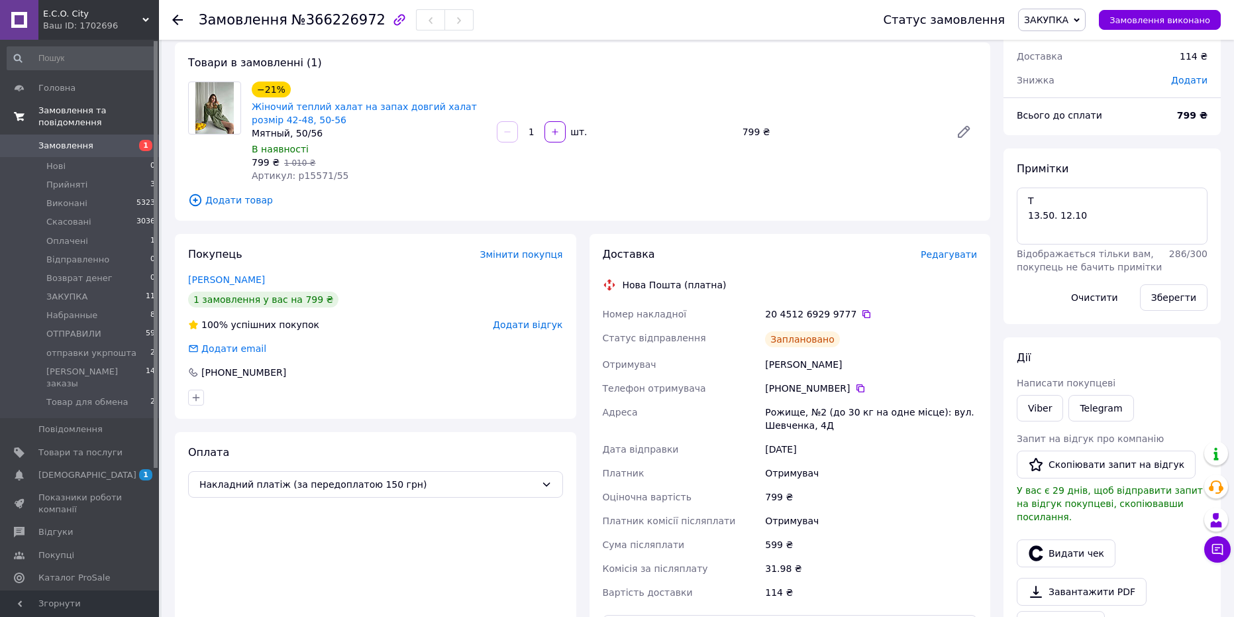
click at [97, 140] on span "Замовлення" at bounding box center [80, 146] width 84 height 12
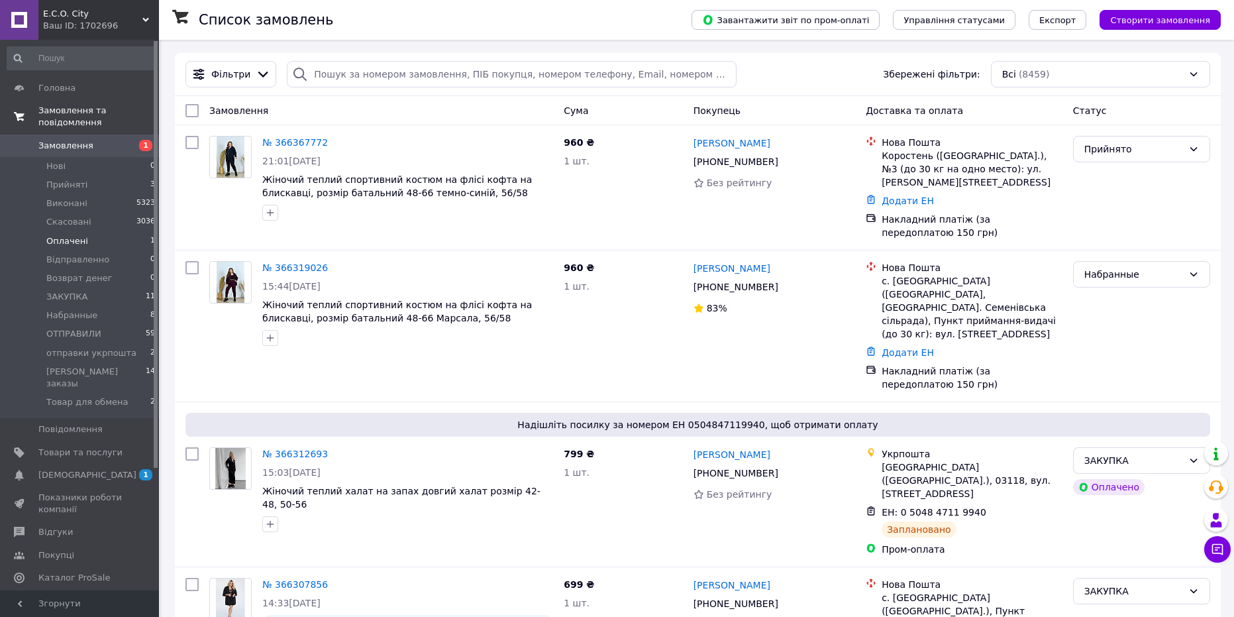
click at [96, 232] on li "Оплачені 1" at bounding box center [81, 241] width 163 height 19
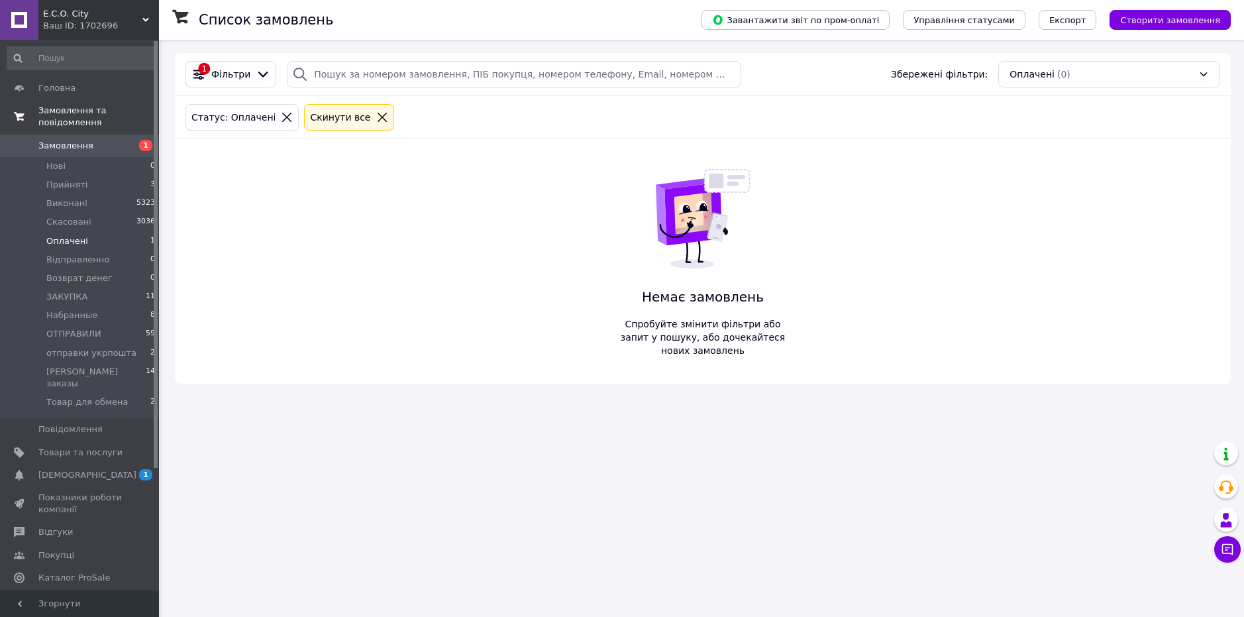
click at [46, 140] on span "Замовлення" at bounding box center [65, 146] width 55 height 12
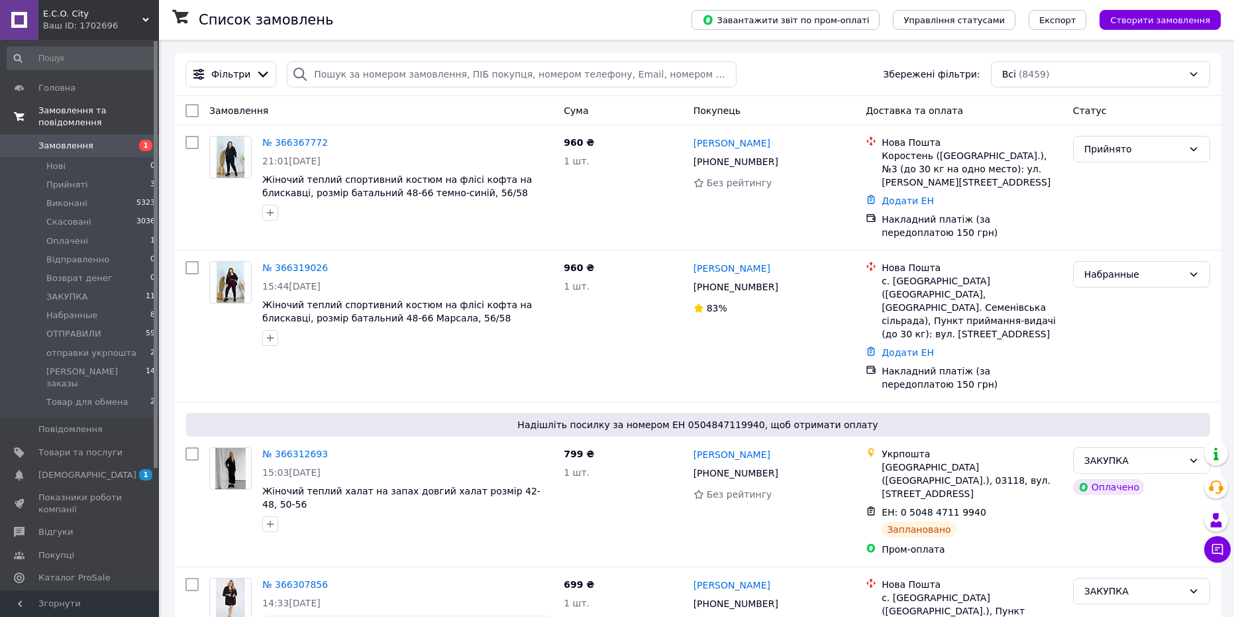
click at [70, 140] on span "Замовлення" at bounding box center [65, 146] width 55 height 12
click at [79, 179] on span "Прийняті" at bounding box center [66, 185] width 41 height 12
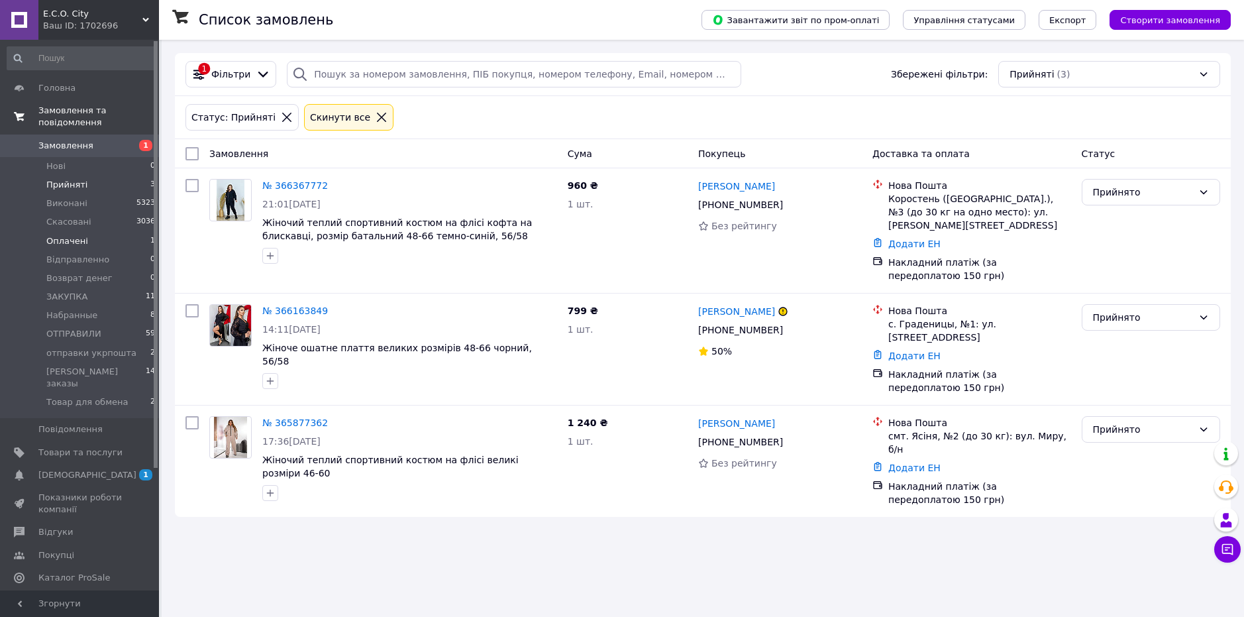
click at [90, 232] on li "Оплачені 1" at bounding box center [81, 241] width 163 height 19
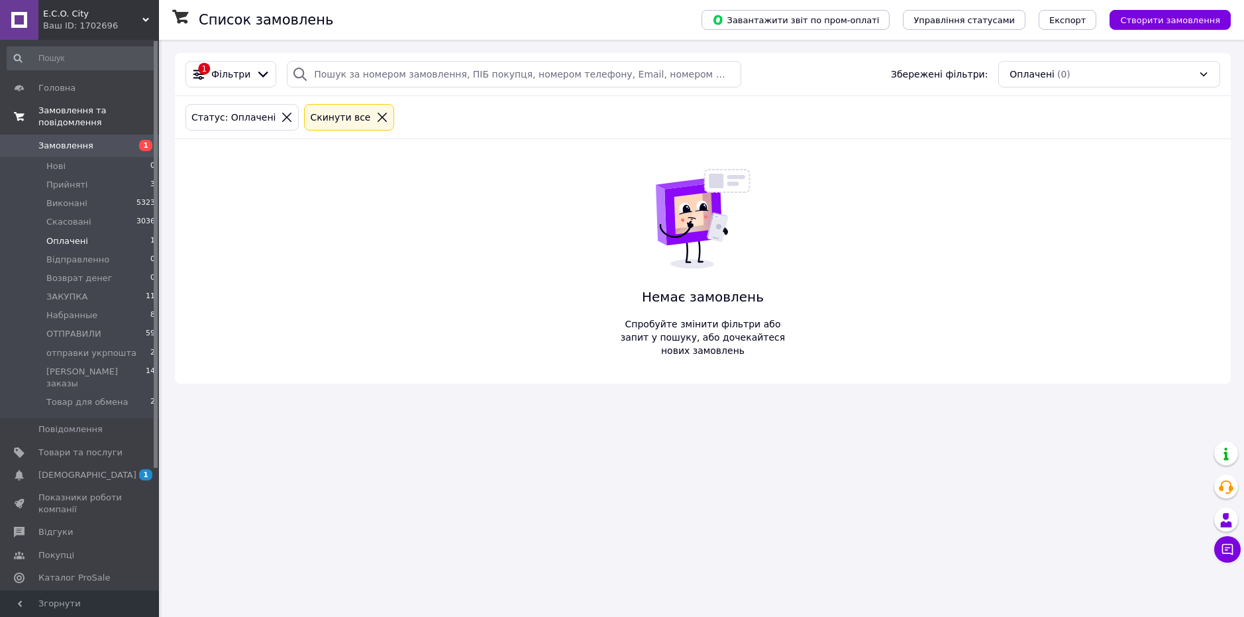
click at [66, 140] on span "Замовлення" at bounding box center [65, 146] width 55 height 12
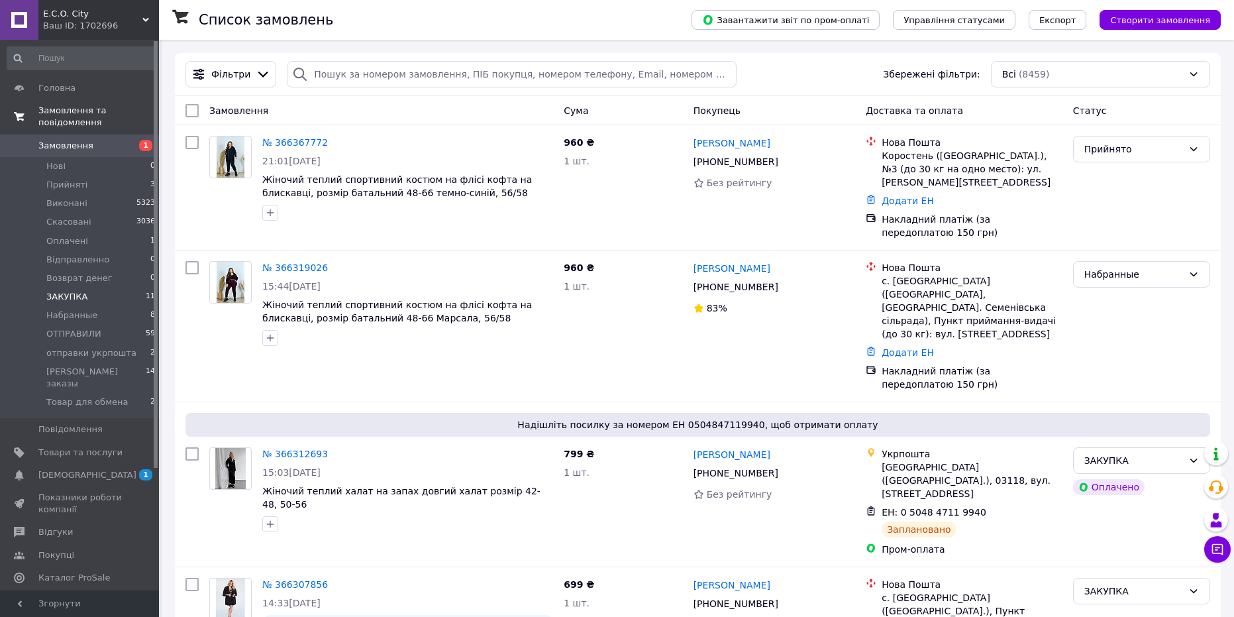
click at [102, 289] on li "ЗАКУПКА 11" at bounding box center [81, 296] width 163 height 19
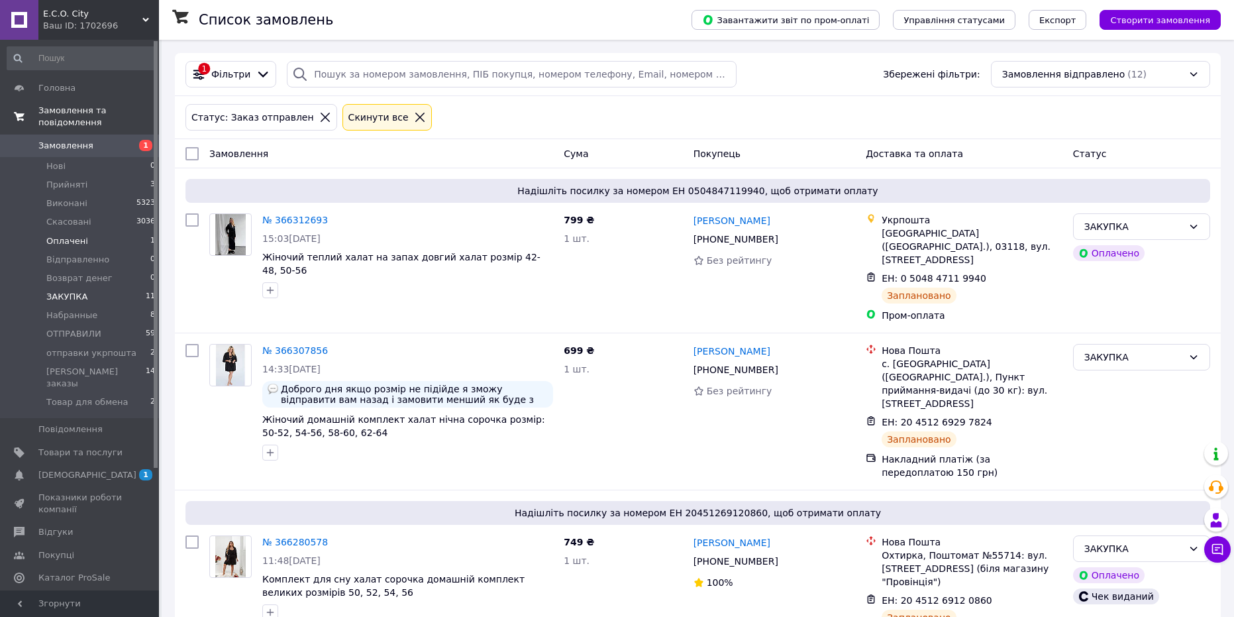
click at [106, 232] on li "Оплачені 1" at bounding box center [81, 241] width 163 height 19
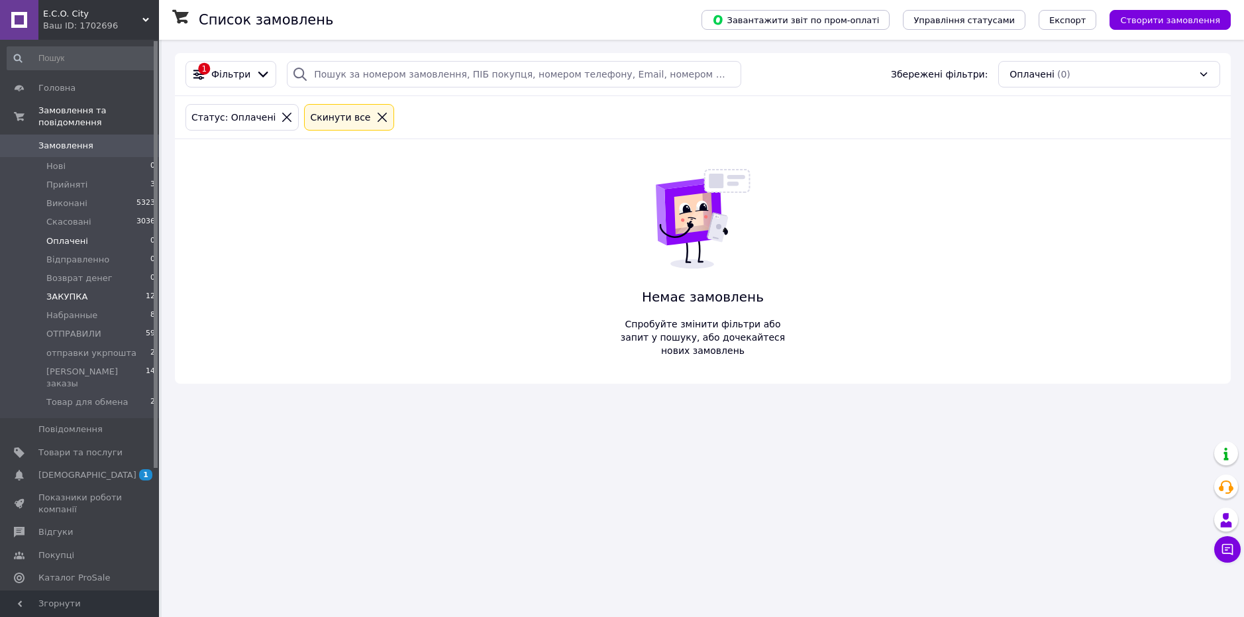
click at [92, 287] on li "ЗАКУПКА 12" at bounding box center [81, 296] width 163 height 19
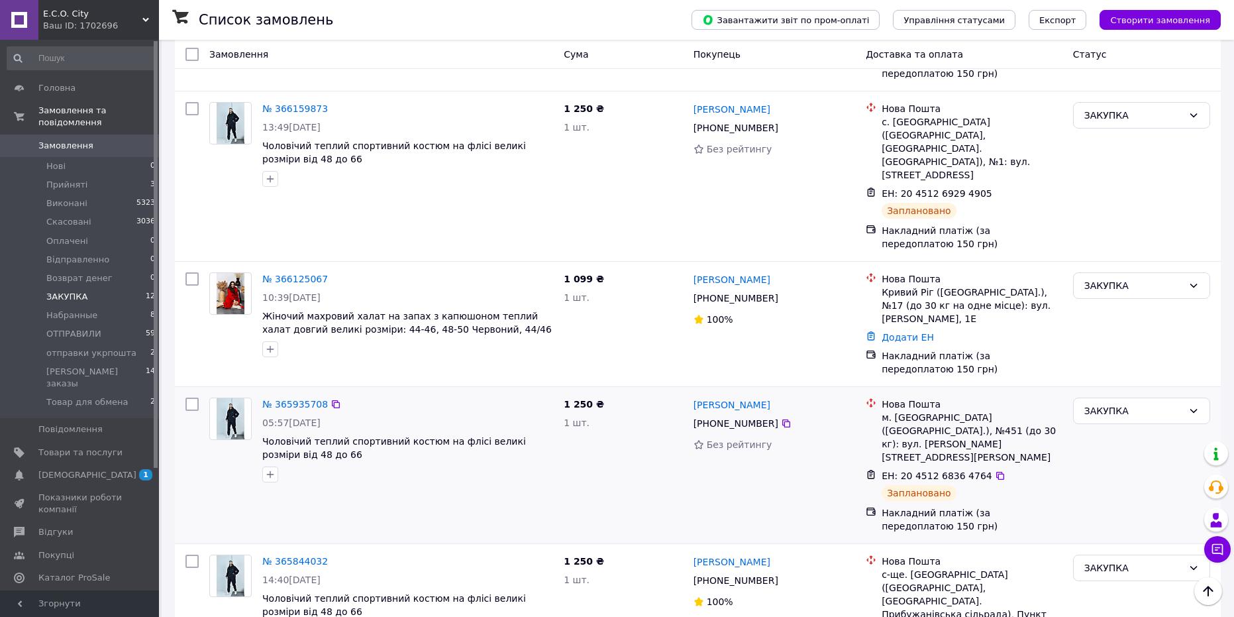
scroll to position [993, 0]
drag, startPoint x: 301, startPoint y: 330, endPoint x: 289, endPoint y: 323, distance: 13.6
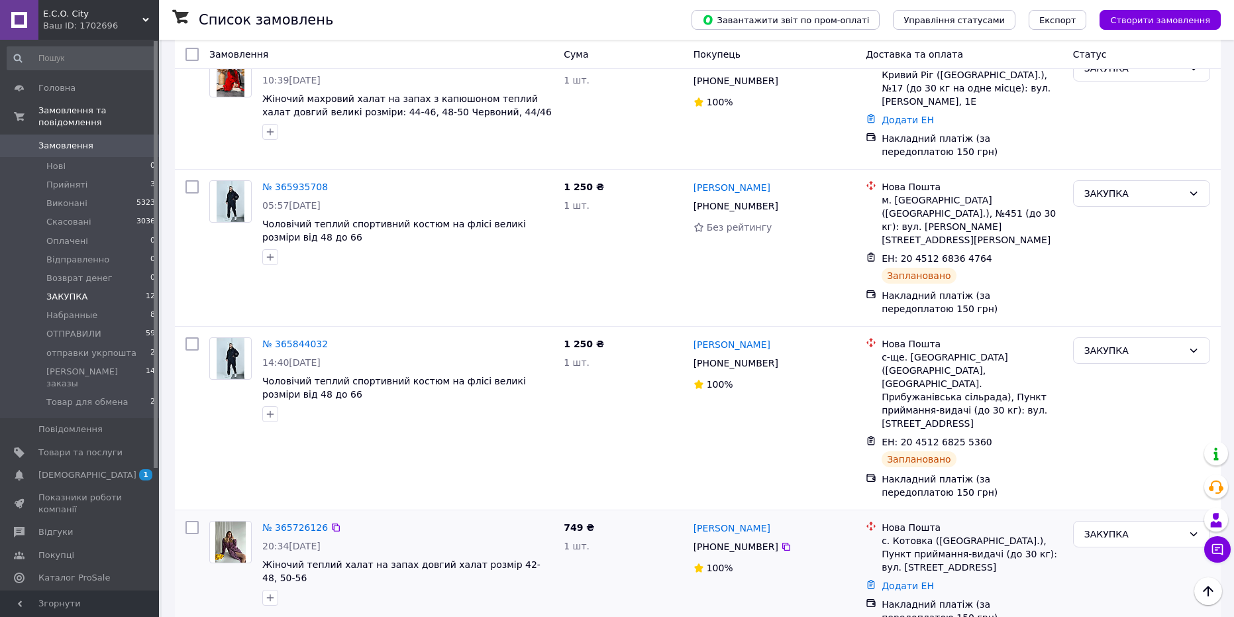
scroll to position [1226, 0]
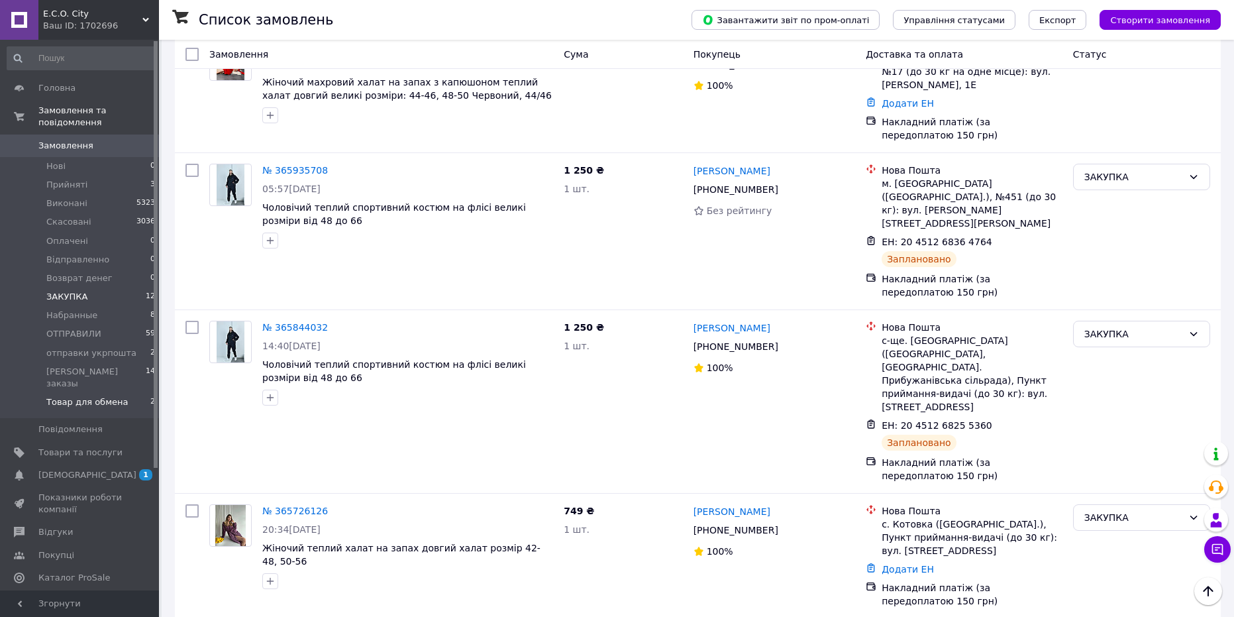
click at [97, 396] on span "Товар для обмена" at bounding box center [86, 402] width 81 height 12
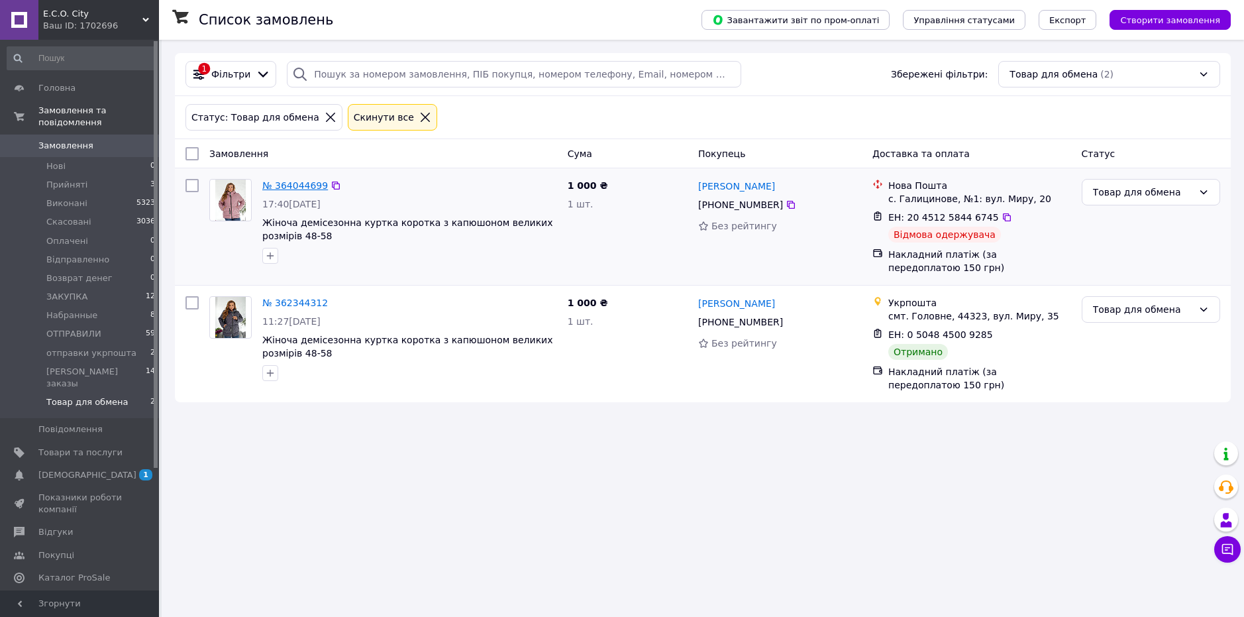
click at [292, 183] on link "№ 364044699" at bounding box center [295, 185] width 66 height 11
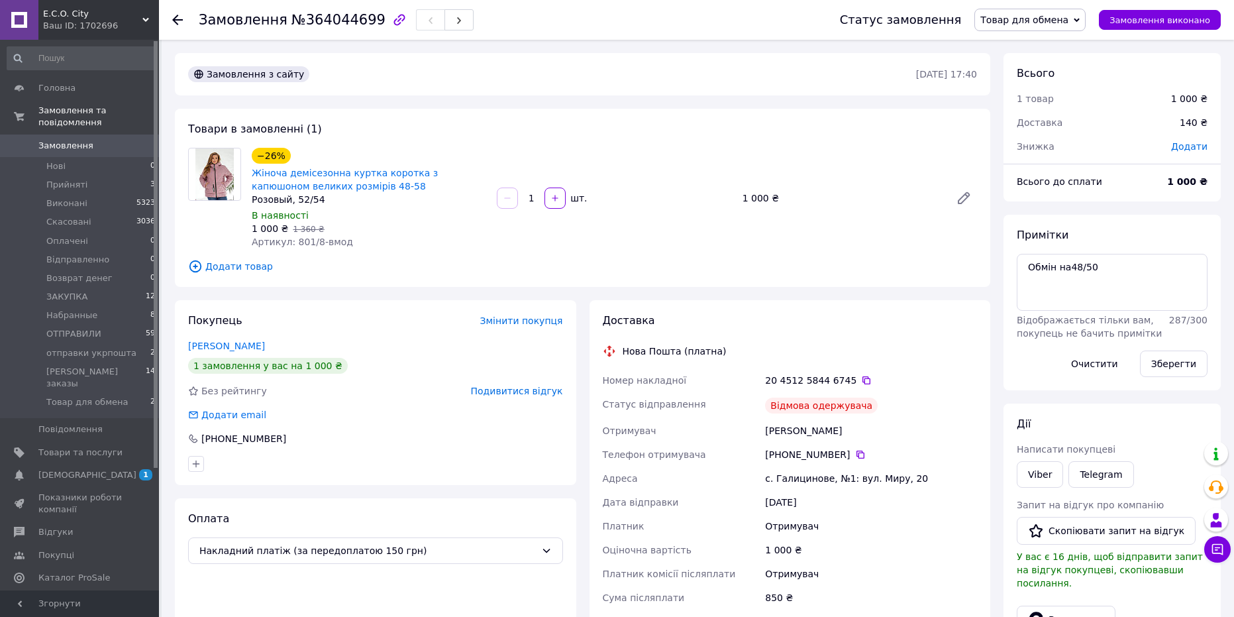
scroll to position [32, 0]
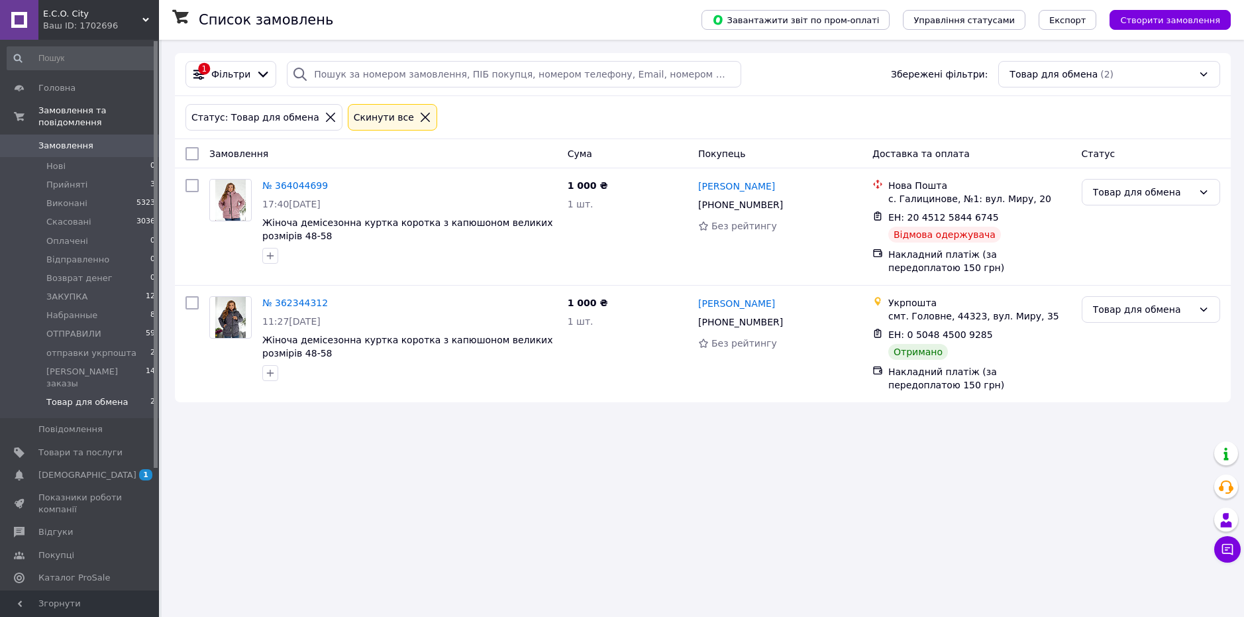
click at [283, 301] on link "№ 362344312" at bounding box center [295, 302] width 66 height 11
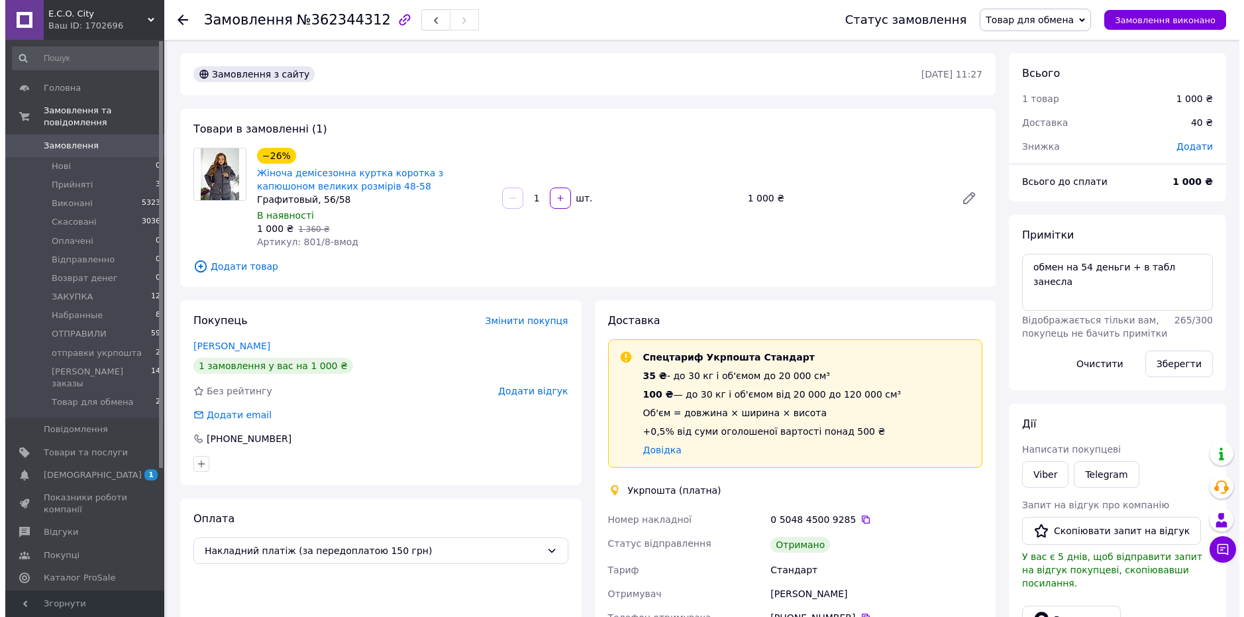
scroll to position [101, 0]
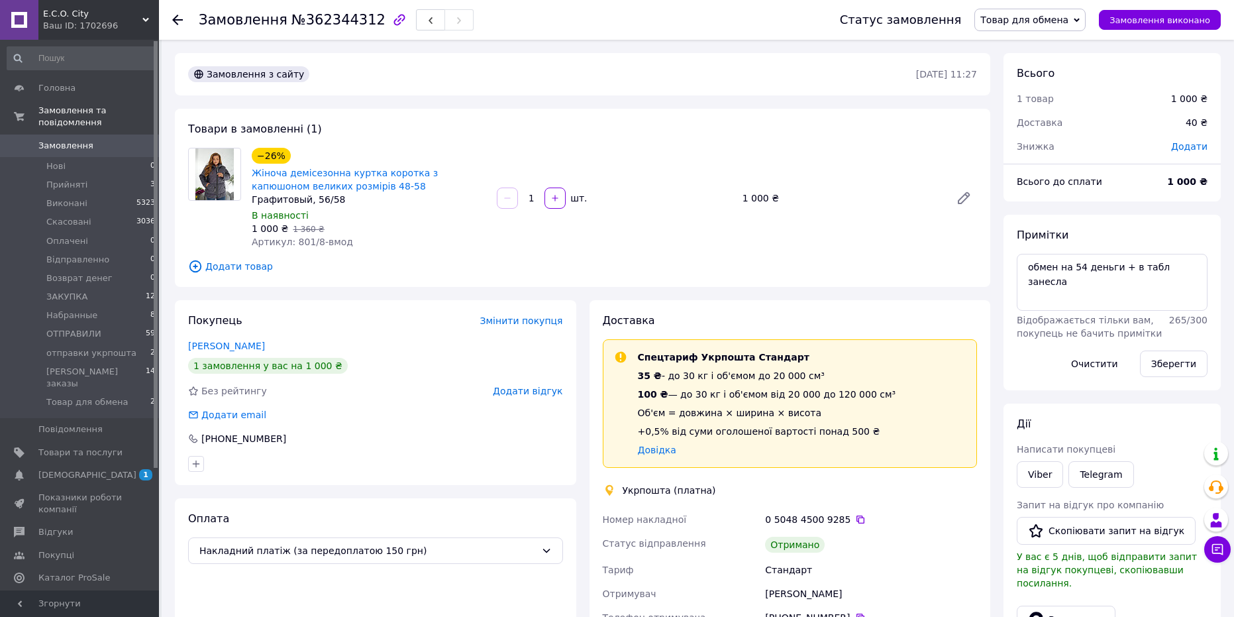
click at [181, 23] on icon at bounding box center [177, 20] width 11 height 11
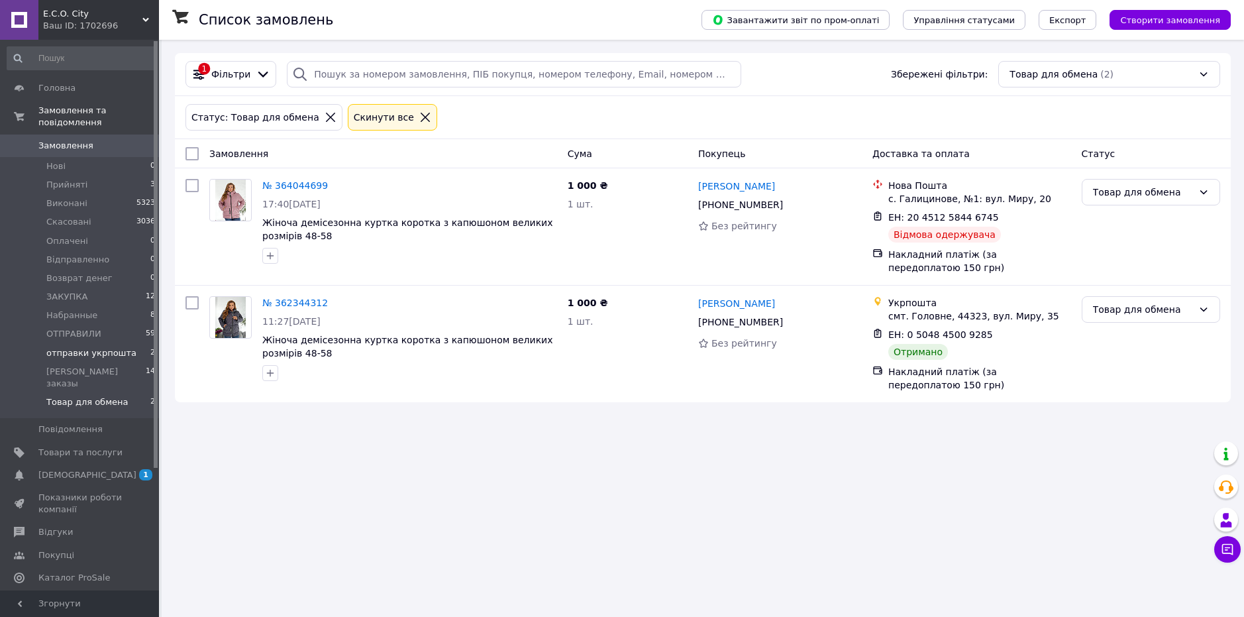
click at [107, 344] on li "отправки укрпошта 2" at bounding box center [81, 353] width 163 height 19
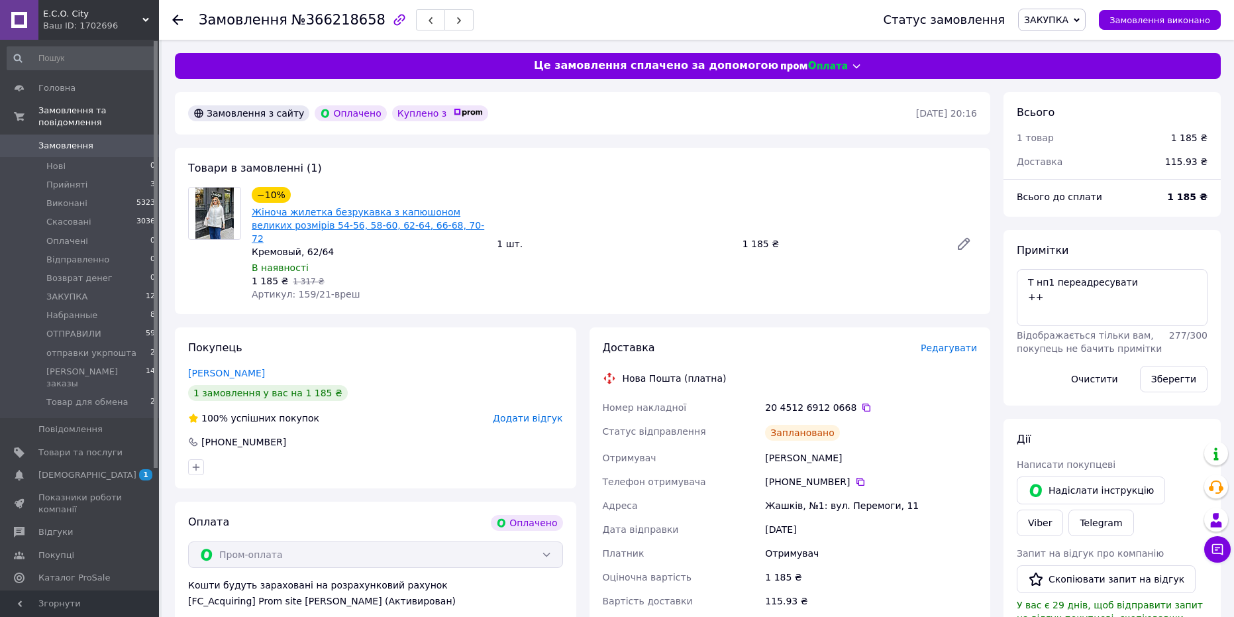
click at [260, 215] on link "Жіноча жилетка безрукавка з капюшоном великих розмірів 54-56, 58-60, 62-64, 66-…" at bounding box center [368, 225] width 232 height 37
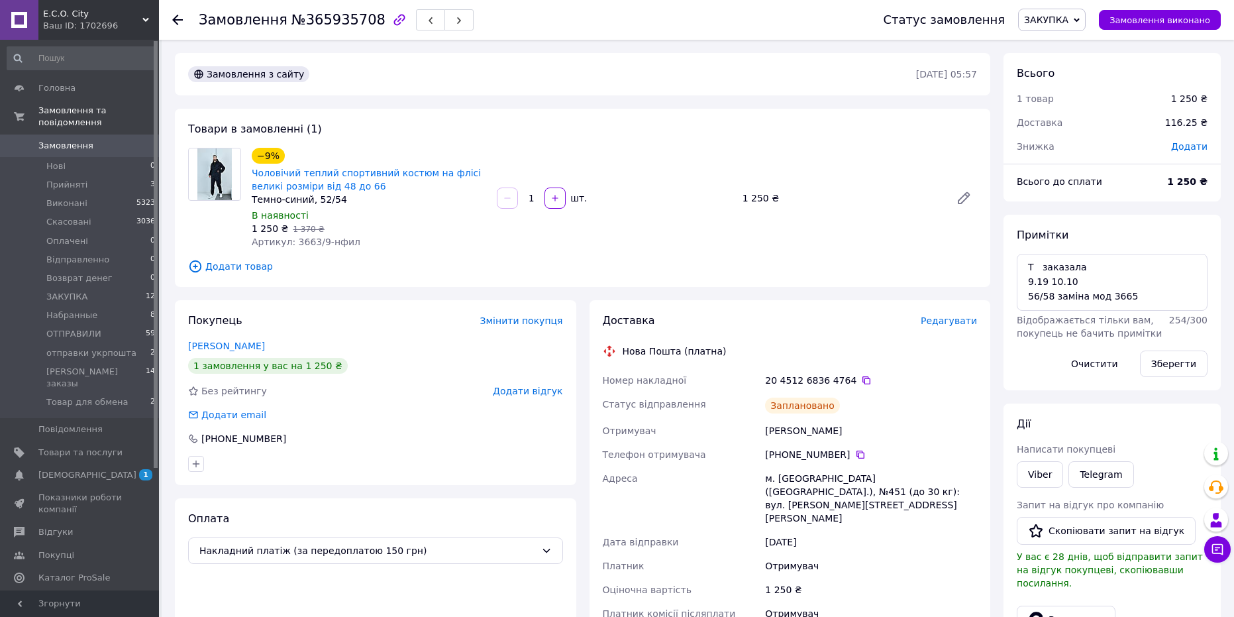
scroll to position [32, 0]
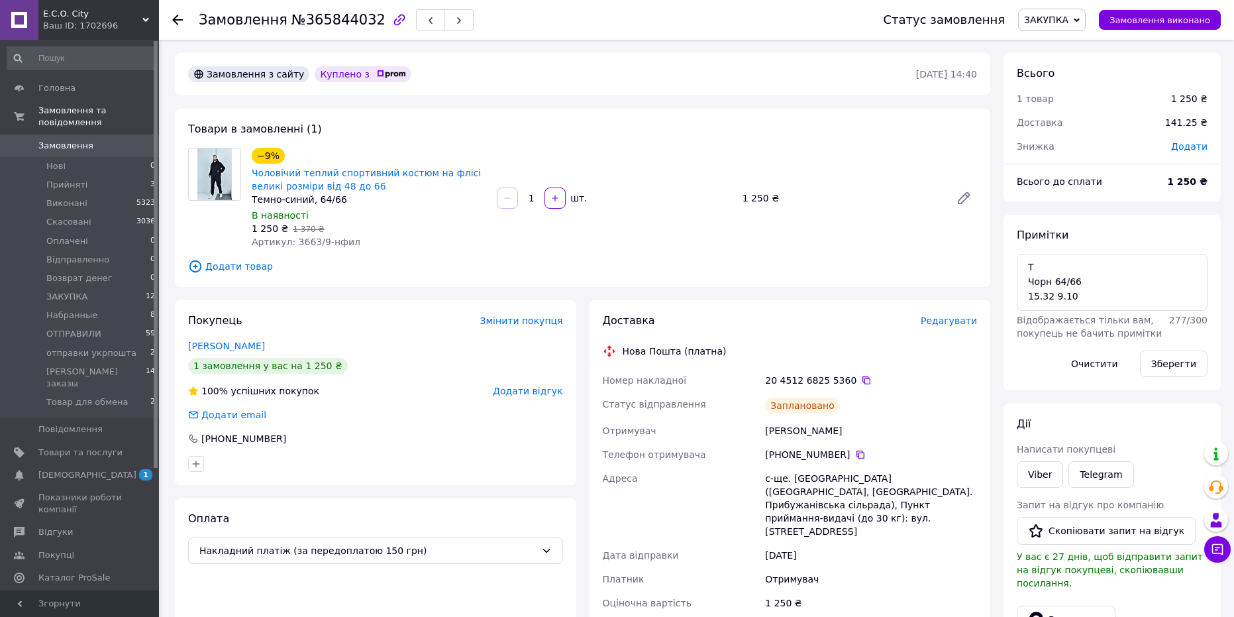
click at [460, 398] on div "Покупець Змінити покупця [PERSON_NAME] 1 замовлення у вас на 1 250 ₴ 100% успіш…" at bounding box center [375, 392] width 401 height 185
